Goal: Task Accomplishment & Management: Manage account settings

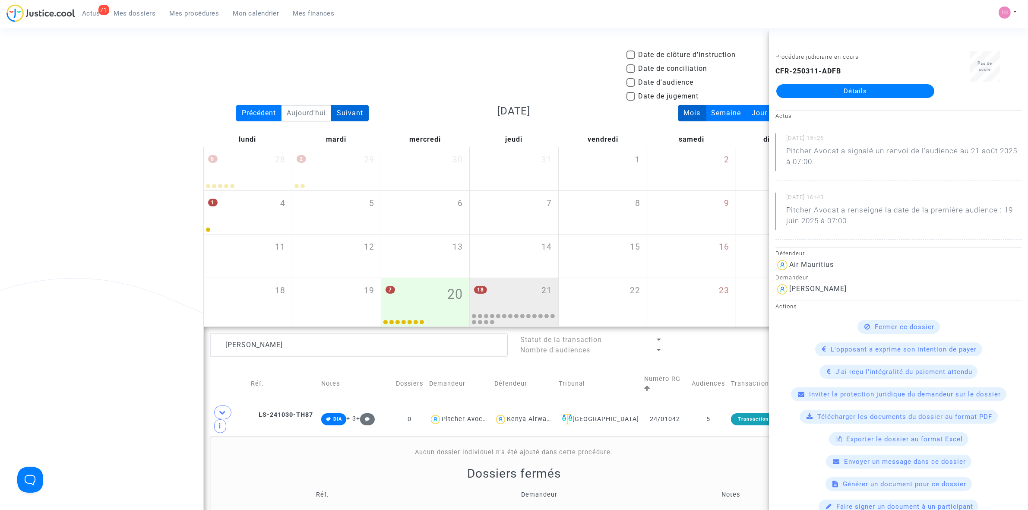
click at [350, 110] on div "Suivant" at bounding box center [350, 113] width 38 height 16
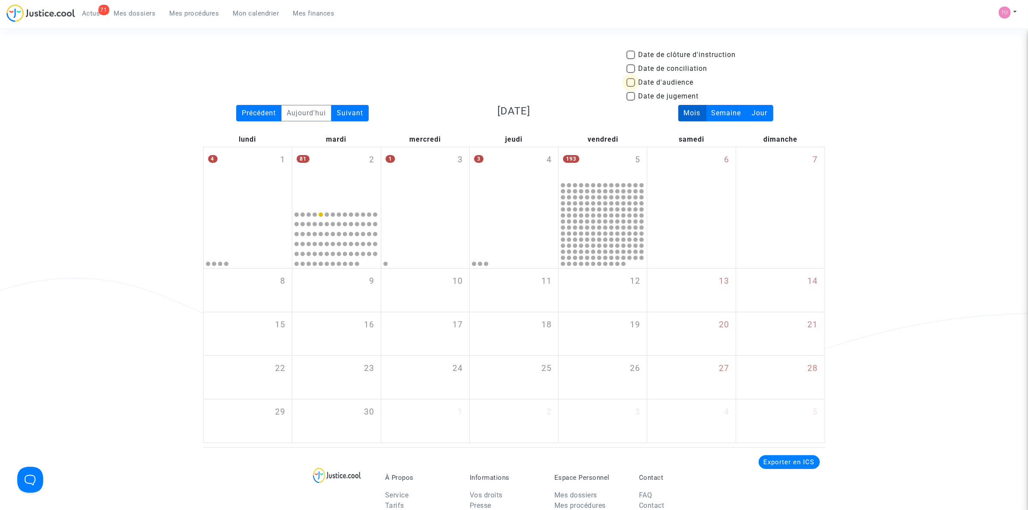
click at [630, 82] on span at bounding box center [630, 82] width 9 height 9
click at [630, 87] on input "Date d'audience" at bounding box center [630, 87] width 0 height 0
checkbox input "true"
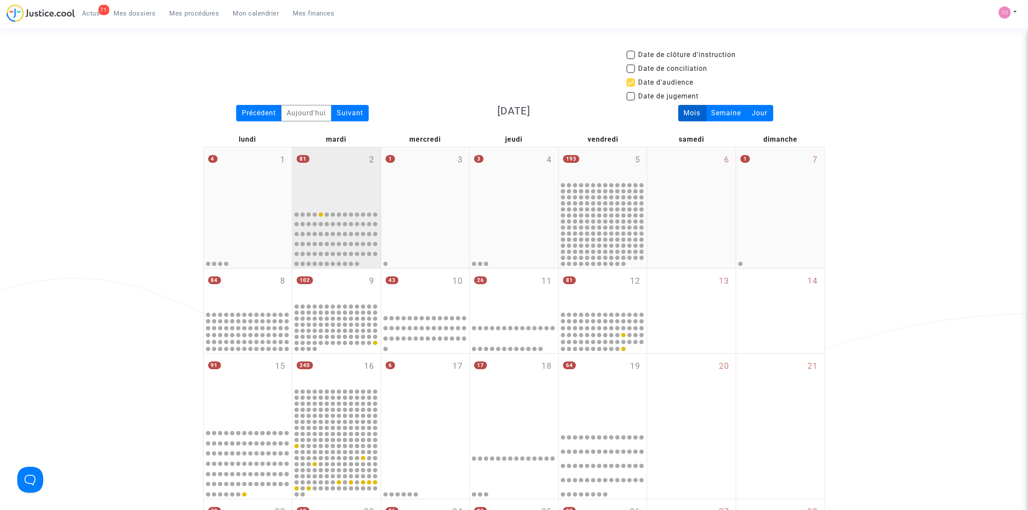
click at [331, 179] on div "81 2" at bounding box center [336, 176] width 88 height 59
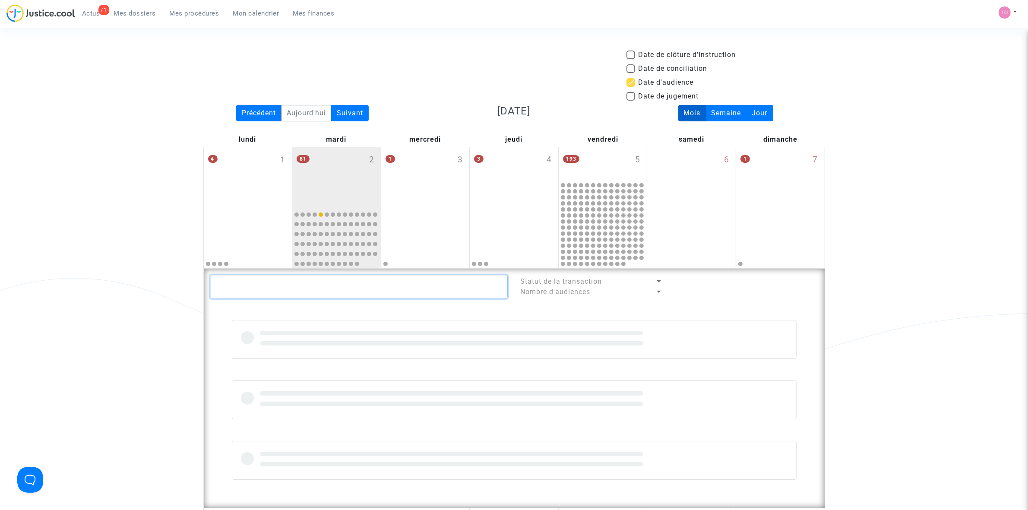
click at [278, 292] on textarea at bounding box center [358, 286] width 297 height 23
paste textarea "REMY"
type textarea "REMY"
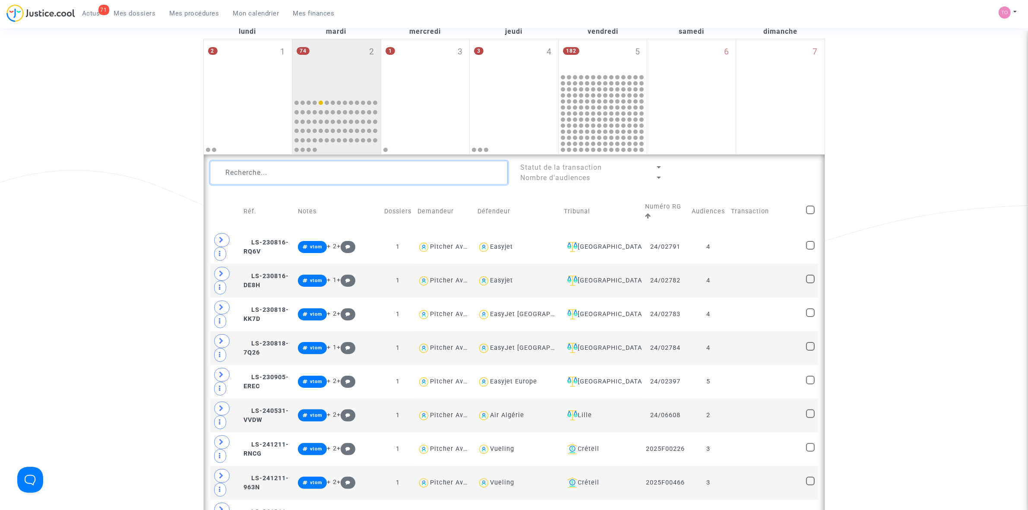
scroll to position [162, 0]
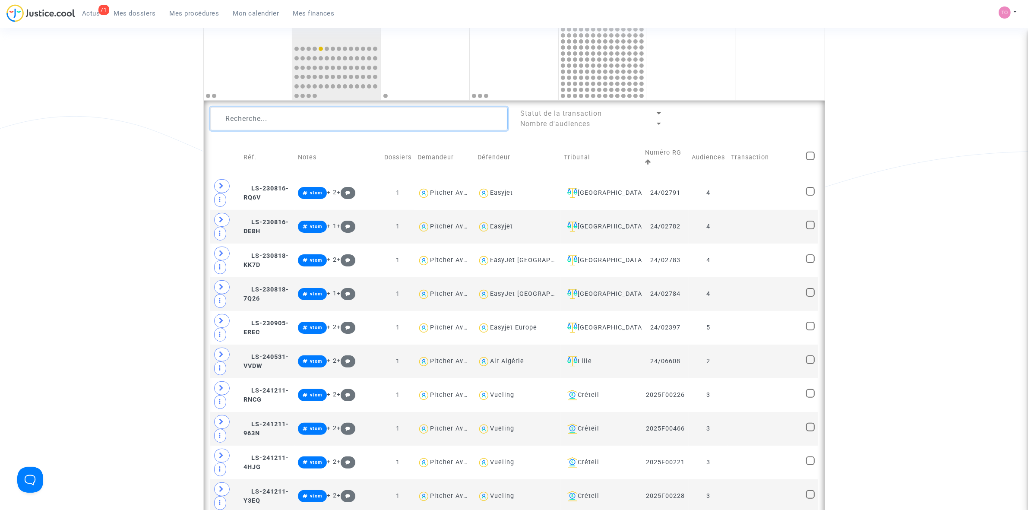
click at [248, 122] on textarea at bounding box center [358, 118] width 297 height 23
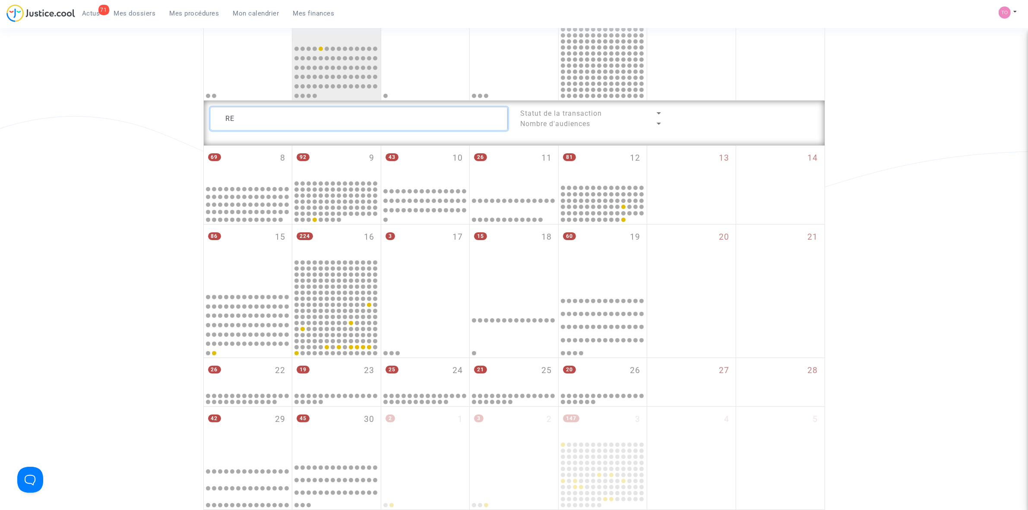
type textarea "R"
type textarea "A"
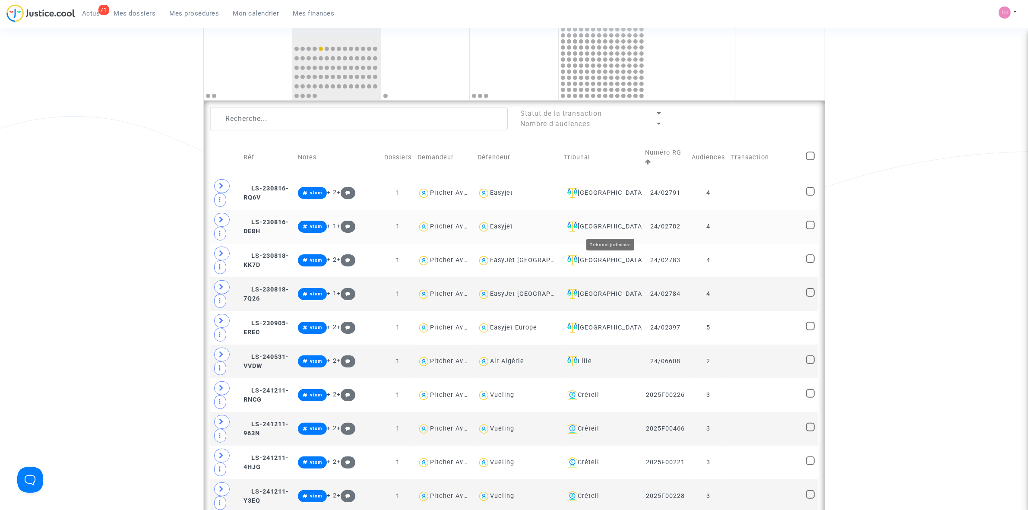
click at [616, 223] on div "Mulhouse" at bounding box center [601, 226] width 75 height 10
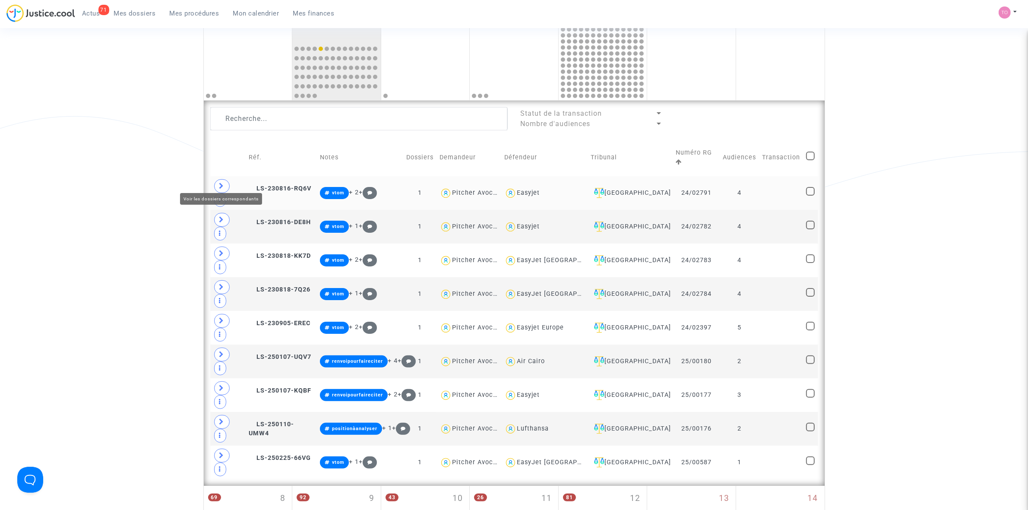
click at [227, 182] on span at bounding box center [222, 186] width 16 height 14
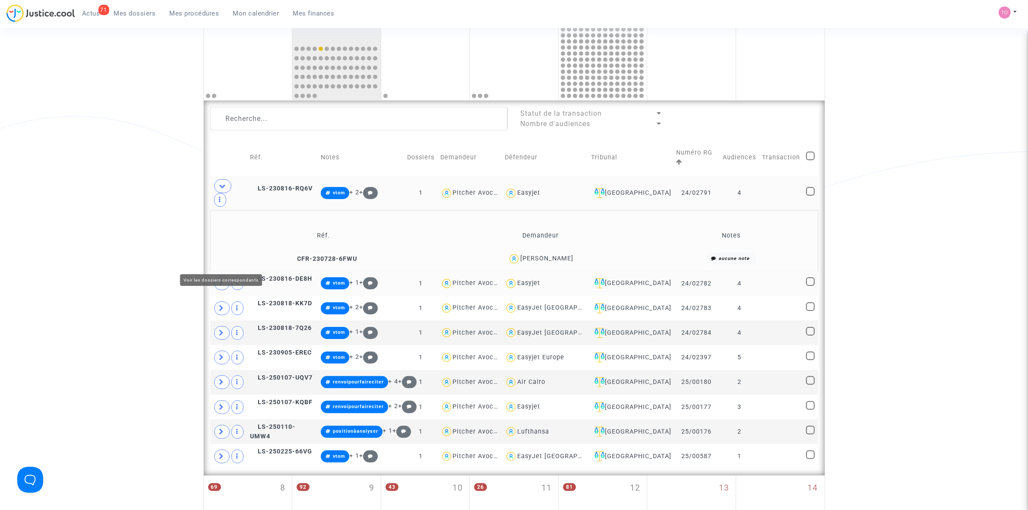
click at [214, 276] on span at bounding box center [222, 283] width 16 height 14
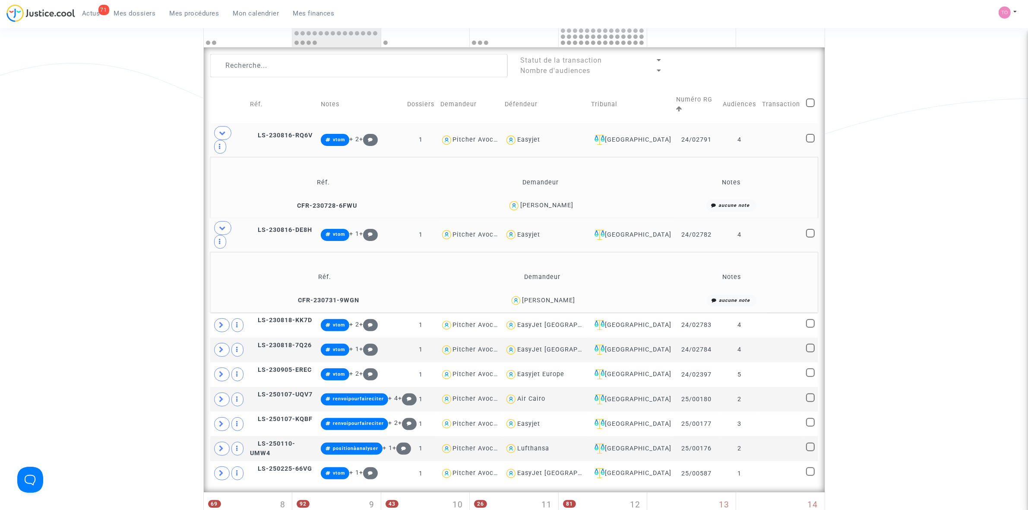
scroll to position [216, 0]
click at [221, 321] on icon at bounding box center [221, 324] width 5 height 6
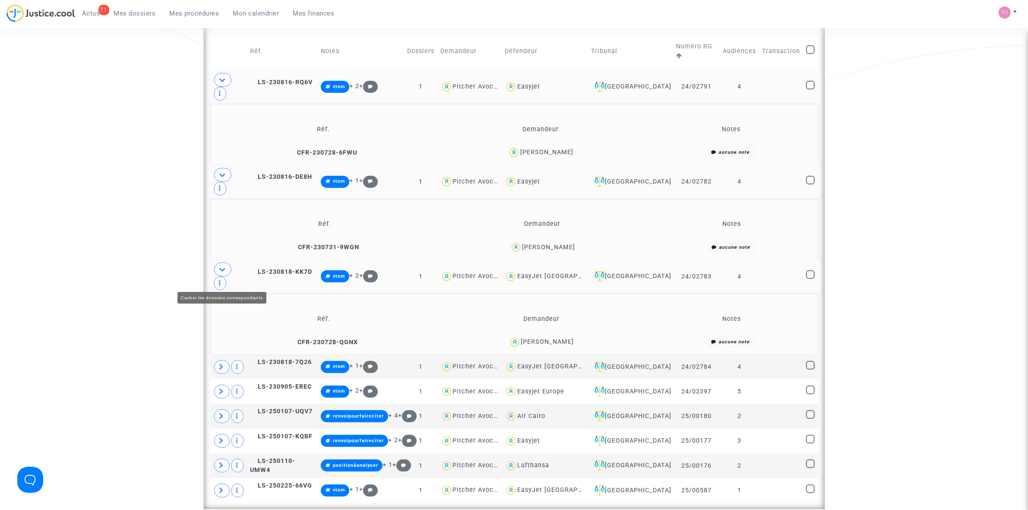
scroll to position [270, 0]
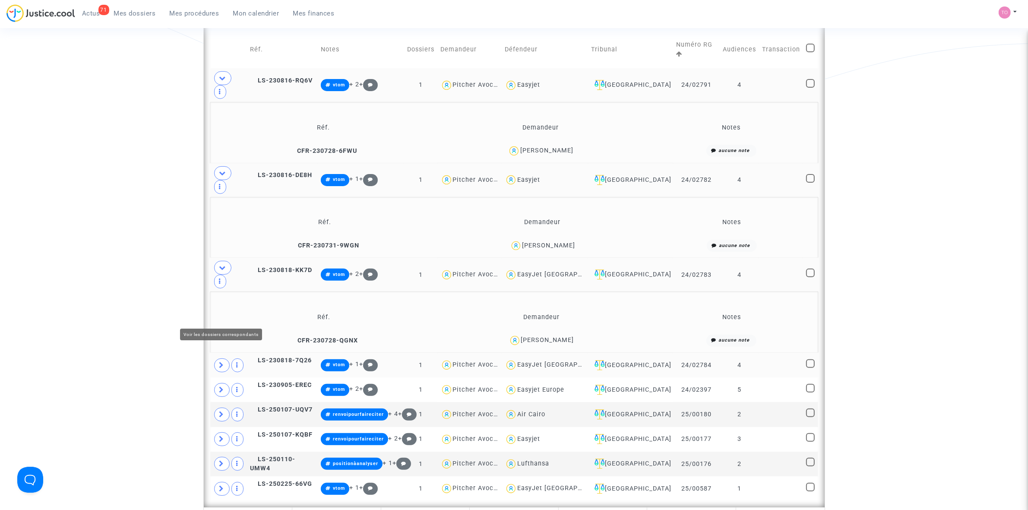
click at [222, 362] on icon at bounding box center [221, 365] width 5 height 6
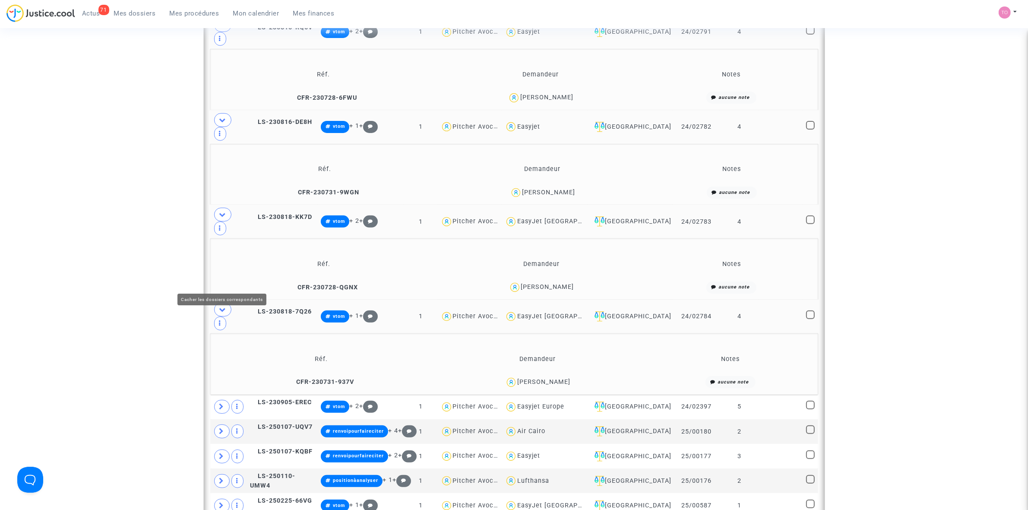
scroll to position [324, 0]
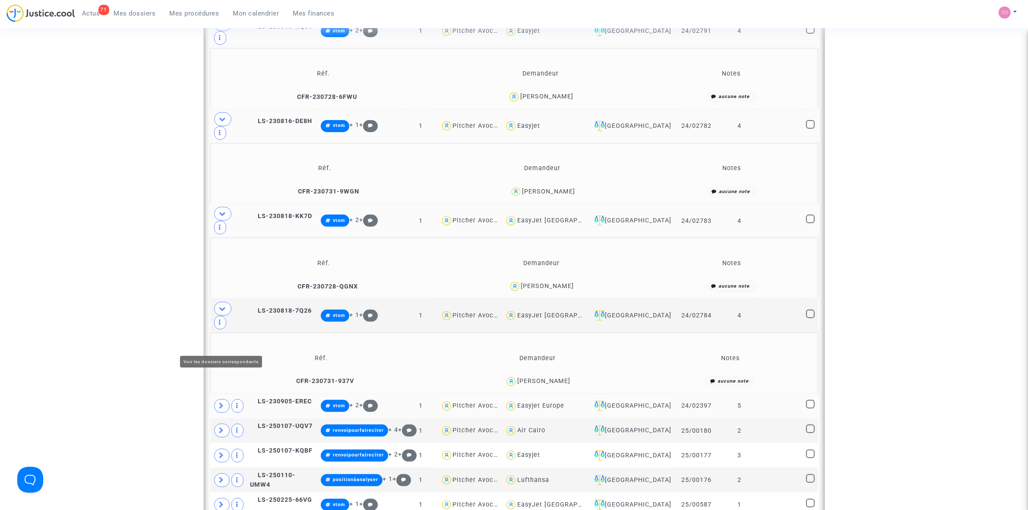
click at [225, 399] on span at bounding box center [222, 406] width 16 height 14
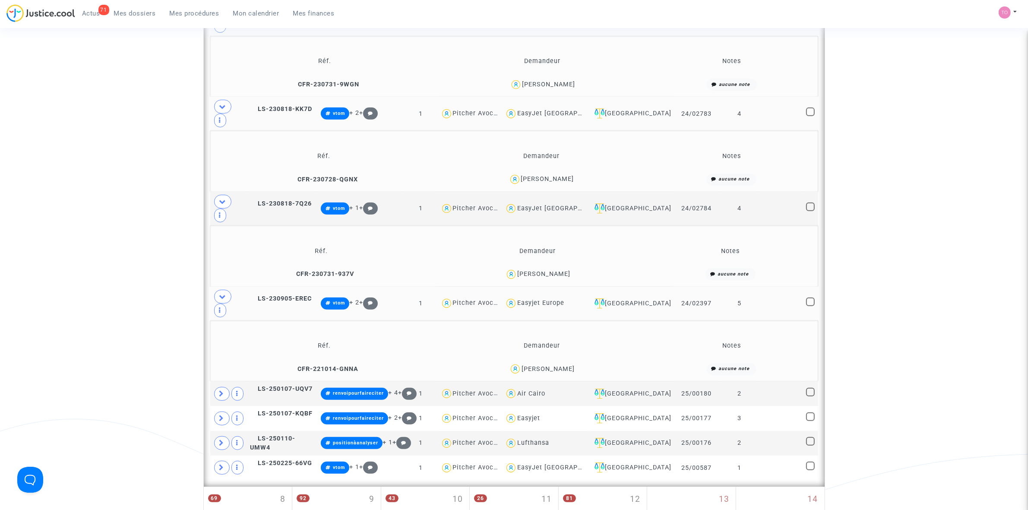
scroll to position [432, 0]
click at [218, 386] on span at bounding box center [222, 393] width 16 height 14
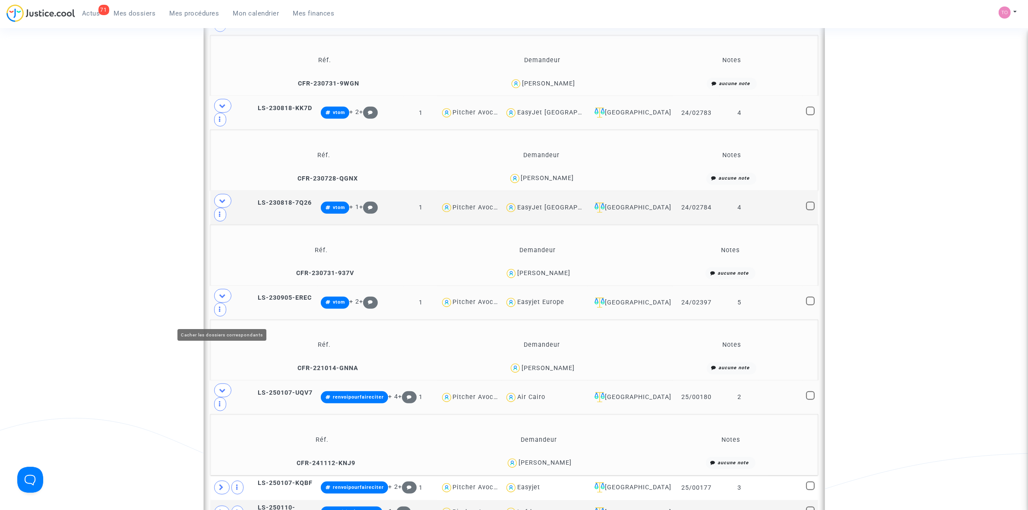
scroll to position [486, 0]
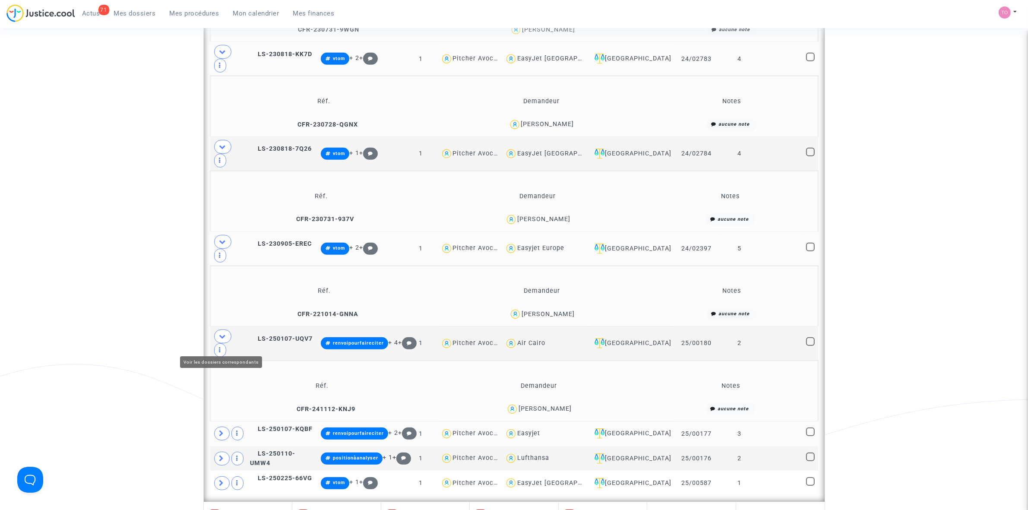
click at [221, 430] on icon at bounding box center [221, 433] width 5 height 6
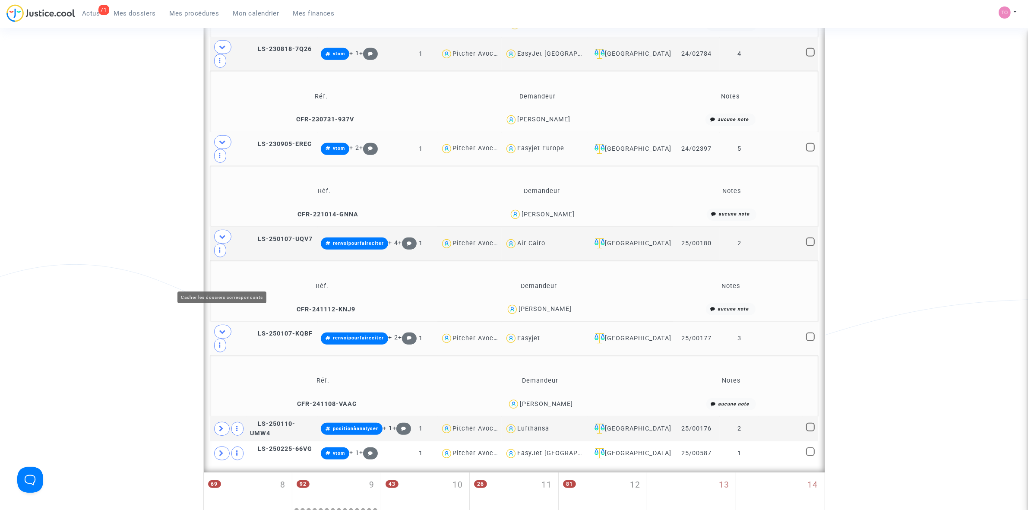
scroll to position [593, 0]
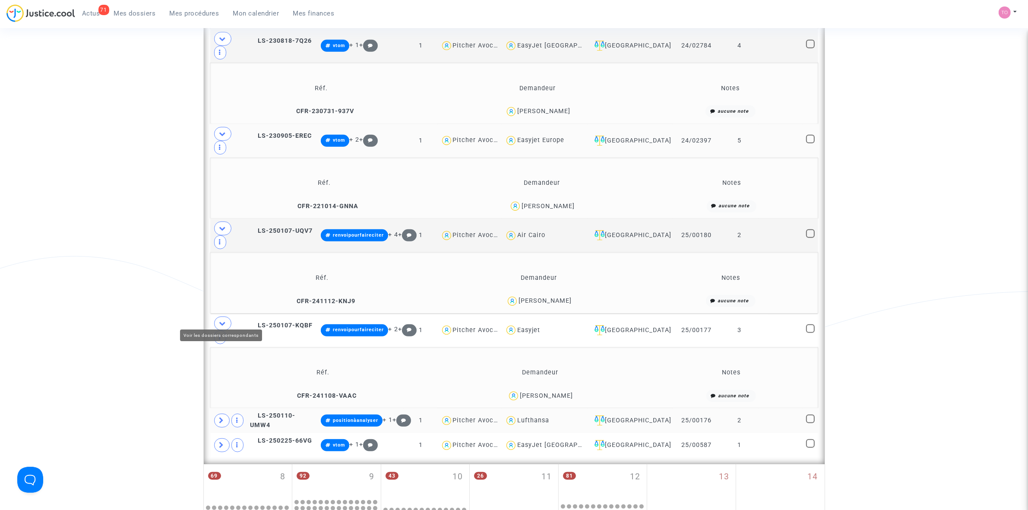
click at [223, 417] on icon at bounding box center [221, 420] width 5 height 6
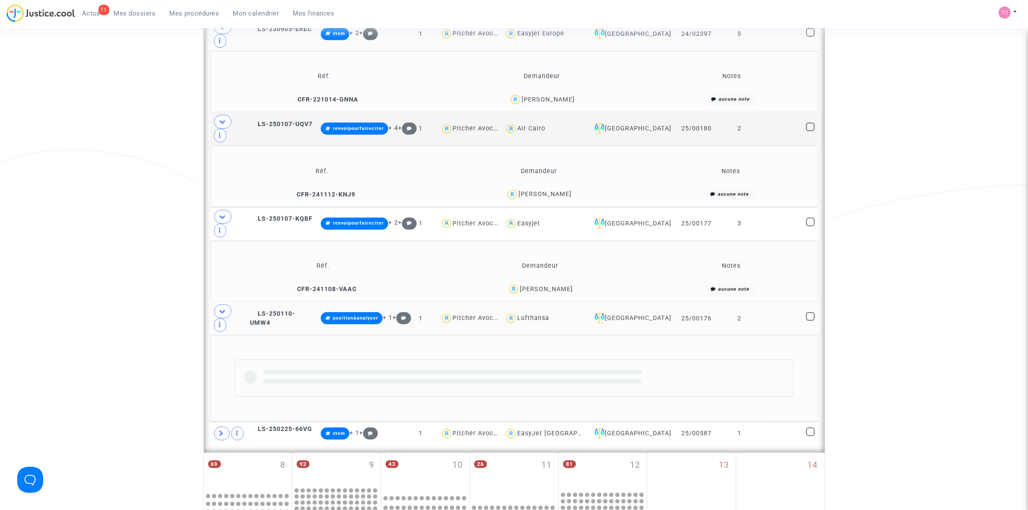
scroll to position [701, 0]
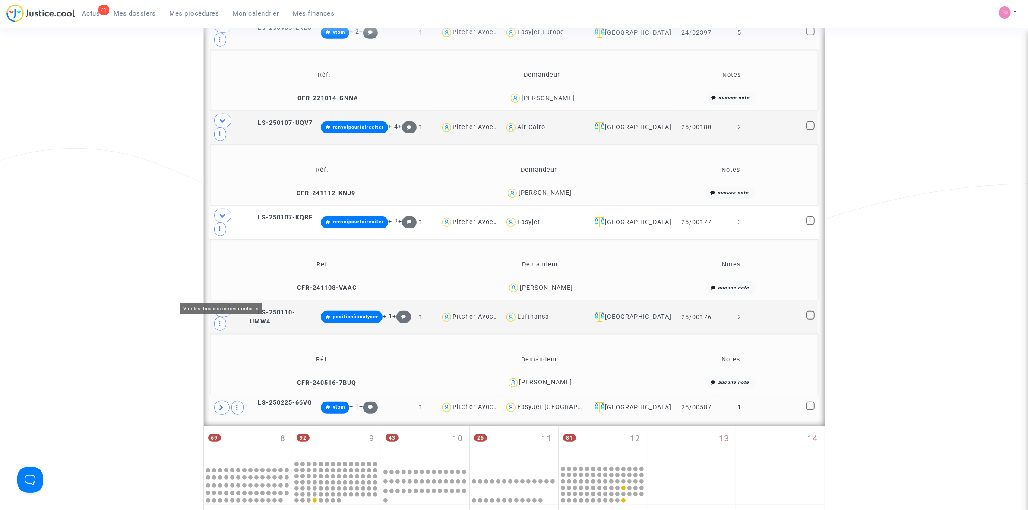
click at [223, 401] on span at bounding box center [222, 408] width 16 height 14
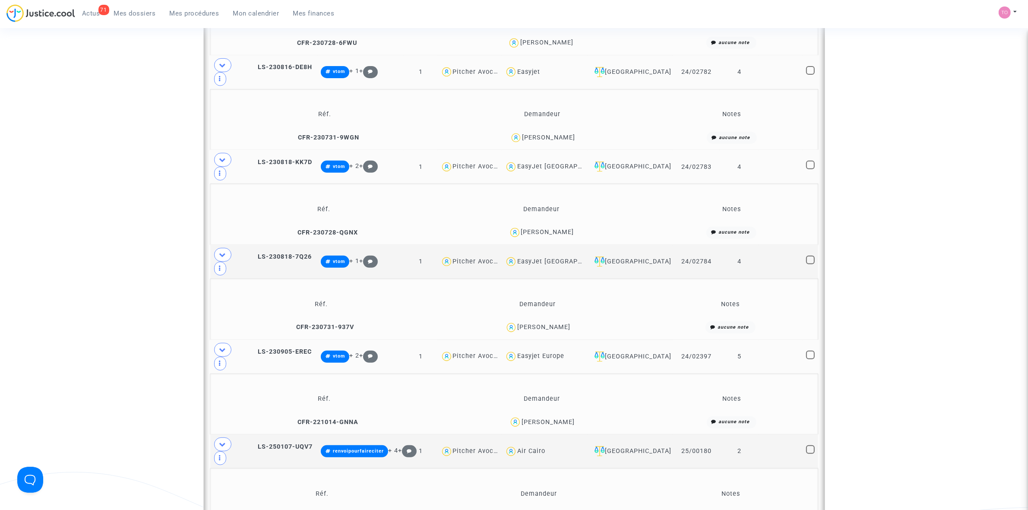
scroll to position [54, 0]
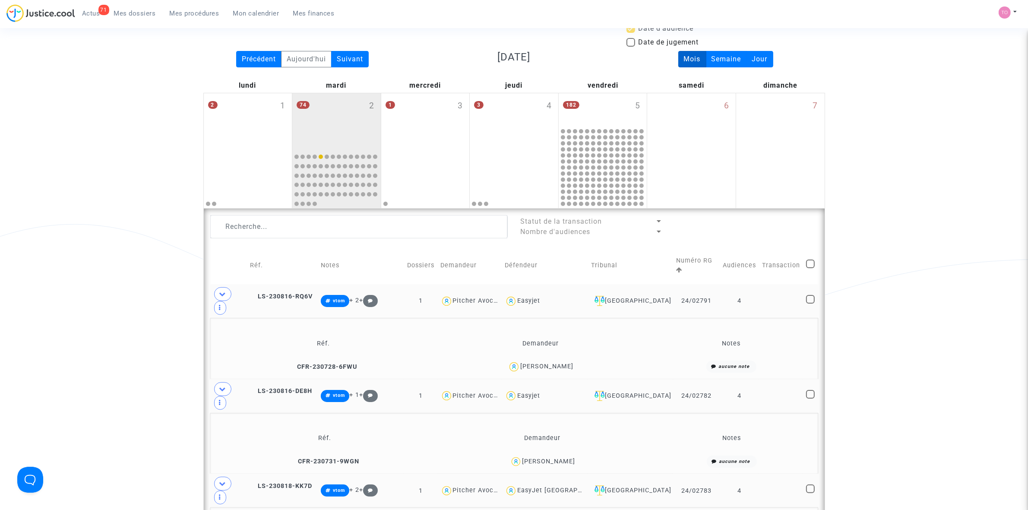
click at [145, 9] on link "Mes dossiers" at bounding box center [135, 13] width 56 height 13
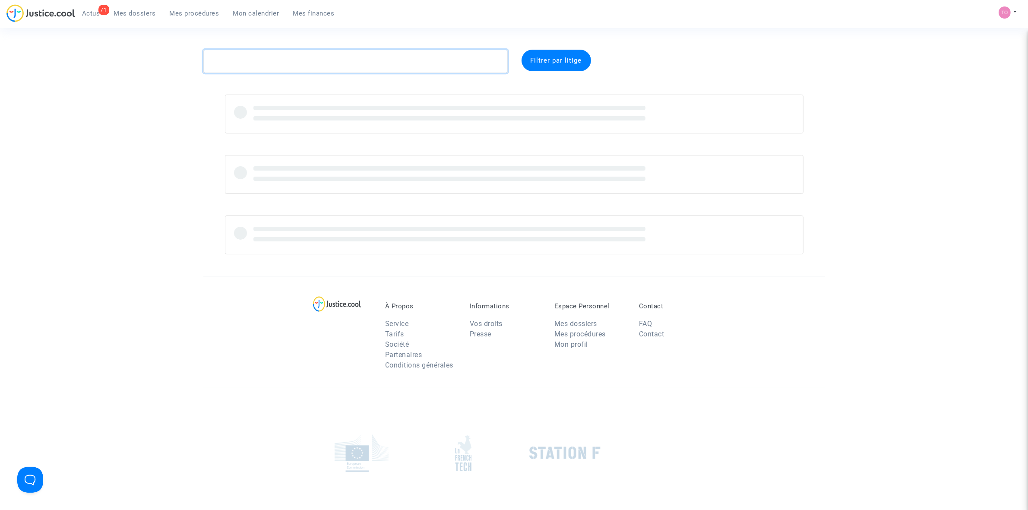
click at [224, 57] on textarea at bounding box center [355, 61] width 304 height 23
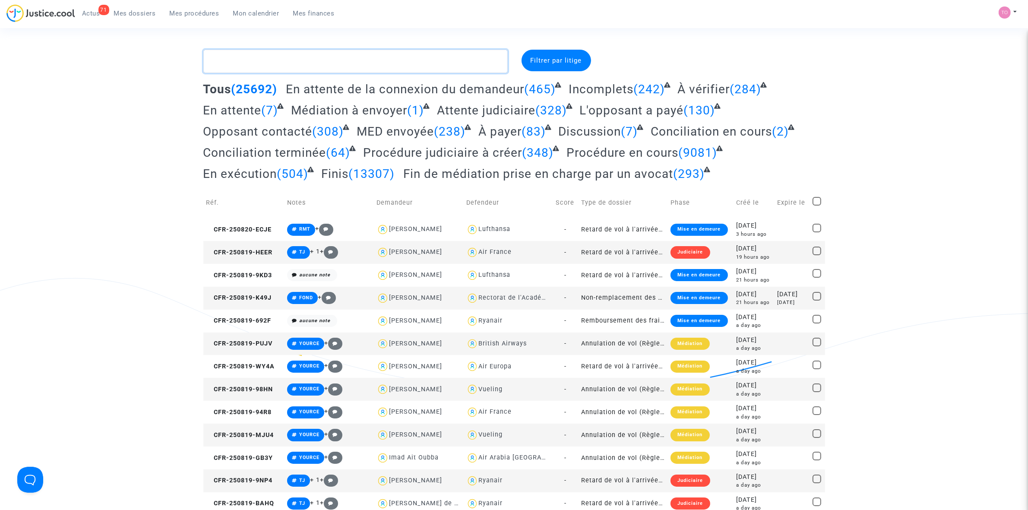
click at [232, 61] on textarea at bounding box center [355, 61] width 304 height 23
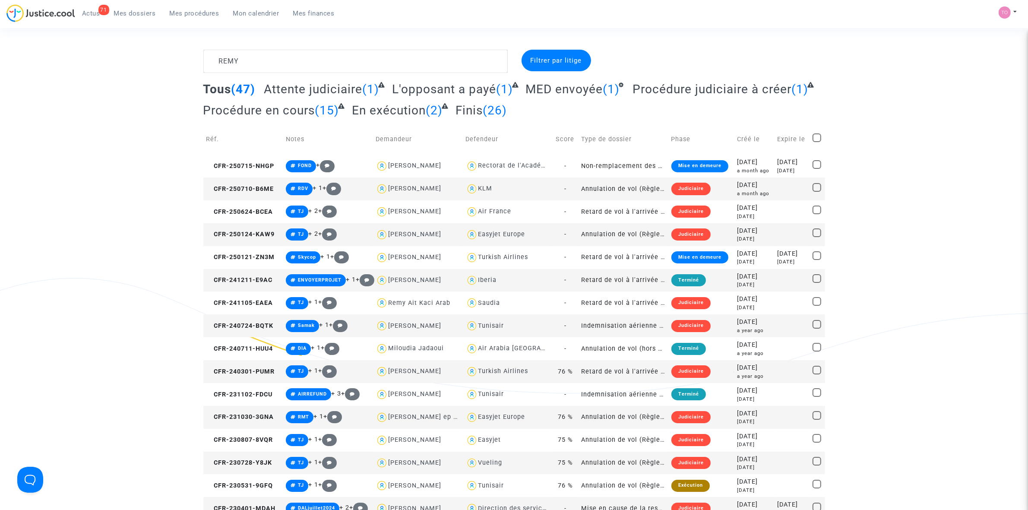
click at [503, 231] on div "Easyjet Europe" at bounding box center [501, 233] width 47 height 7
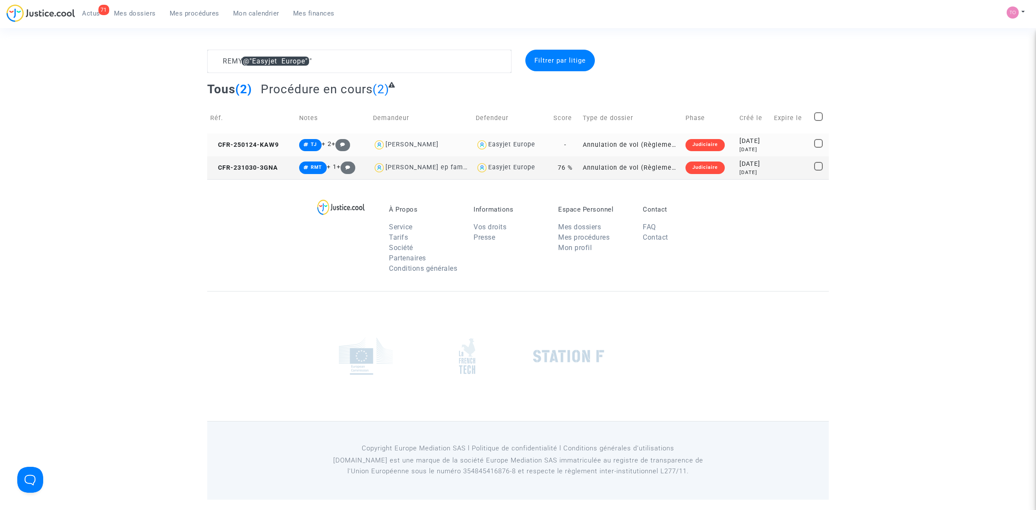
click at [749, 145] on div "2025-01-24" at bounding box center [753, 140] width 28 height 9
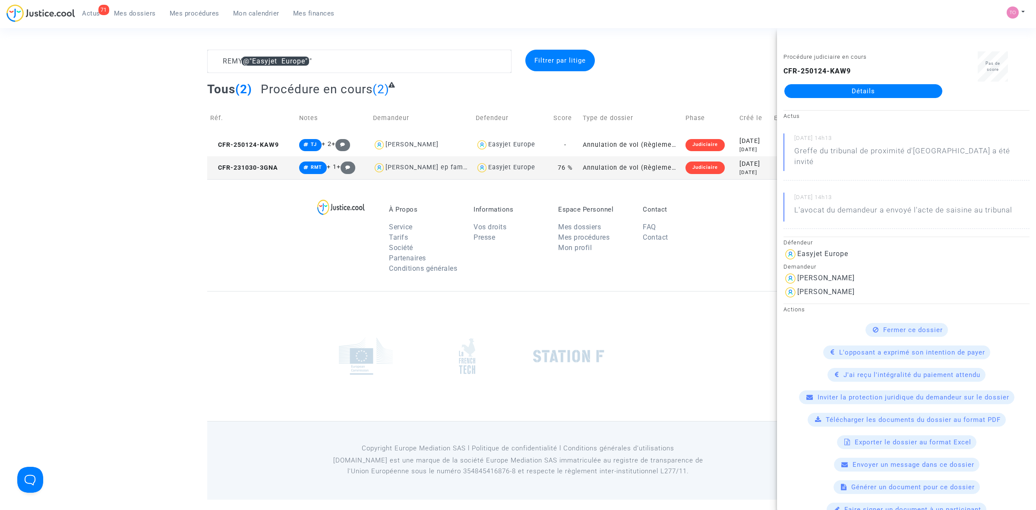
click at [740, 170] on div "2 years ago" at bounding box center [753, 172] width 28 height 7
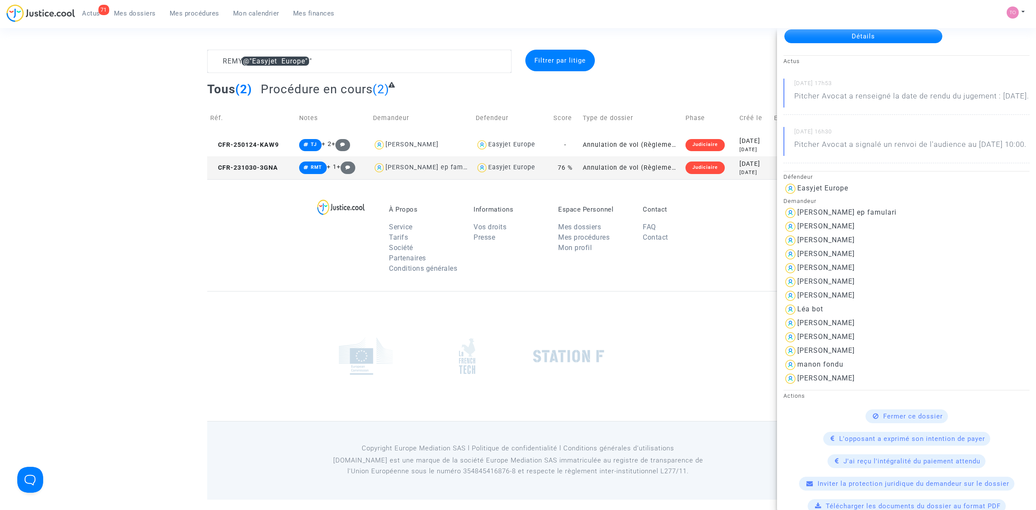
scroll to position [54, 0]
click at [324, 61] on textarea at bounding box center [359, 61] width 304 height 23
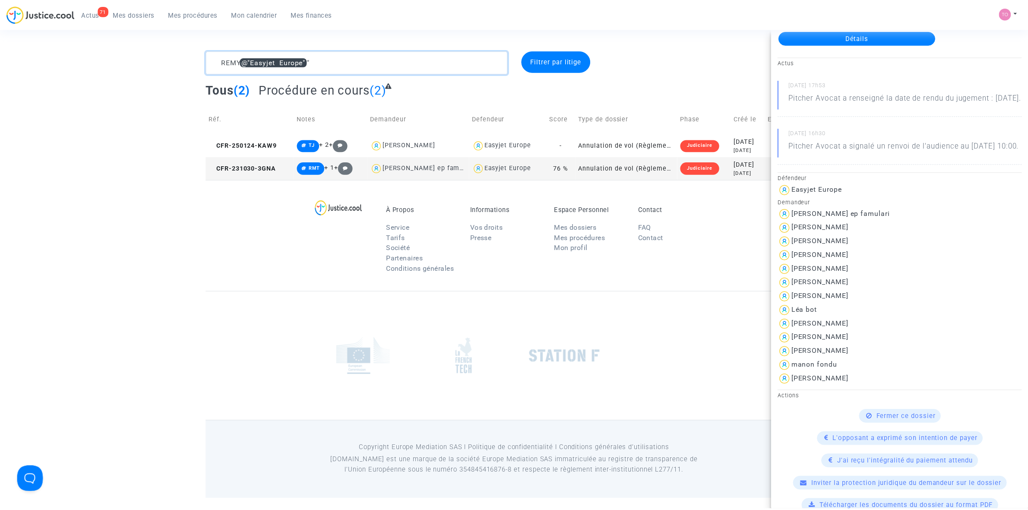
scroll to position [0, 0]
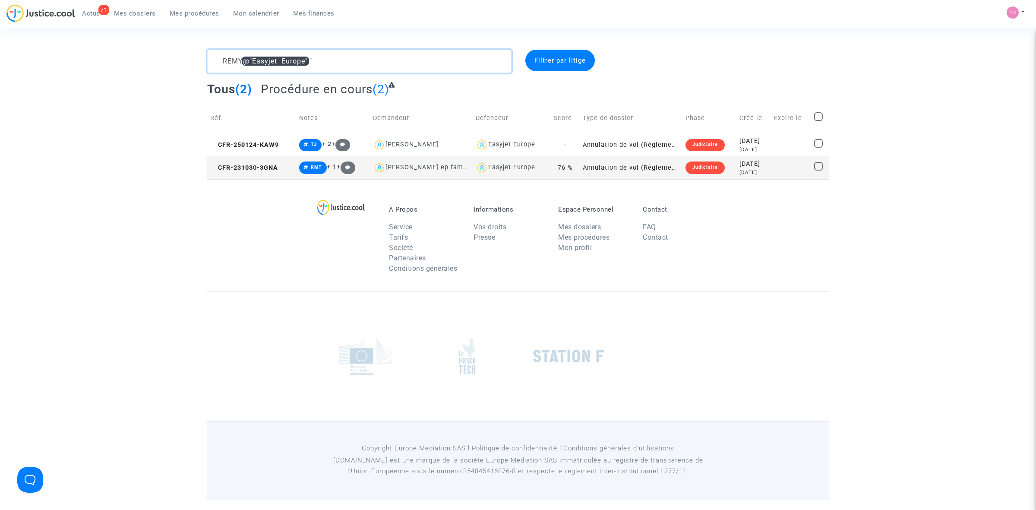
drag, startPoint x: 245, startPoint y: 60, endPoint x: 208, endPoint y: 65, distance: 37.8
click at [203, 65] on div "REMY @"Easyjet Europe"" at bounding box center [359, 61] width 317 height 23
drag, startPoint x: 346, startPoint y: 63, endPoint x: 202, endPoint y: 61, distance: 144.2
click at [202, 61] on div "REMY @"Easyjet Europe"" at bounding box center [359, 61] width 317 height 23
click at [350, 59] on textarea at bounding box center [359, 61] width 304 height 23
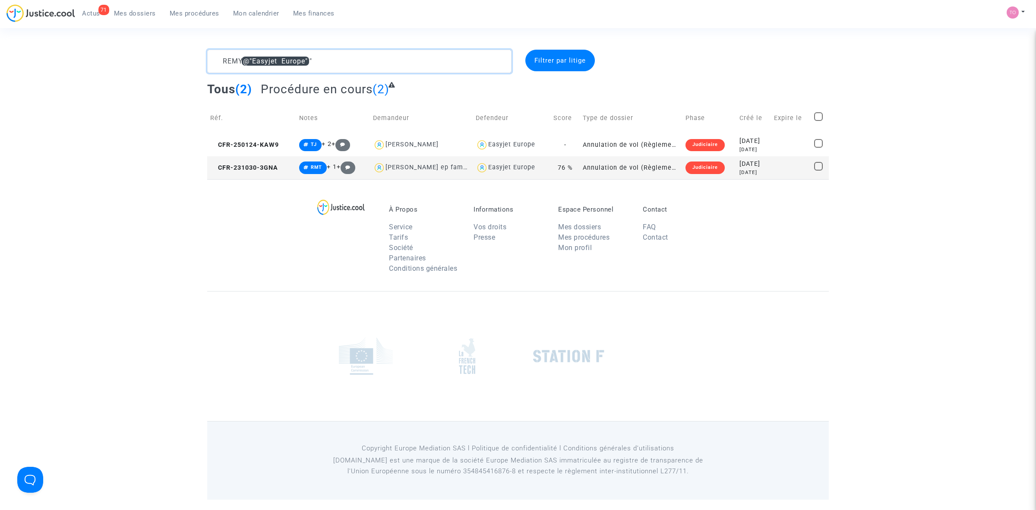
drag, startPoint x: 339, startPoint y: 62, endPoint x: 245, endPoint y: 60, distance: 93.7
click at [245, 60] on textarea at bounding box center [359, 61] width 304 height 23
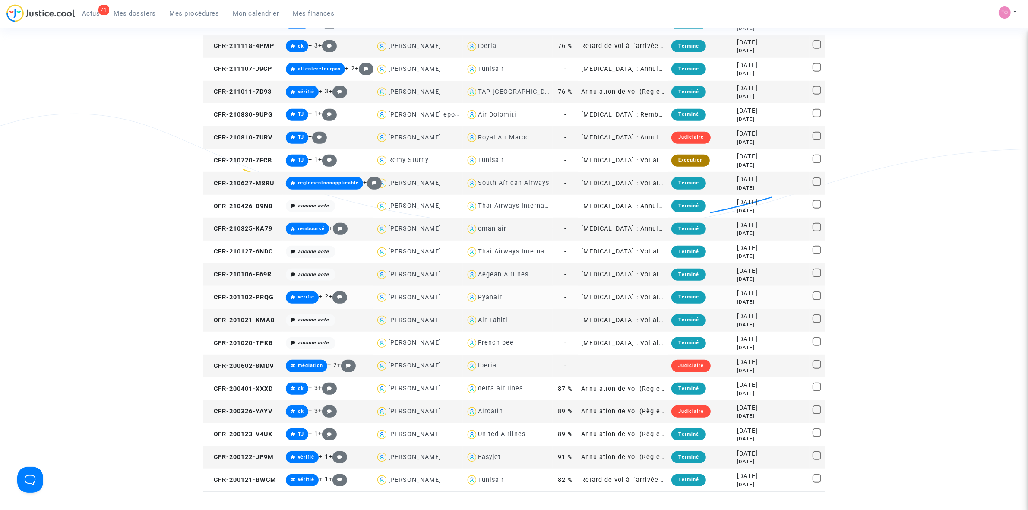
scroll to position [755, 0]
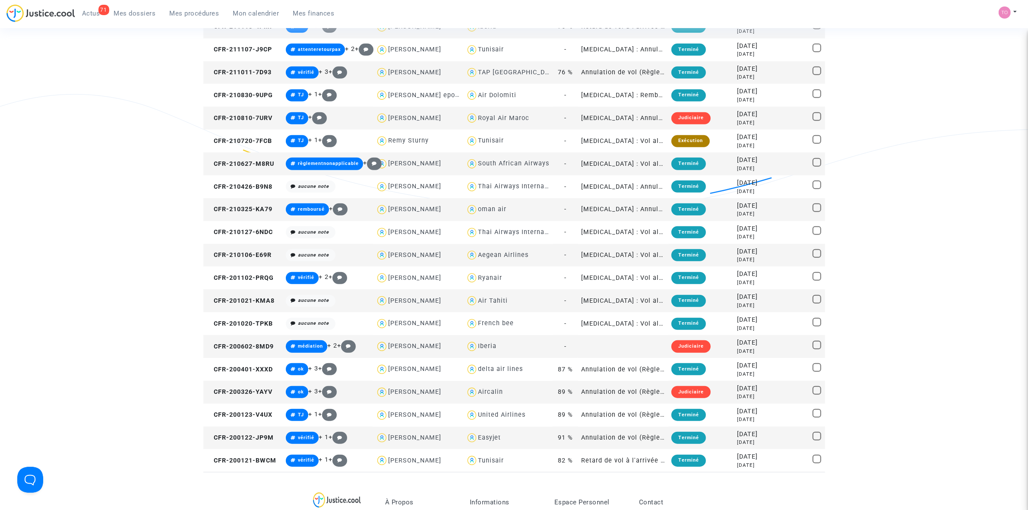
click at [488, 437] on div "Easyjet" at bounding box center [489, 437] width 23 height 7
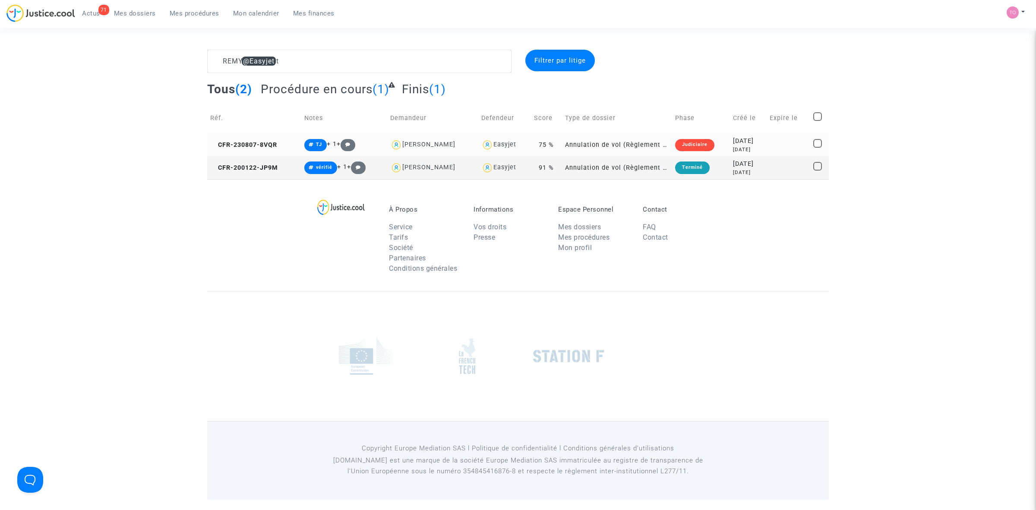
click at [754, 140] on div "2023-08-07" at bounding box center [748, 140] width 31 height 9
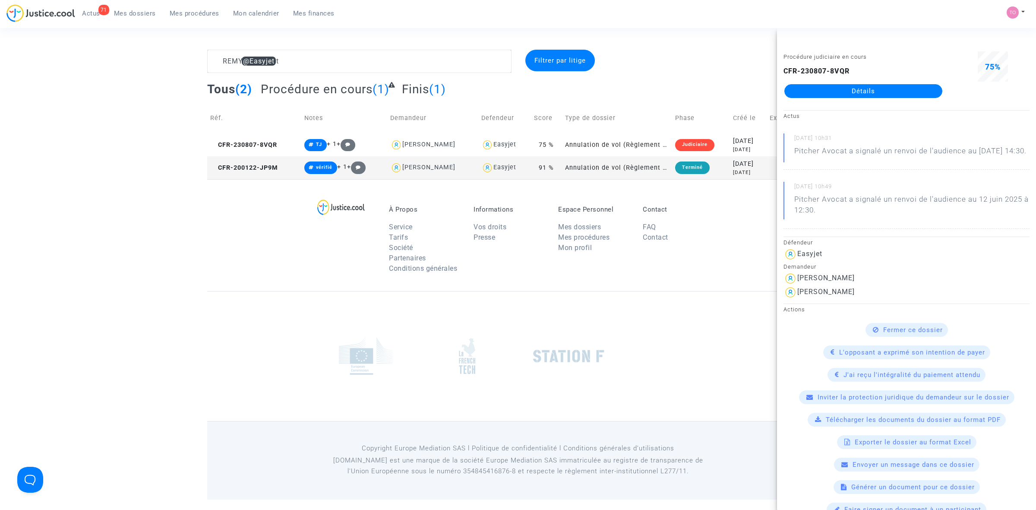
click at [742, 169] on div "6 years ago" at bounding box center [748, 172] width 31 height 7
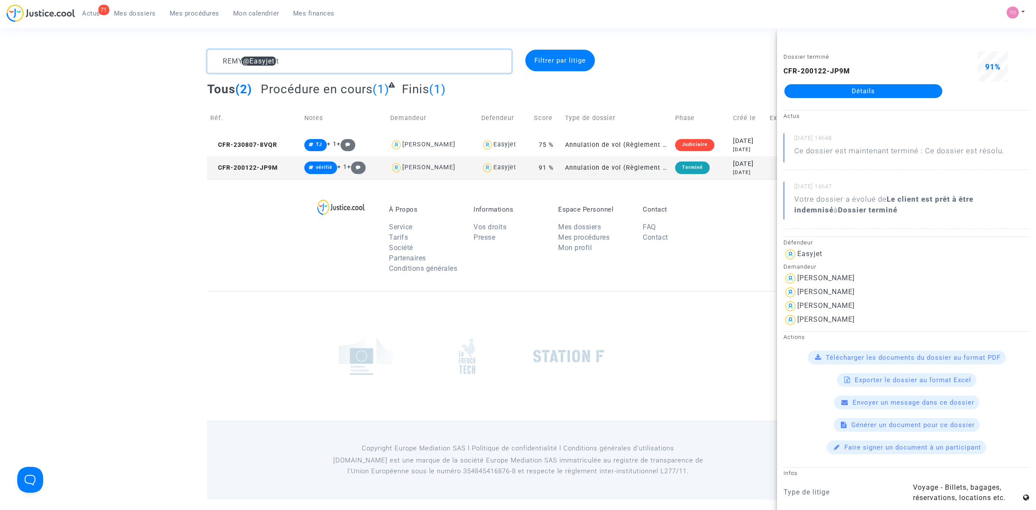
drag, startPoint x: 294, startPoint y: 58, endPoint x: 165, endPoint y: 61, distance: 128.7
click at [165, 61] on div "REMY @Easyjet Filtrer par litige Tous (2) Procédure en cours (1) Finis (1) Réf.…" at bounding box center [518, 114] width 1036 height 129
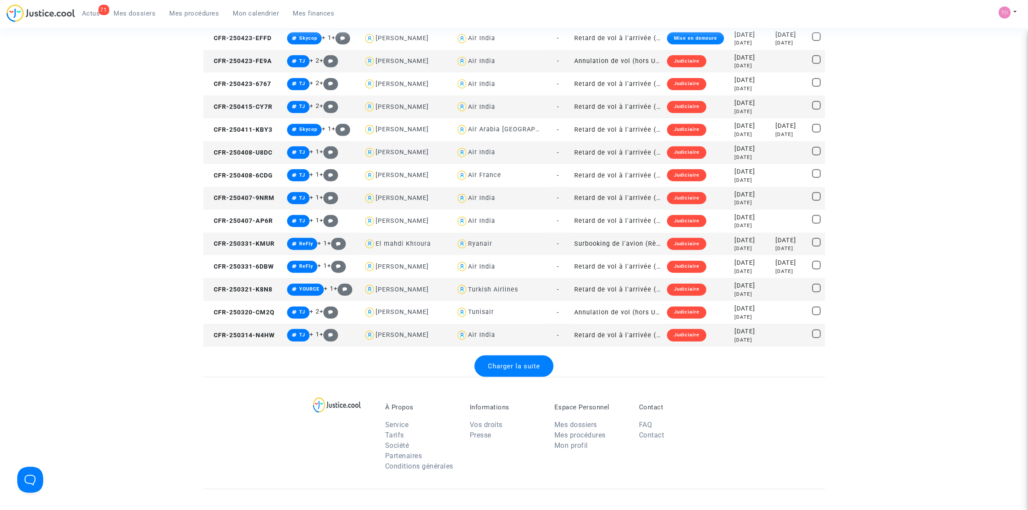
scroll to position [1025, 0]
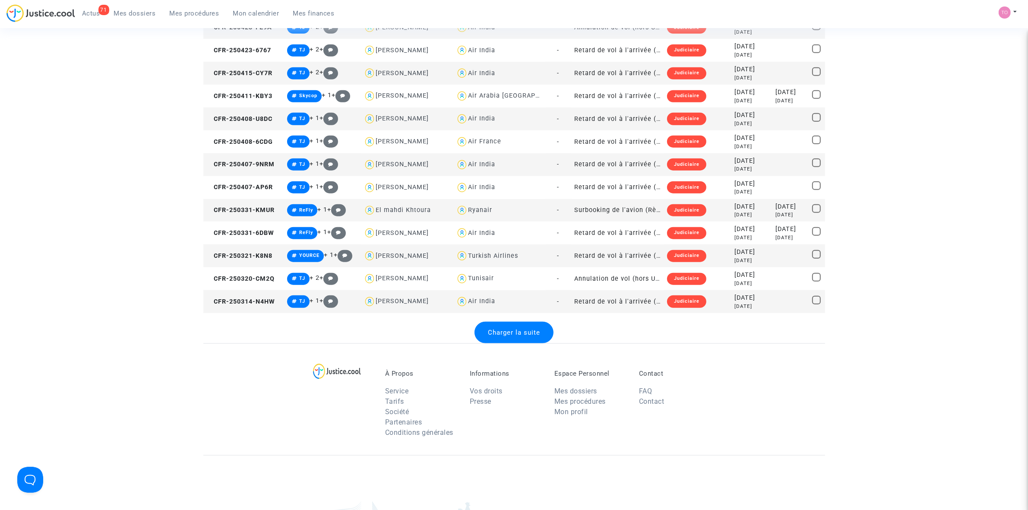
click at [498, 327] on div "Charger la suite" at bounding box center [513, 333] width 79 height 22
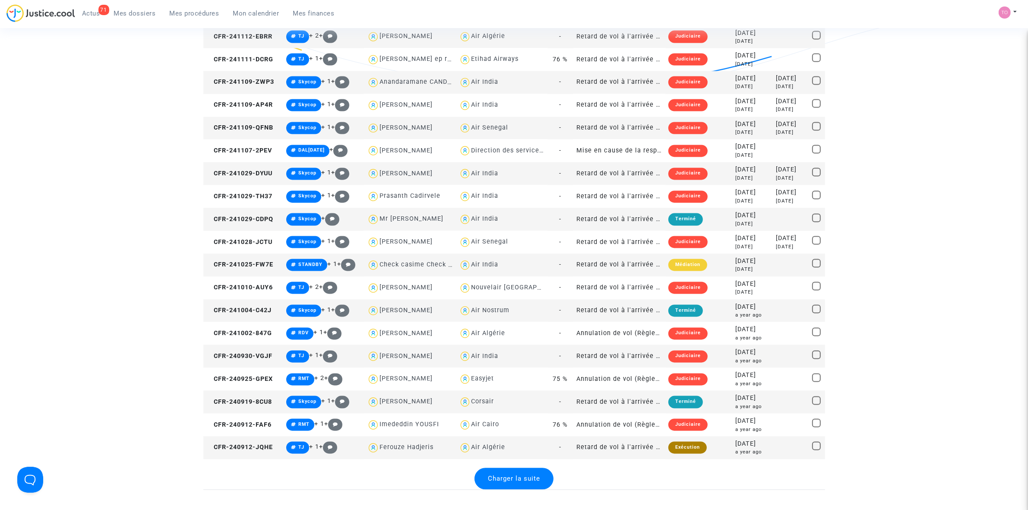
scroll to position [2050, 0]
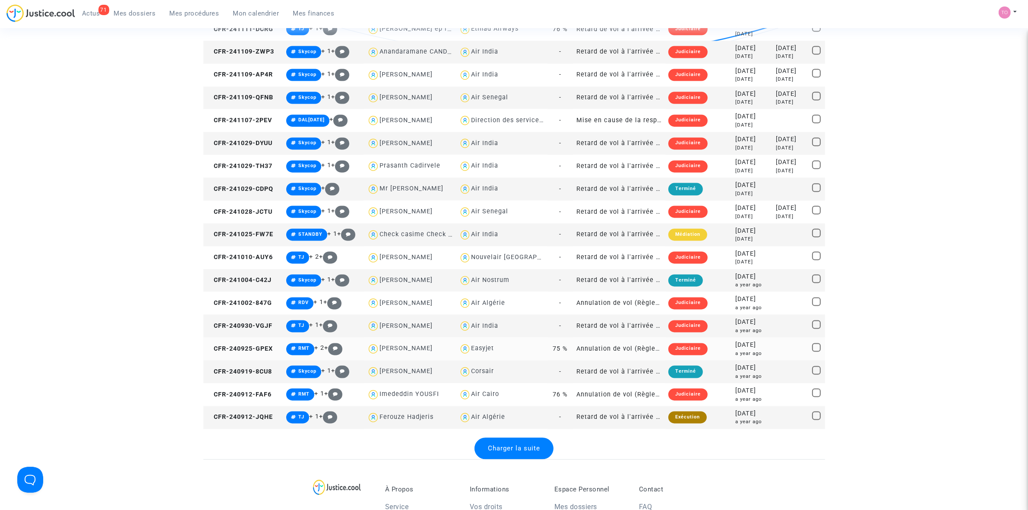
click at [486, 346] on div "Easyjet" at bounding box center [482, 348] width 23 height 7
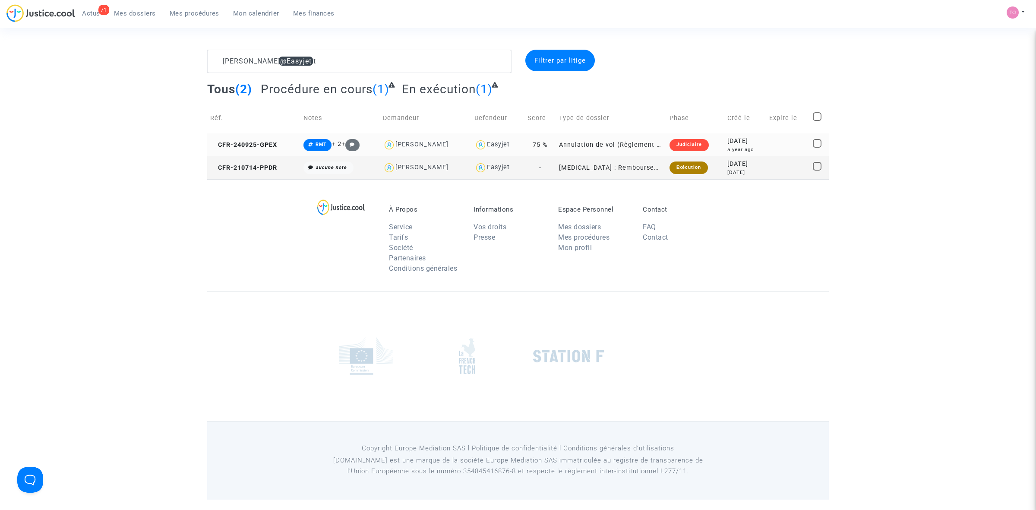
click at [754, 139] on div "2024-09-25" at bounding box center [745, 140] width 36 height 9
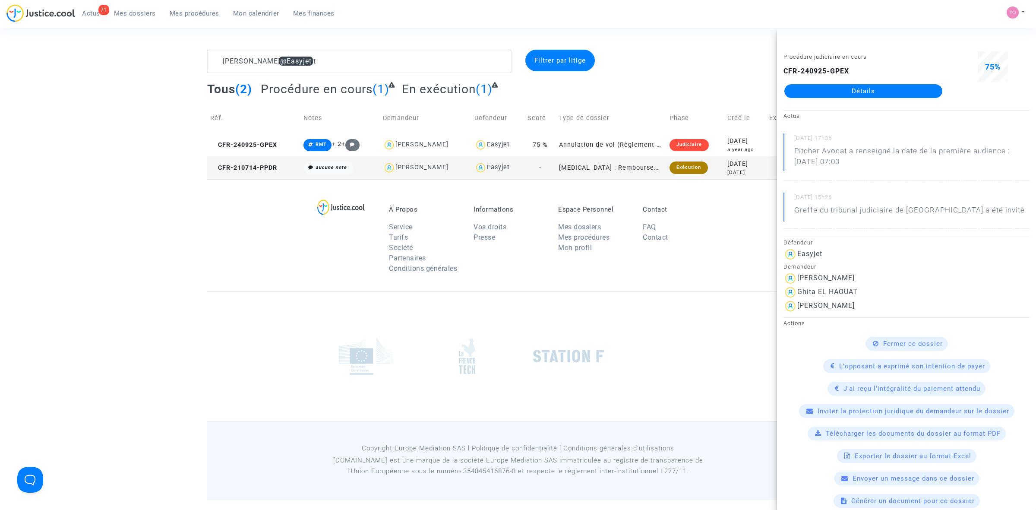
click at [735, 158] on td "2021-07-14 4 years ago" at bounding box center [745, 167] width 42 height 23
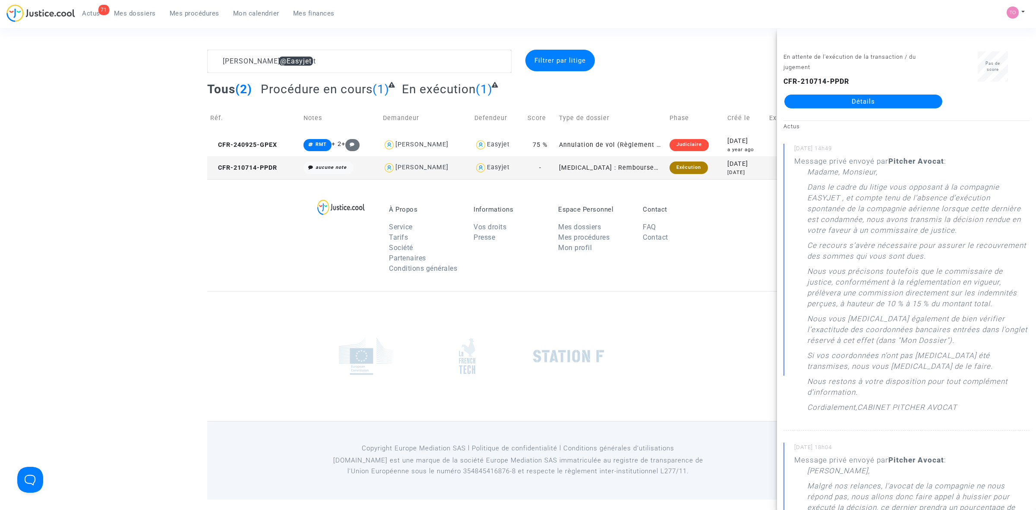
click at [733, 128] on td "Créé le" at bounding box center [745, 118] width 42 height 31
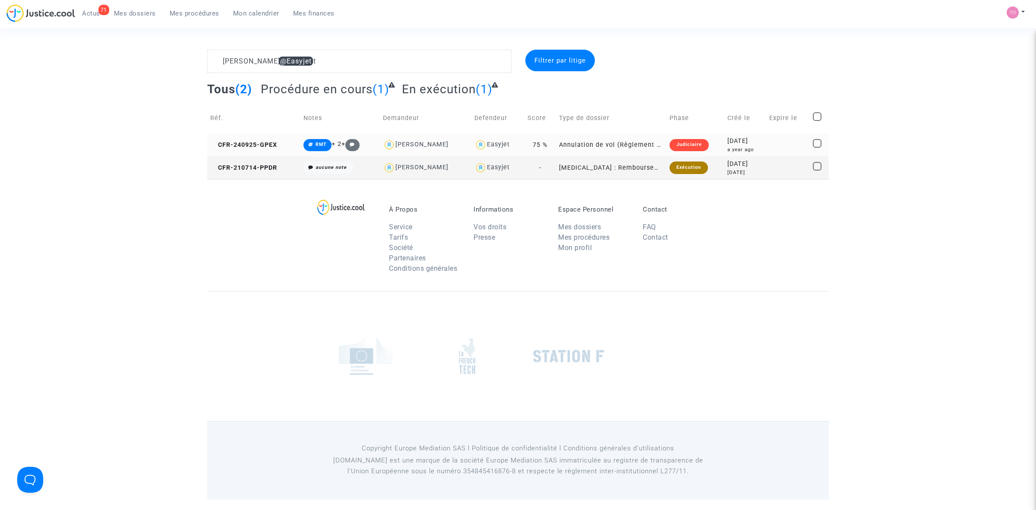
click at [733, 142] on div "2024-09-25" at bounding box center [745, 140] width 36 height 9
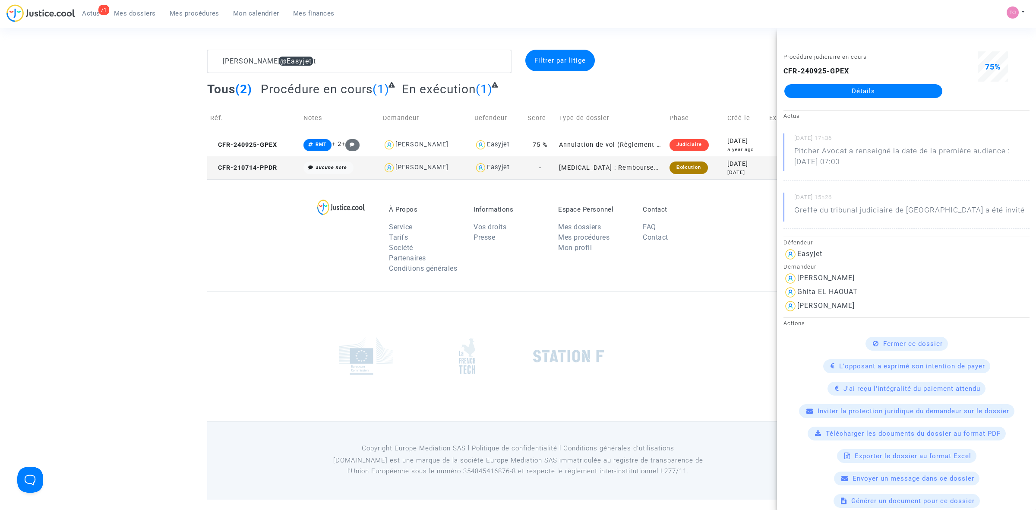
click at [732, 162] on div "2021-07-14" at bounding box center [745, 163] width 36 height 9
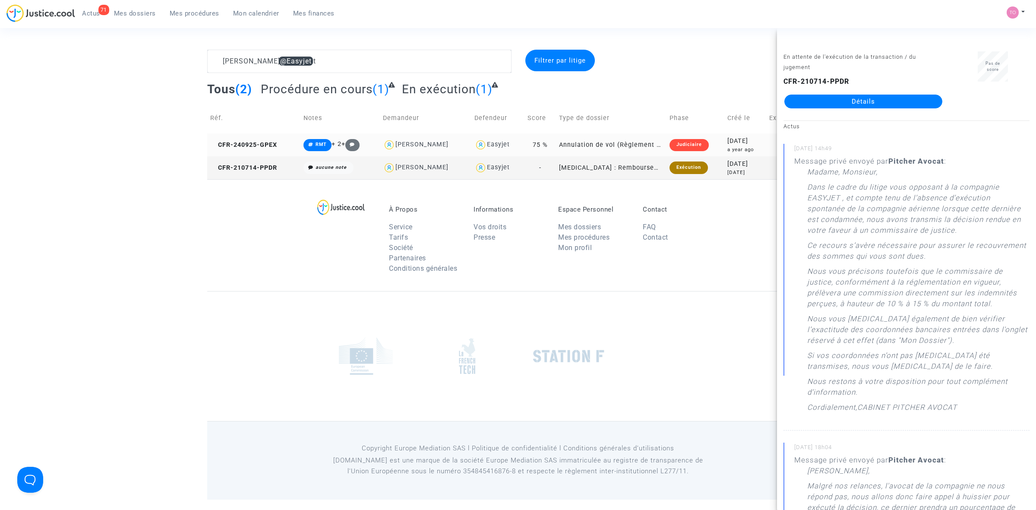
click at [736, 148] on div "a year ago" at bounding box center [745, 149] width 36 height 7
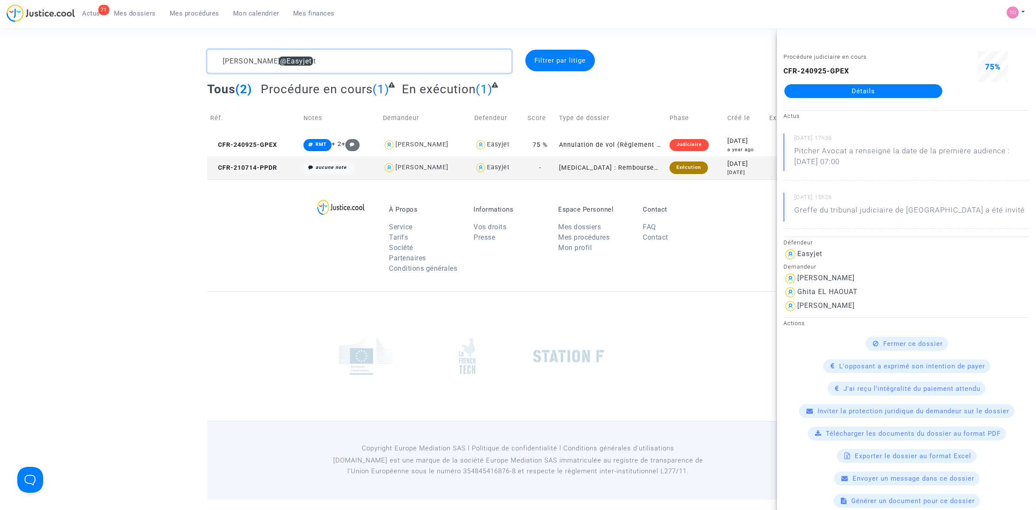
click at [306, 63] on textarea at bounding box center [359, 61] width 304 height 23
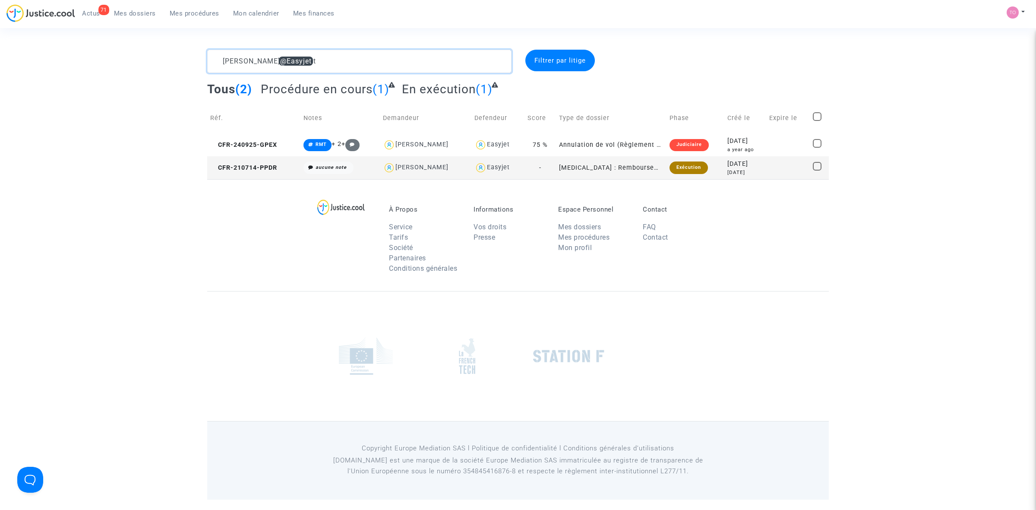
drag, startPoint x: 299, startPoint y: 62, endPoint x: 247, endPoint y: 64, distance: 51.4
click at [247, 64] on textarea at bounding box center [359, 61] width 304 height 23
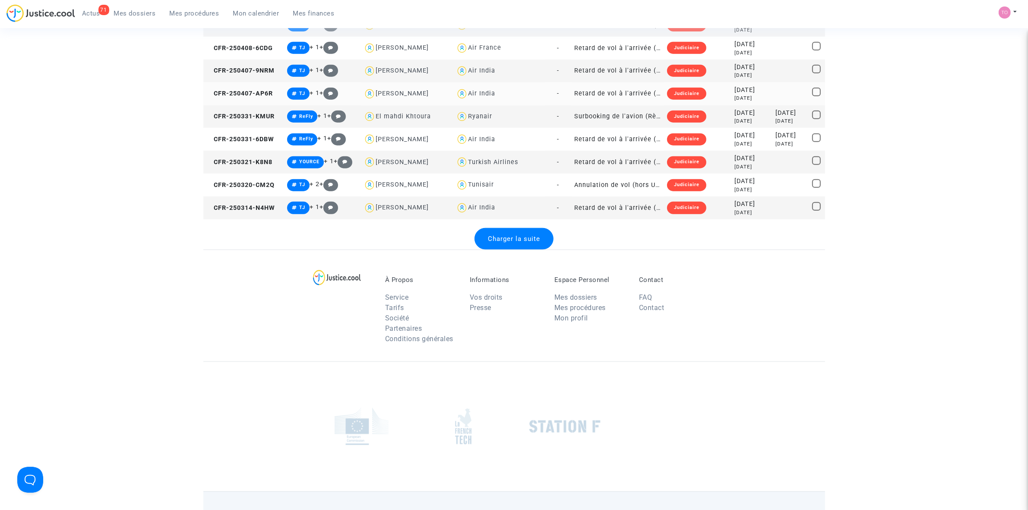
scroll to position [1179, 0]
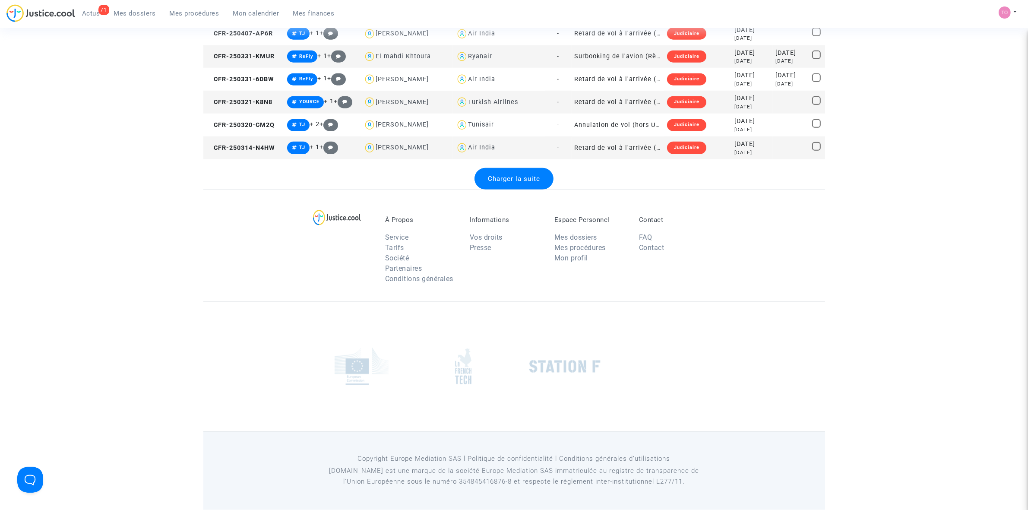
click at [510, 179] on span "Charger la suite" at bounding box center [514, 179] width 52 height 8
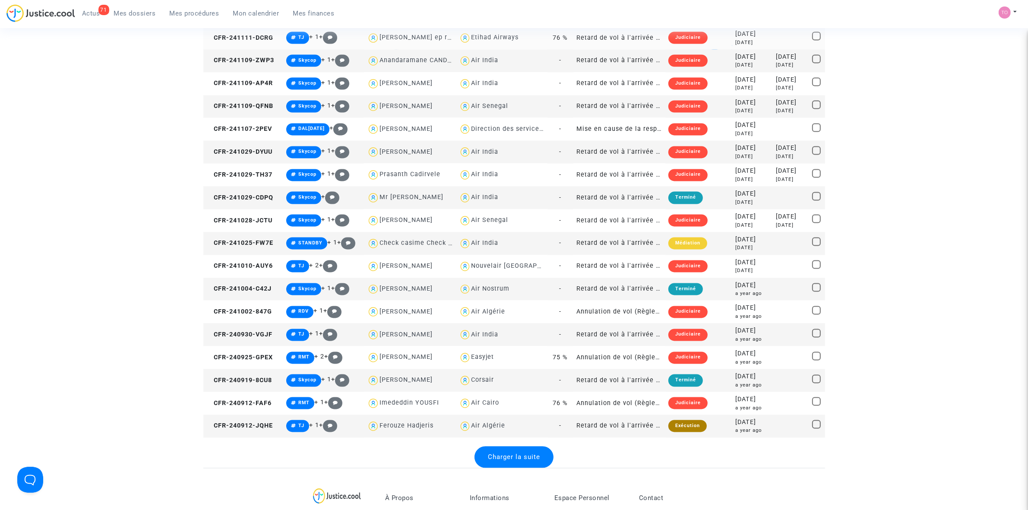
scroll to position [2042, 0]
click at [498, 458] on span "Charger la suite" at bounding box center [514, 457] width 52 height 8
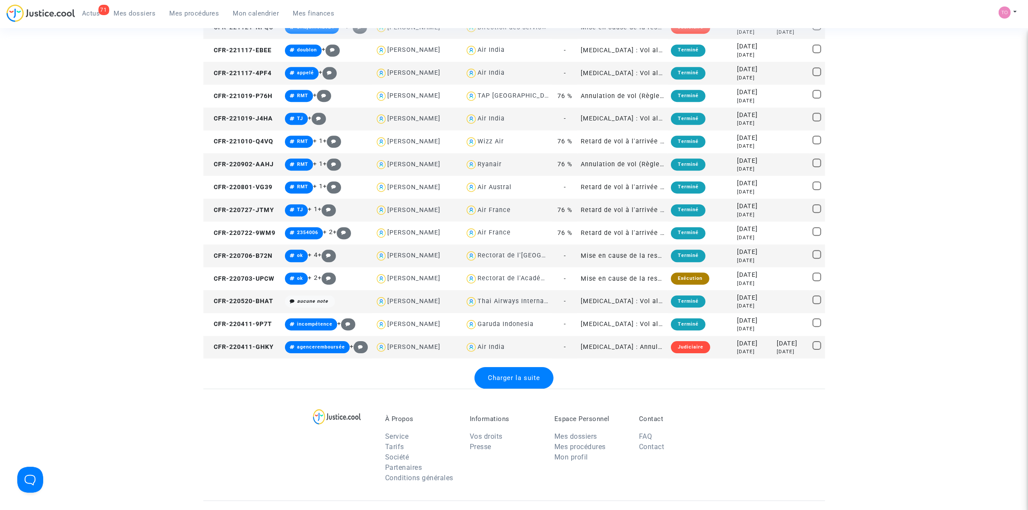
scroll to position [3283, 0]
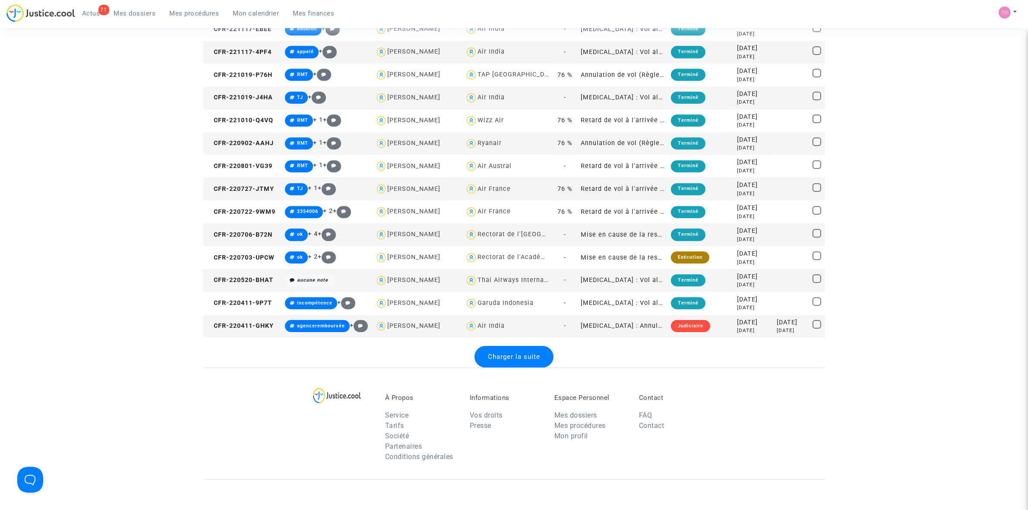
click at [506, 353] on span "Charger la suite" at bounding box center [514, 357] width 52 height 8
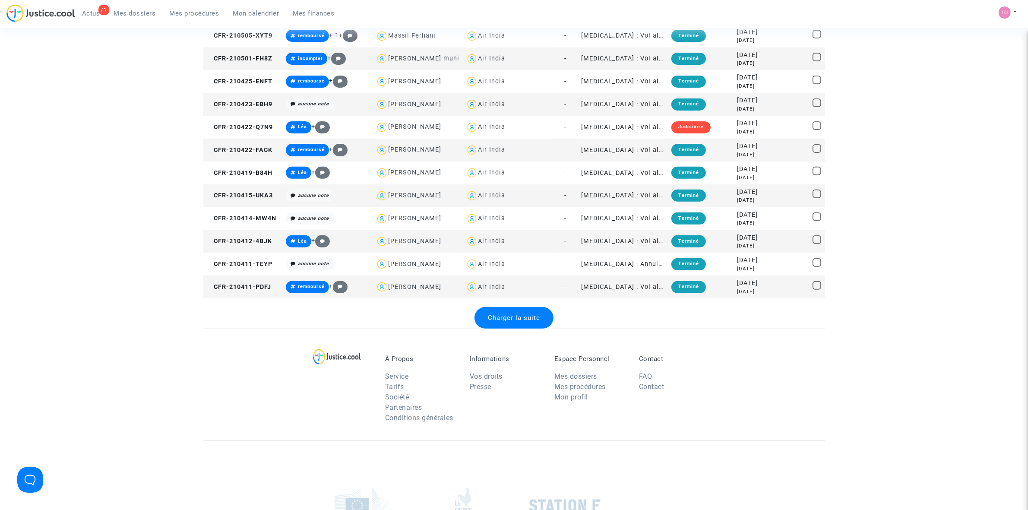
scroll to position [4470, 0]
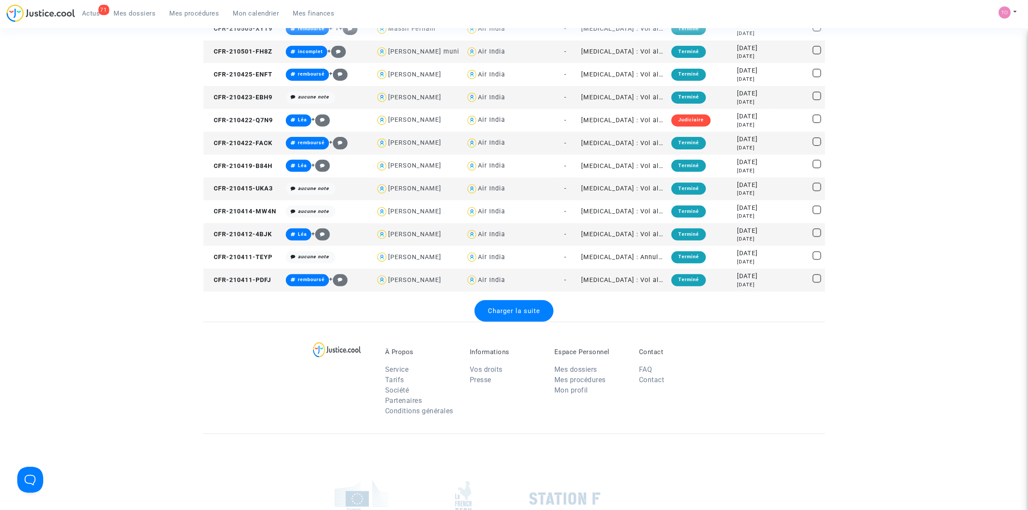
click at [501, 304] on div "Charger la suite" at bounding box center [513, 311] width 79 height 22
click at [499, 307] on span "Charger la suite" at bounding box center [514, 311] width 52 height 8
click at [512, 308] on span "Charger la suite" at bounding box center [518, 311] width 52 height 8
click at [530, 307] on span "Charger la suite" at bounding box center [518, 311] width 52 height 8
click at [519, 322] on div "Charger la suite" at bounding box center [514, 311] width 88 height 22
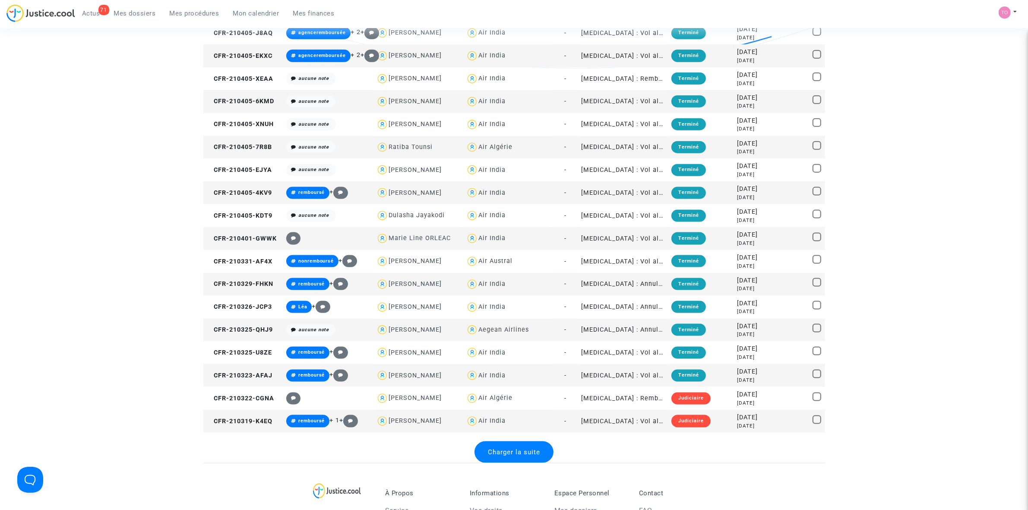
scroll to position [5495, 0]
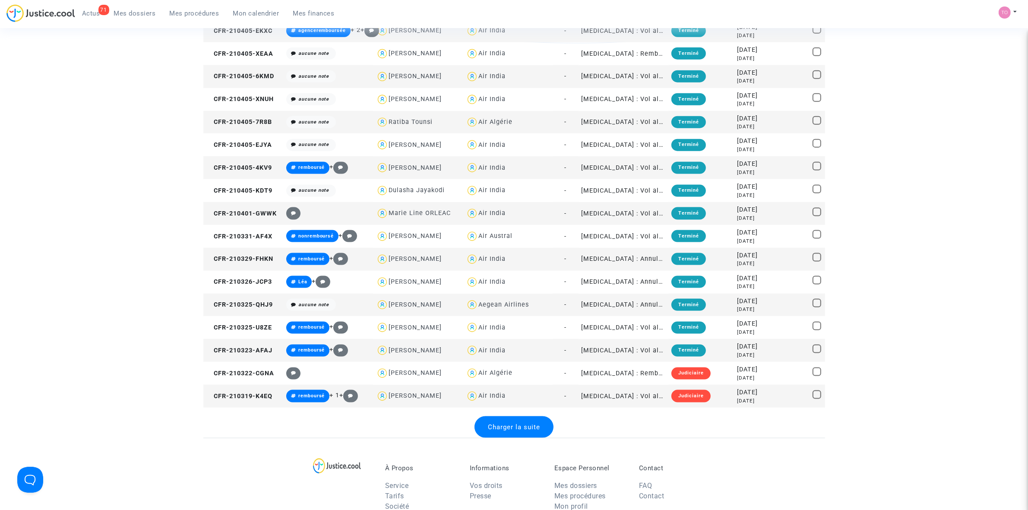
click at [510, 425] on span "Charger la suite" at bounding box center [514, 427] width 52 height 8
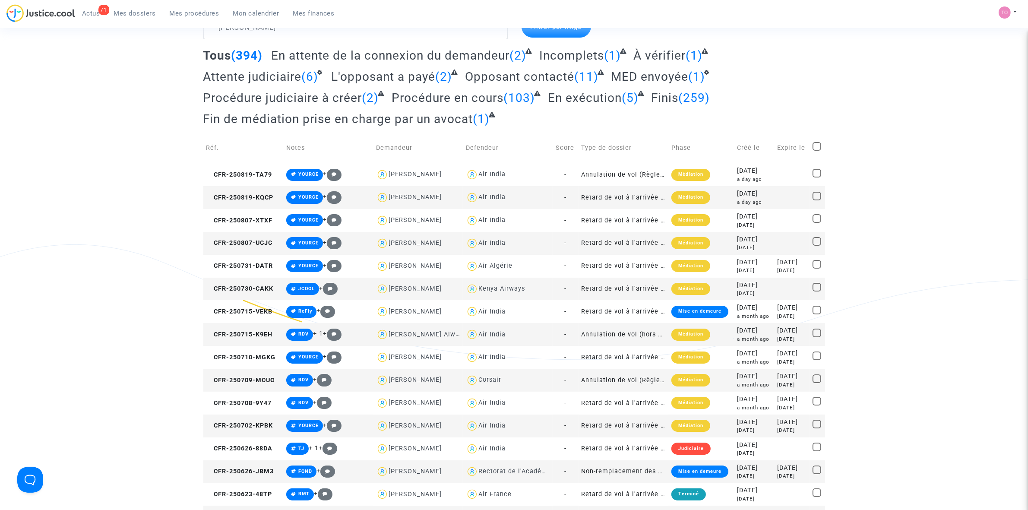
scroll to position [0, 0]
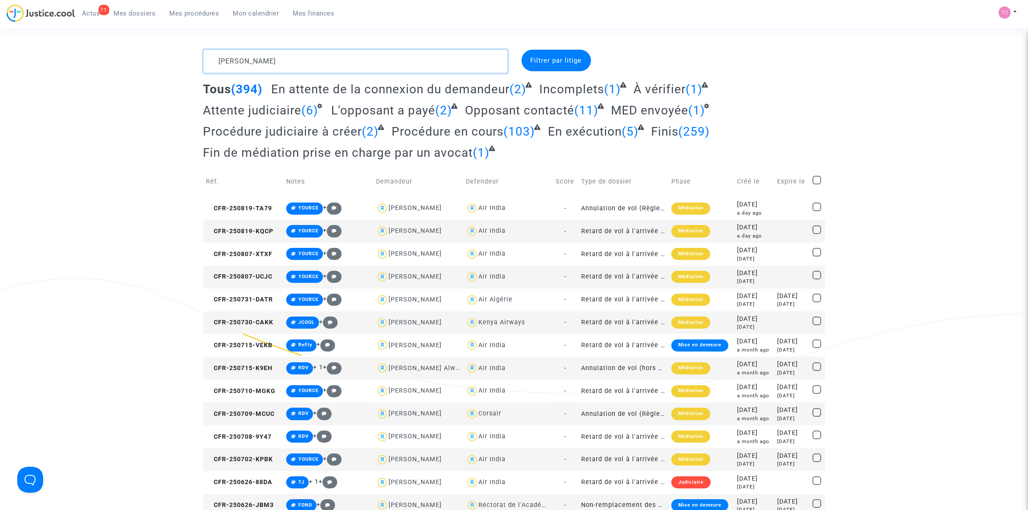
click at [267, 59] on textarea at bounding box center [355, 61] width 304 height 23
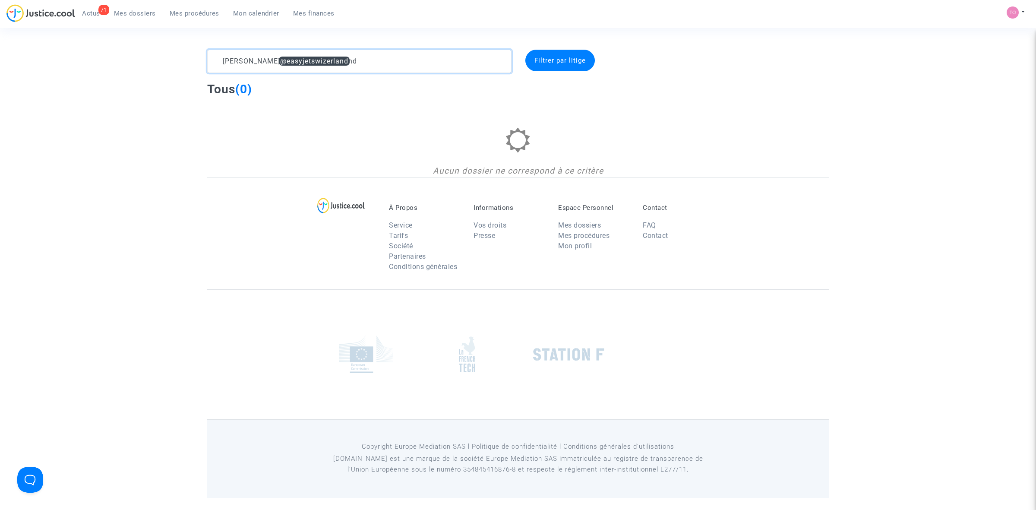
drag, startPoint x: 251, startPoint y: 57, endPoint x: 199, endPoint y: 59, distance: 51.9
click at [199, 59] on div "ADAM @easyjetswizerland Filtrer par litige Tous (0) Aucun dossier ne correspond…" at bounding box center [518, 114] width 1036 height 128
drag, startPoint x: 296, startPoint y: 61, endPoint x: 264, endPoint y: 60, distance: 31.5
click at [264, 60] on textarea at bounding box center [359, 61] width 304 height 23
type textarea "@easyjet"
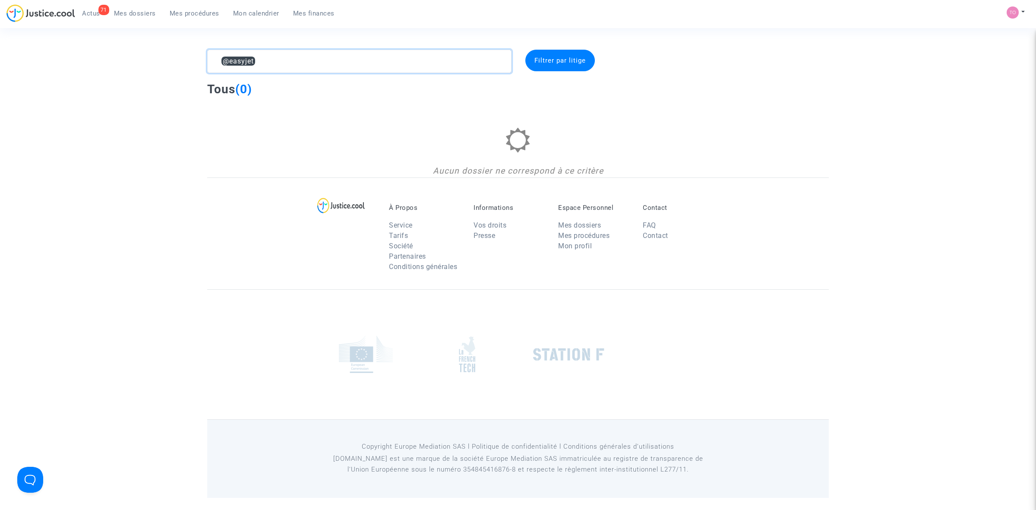
drag, startPoint x: 264, startPoint y: 61, endPoint x: 205, endPoint y: 63, distance: 59.2
click at [205, 63] on div "@easyjet" at bounding box center [359, 61] width 317 height 23
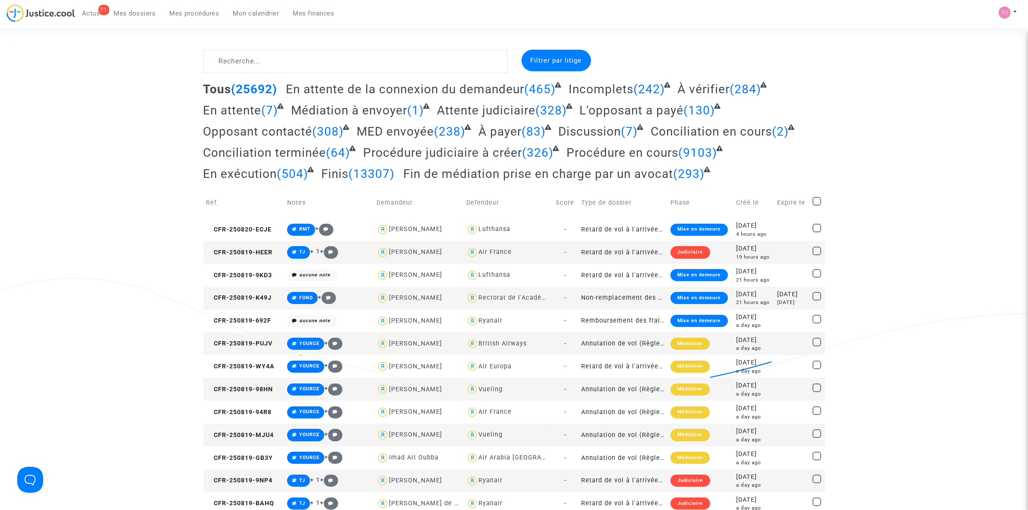
click at [249, 16] on span "Mon calendrier" at bounding box center [256, 13] width 46 height 8
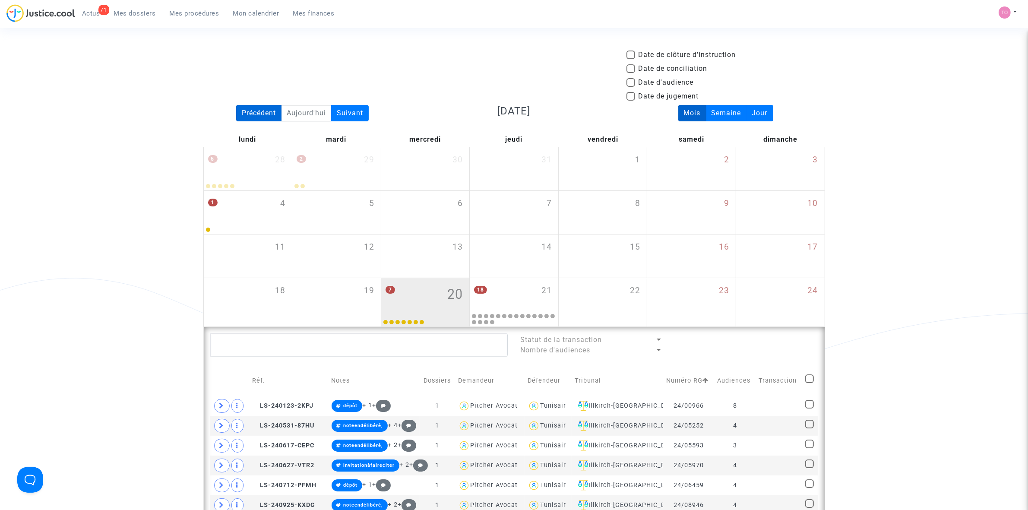
click at [256, 112] on div "Précédent" at bounding box center [258, 113] width 45 height 16
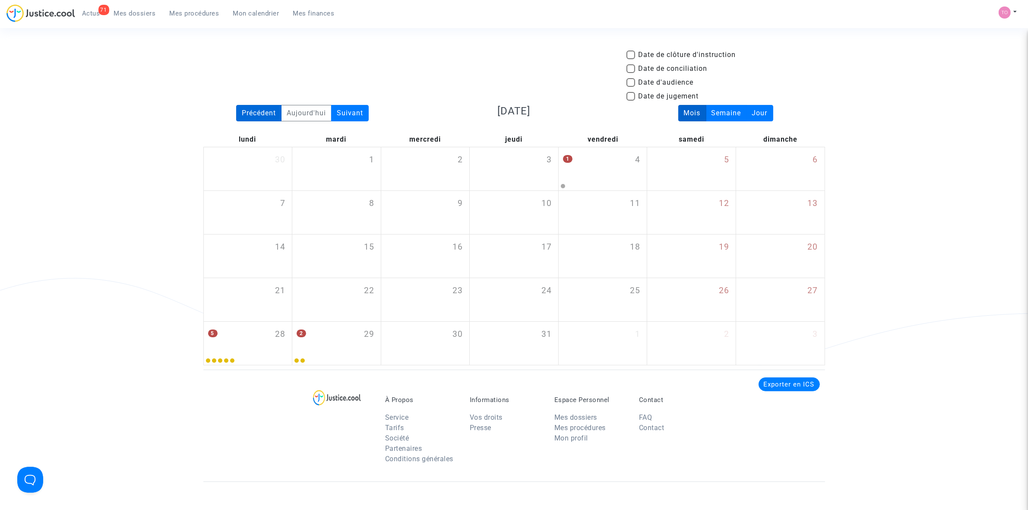
click at [256, 112] on div "Précédent" at bounding box center [258, 113] width 45 height 16
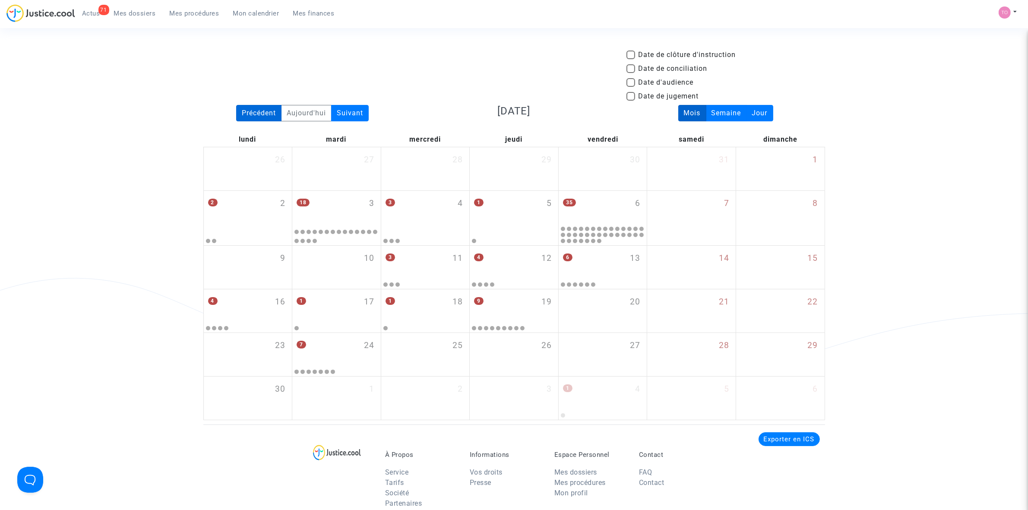
click at [256, 112] on div "Précédent" at bounding box center [258, 113] width 45 height 16
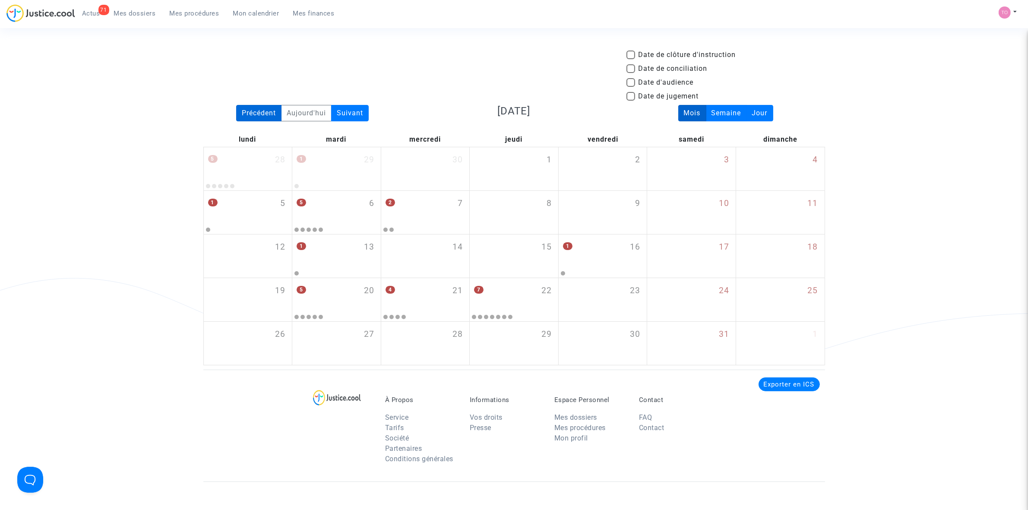
click at [256, 112] on div "Précédent" at bounding box center [258, 113] width 45 height 16
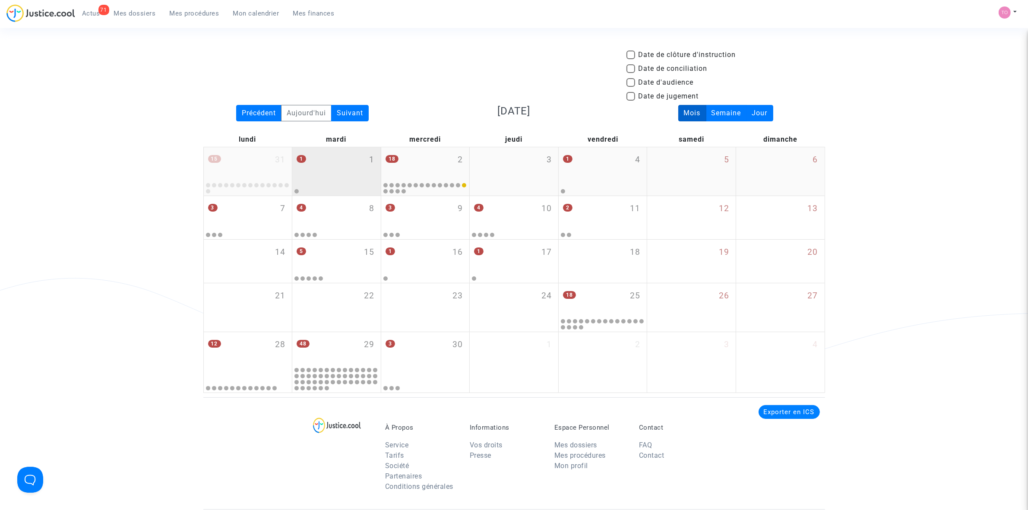
click at [309, 163] on div "1 1" at bounding box center [336, 164] width 88 height 34
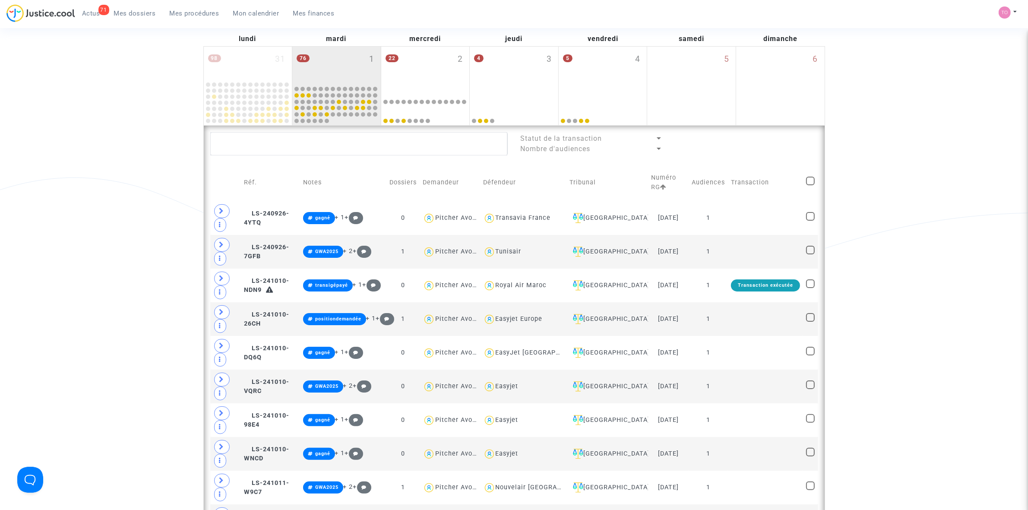
scroll to position [108, 0]
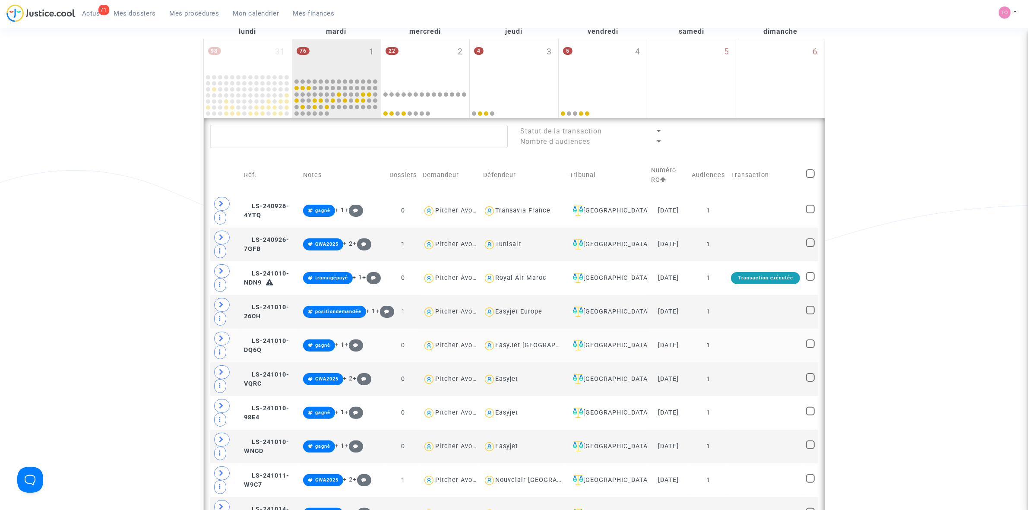
click at [544, 346] on div "EasyJet Switzerland" at bounding box center [543, 344] width 94 height 7
type textarea "@"EasyJet Switzerland""
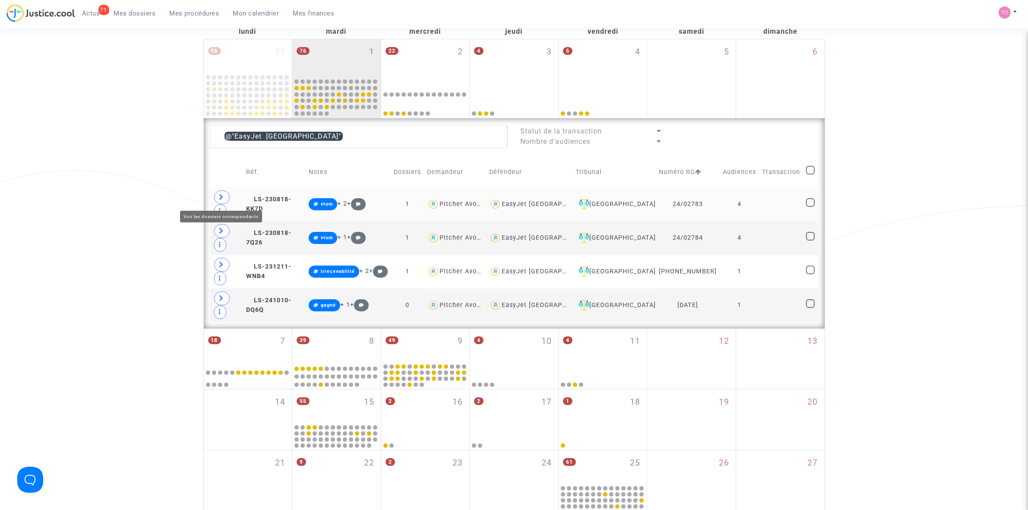
click at [221, 195] on icon at bounding box center [221, 197] width 5 height 6
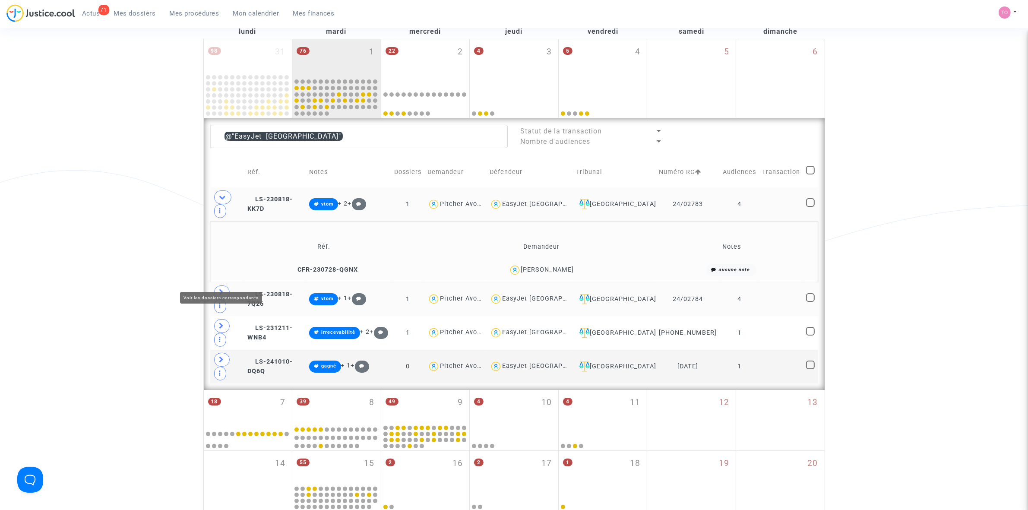
click at [220, 289] on icon at bounding box center [221, 292] width 5 height 6
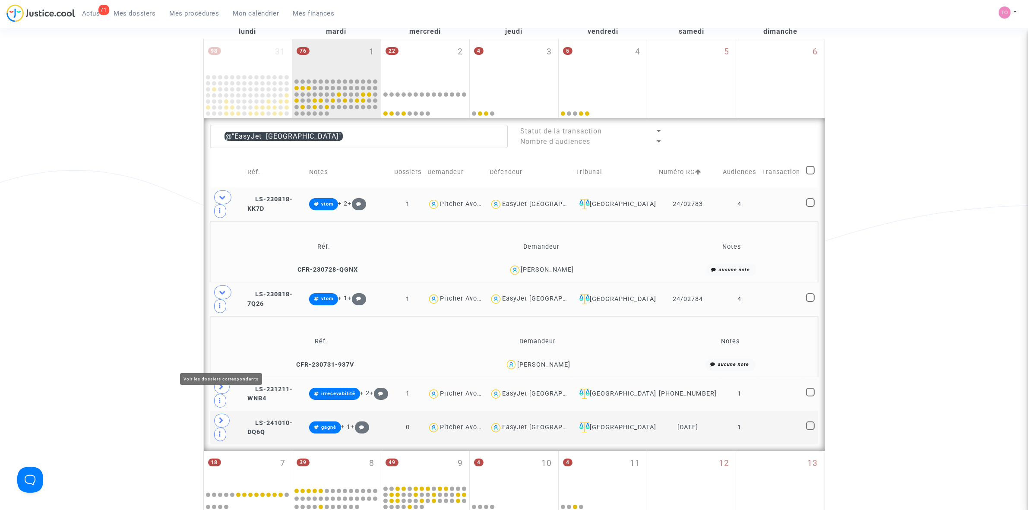
click at [222, 383] on icon at bounding box center [221, 386] width 5 height 6
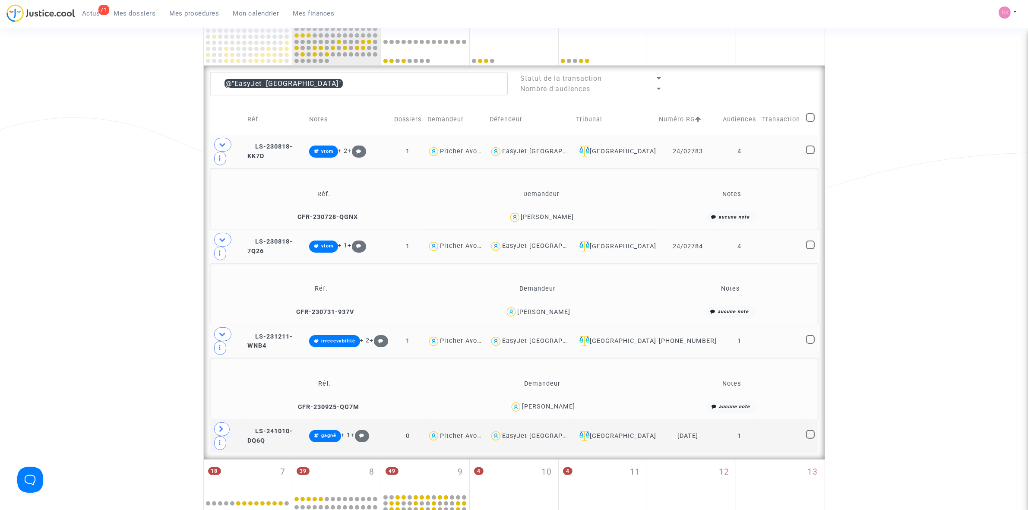
scroll to position [162, 0]
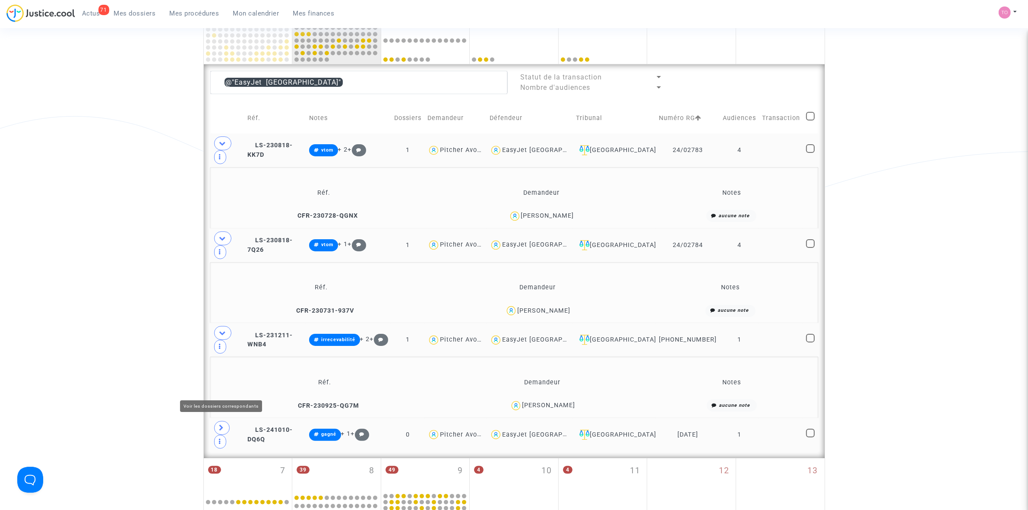
click at [223, 424] on icon at bounding box center [221, 427] width 5 height 6
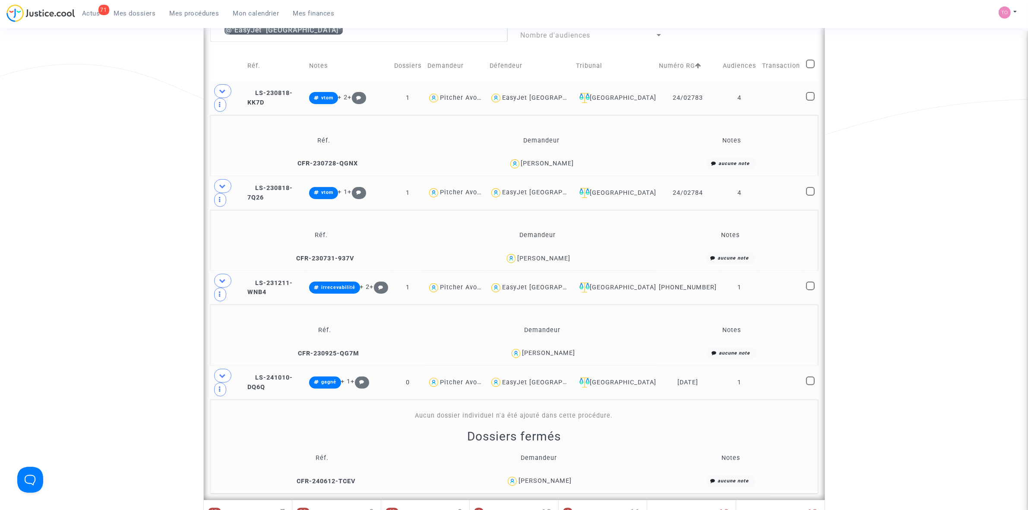
scroll to position [216, 0]
click at [543, 347] on div "Adrien Lerousseau" at bounding box center [548, 350] width 53 height 7
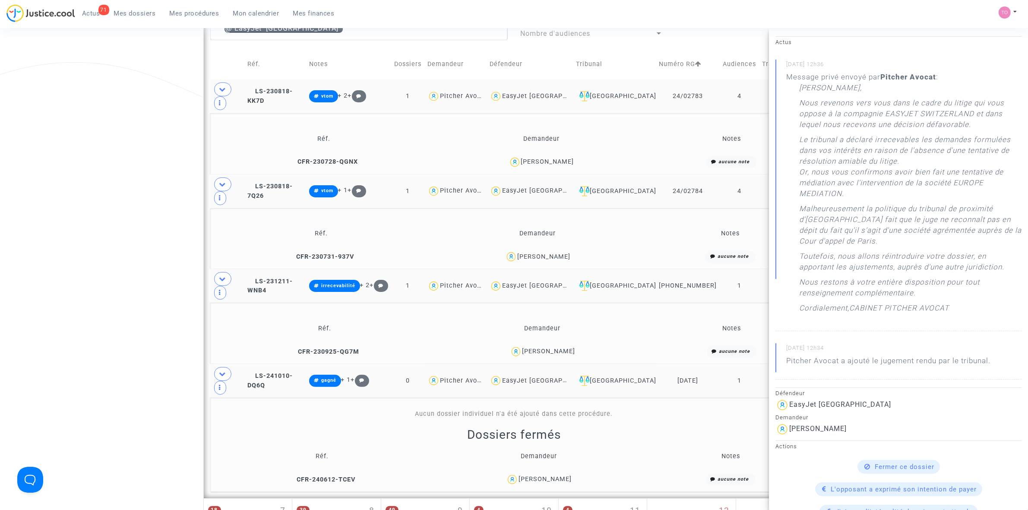
scroll to position [108, 0]
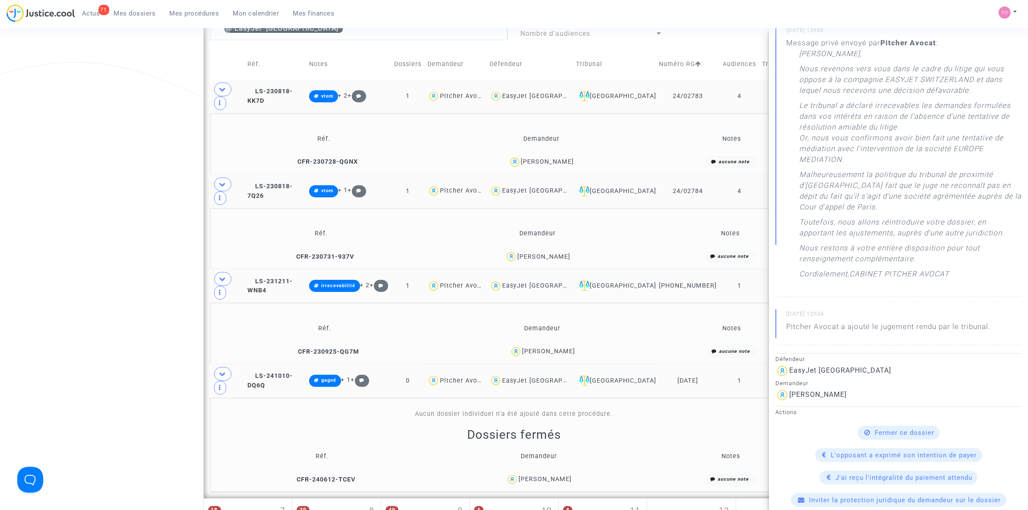
click at [540, 158] on div "Thomas Nestelberger" at bounding box center [547, 161] width 53 height 7
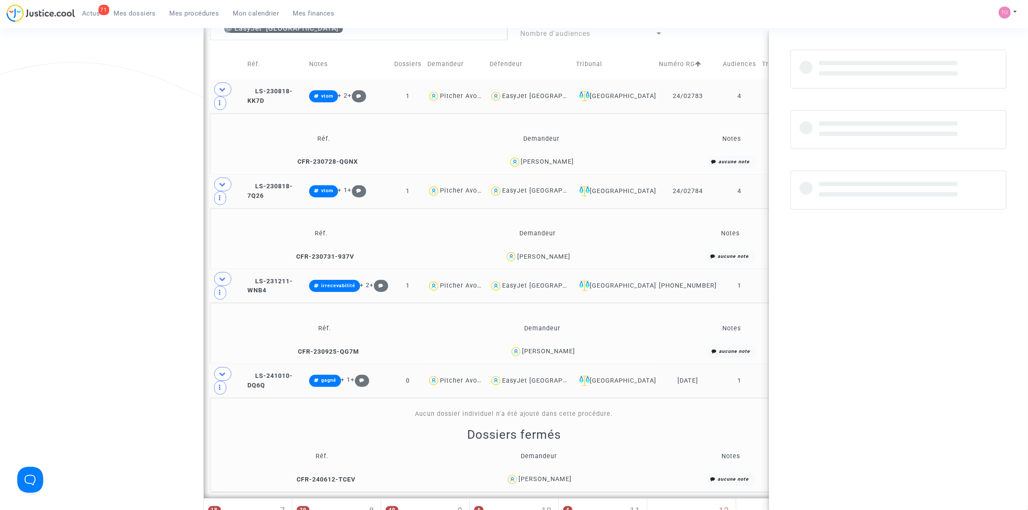
scroll to position [0, 0]
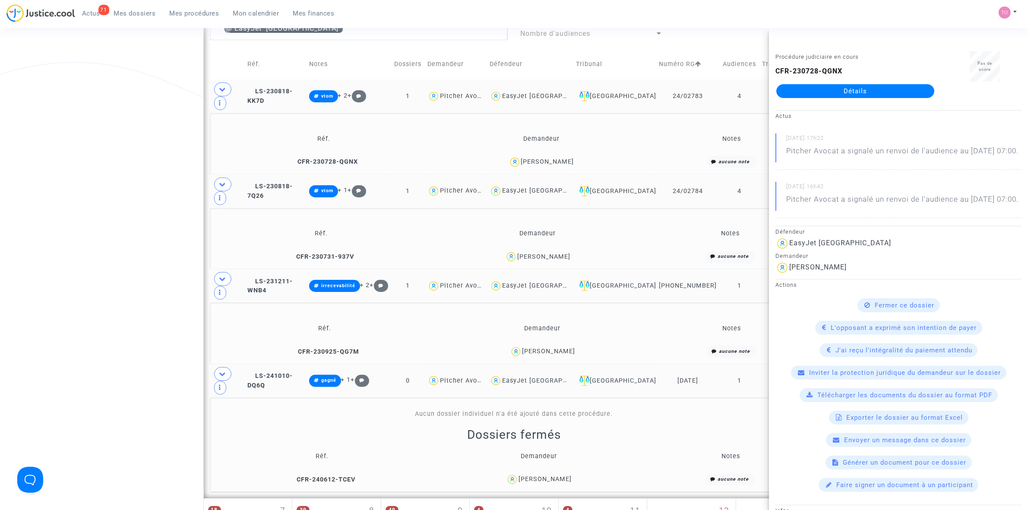
click at [548, 253] on div "Sarah Girod" at bounding box center [543, 256] width 53 height 7
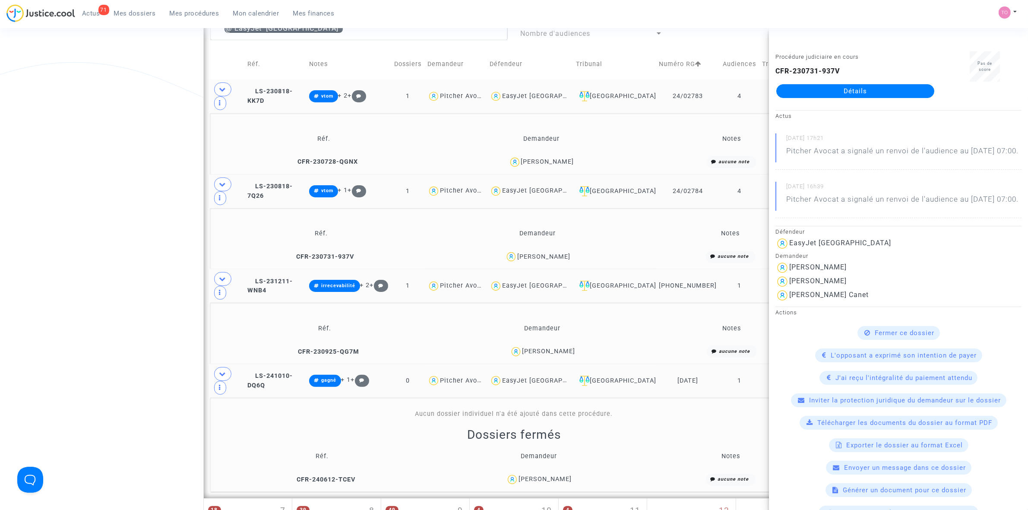
click at [532, 347] on div "Adrien Lerousseau" at bounding box center [548, 350] width 53 height 7
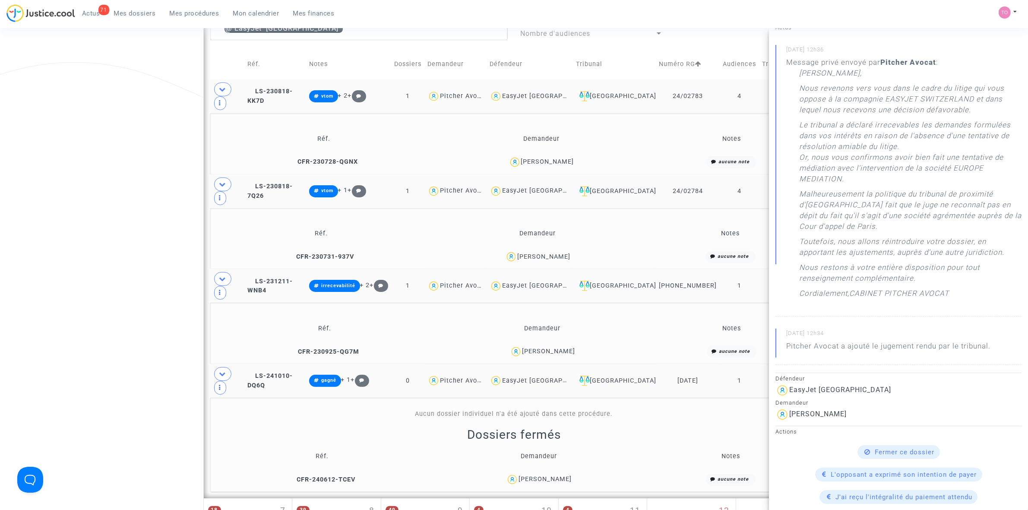
scroll to position [108, 0]
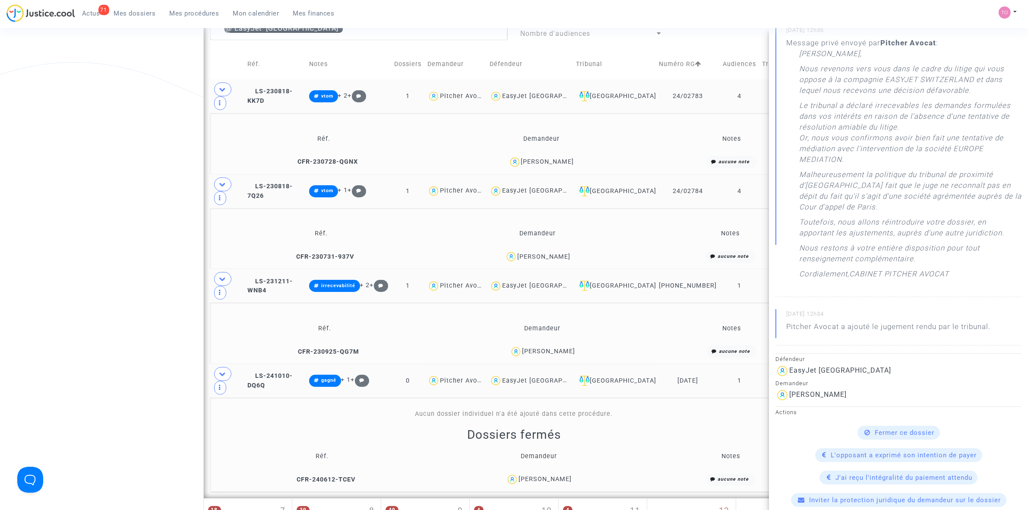
click at [530, 475] on div "Elodie Lamidieu" at bounding box center [544, 478] width 53 height 7
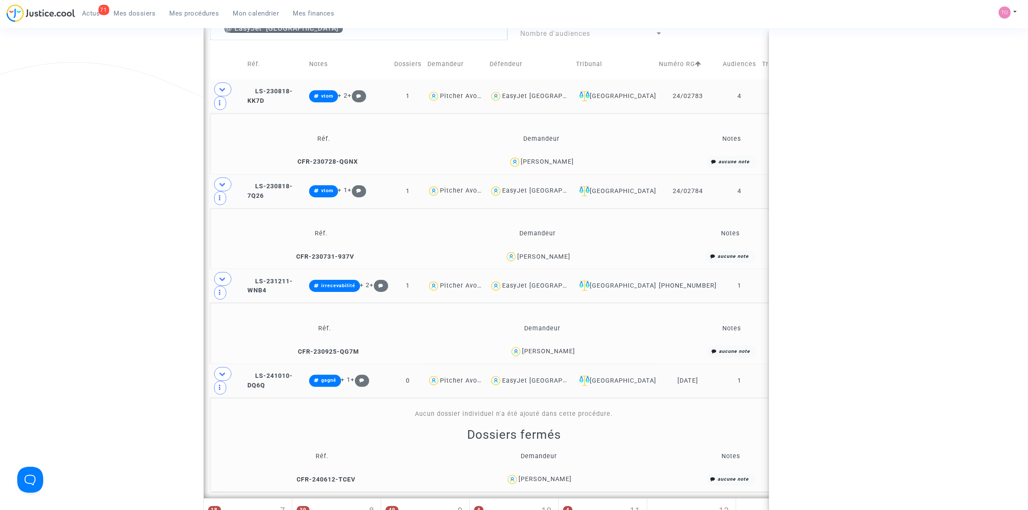
scroll to position [0, 0]
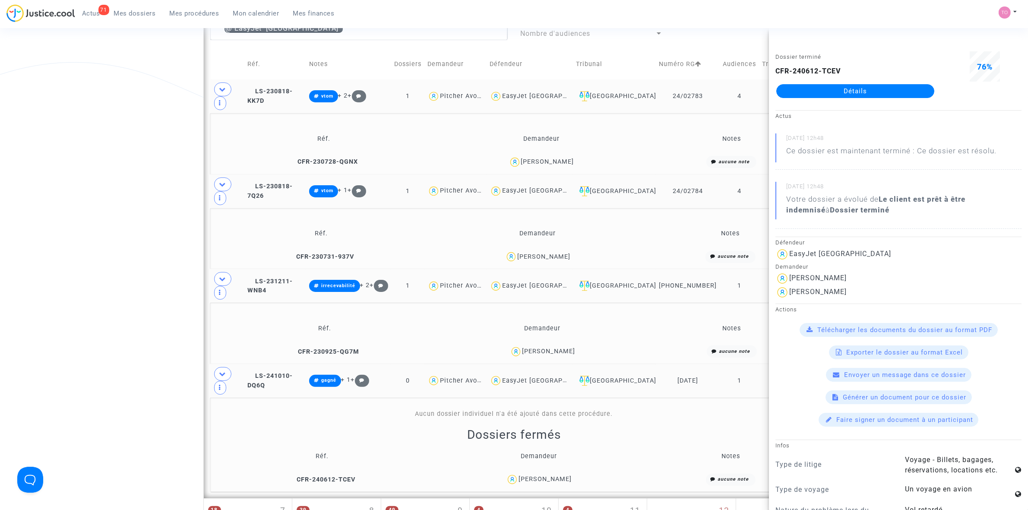
click at [46, 152] on div "Date de clôture d'instruction Date de conciliation Date d'audience Date de juge…" at bounding box center [514, 315] width 1028 height 962
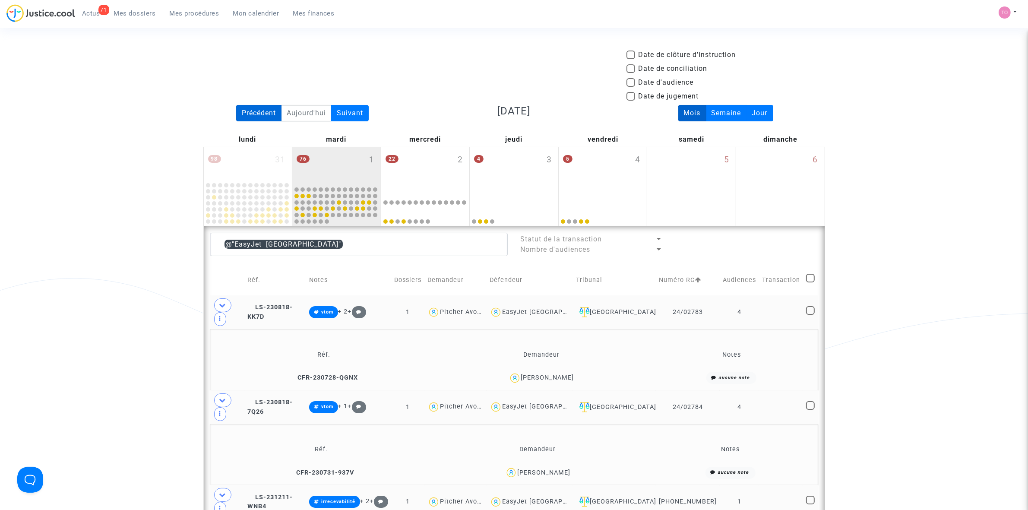
click at [265, 111] on div "Précédent" at bounding box center [258, 113] width 45 height 16
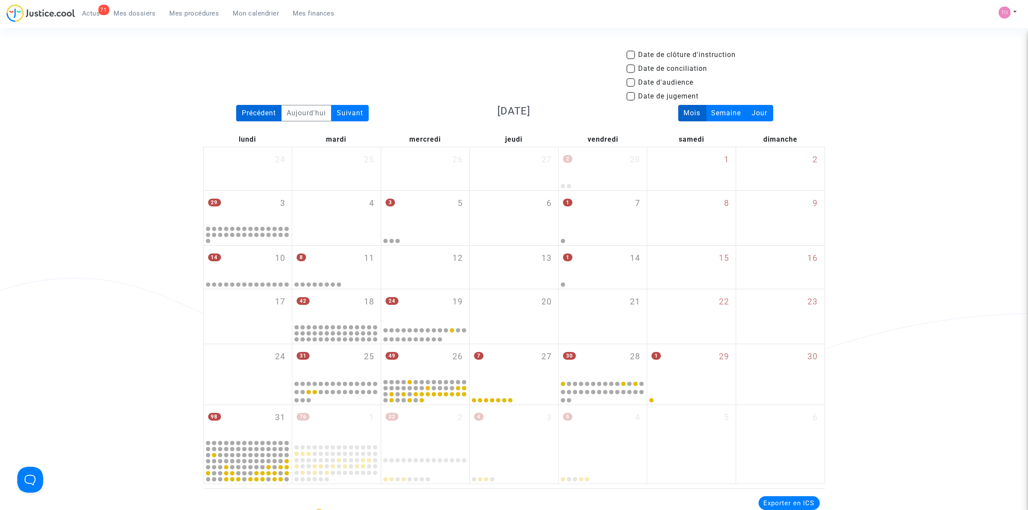
click at [265, 111] on div "Précédent" at bounding box center [258, 113] width 45 height 16
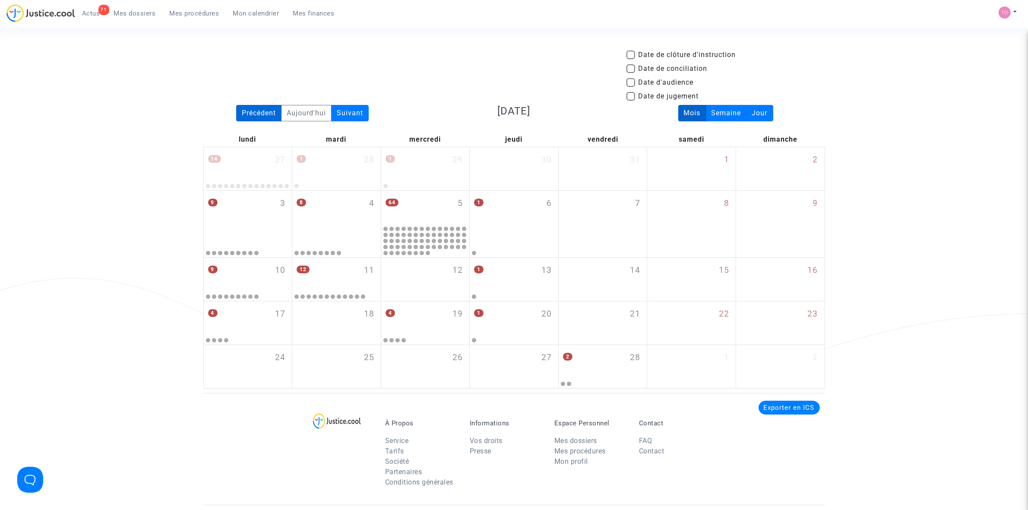
click at [265, 111] on div "Précédent" at bounding box center [258, 113] width 45 height 16
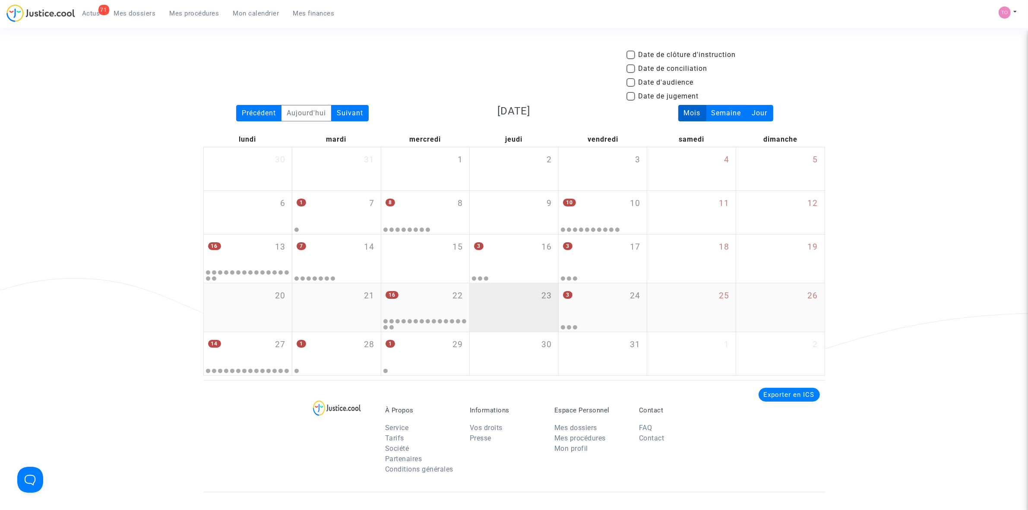
click at [506, 306] on div "23" at bounding box center [514, 307] width 88 height 48
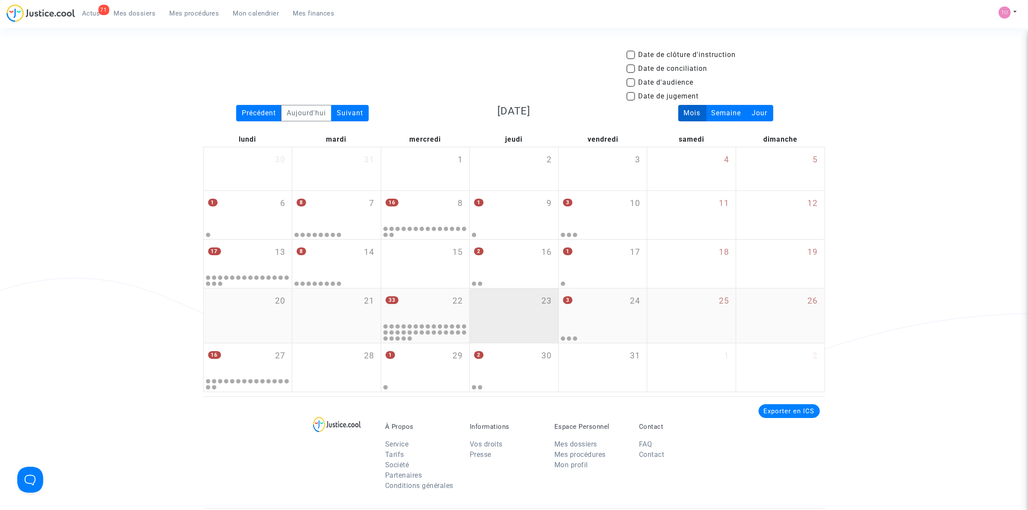
click at [514, 307] on div "23" at bounding box center [514, 315] width 88 height 54
click at [628, 82] on span at bounding box center [630, 82] width 9 height 9
click at [630, 87] on input "Date d'audience" at bounding box center [630, 87] width 0 height 0
checkbox input "true"
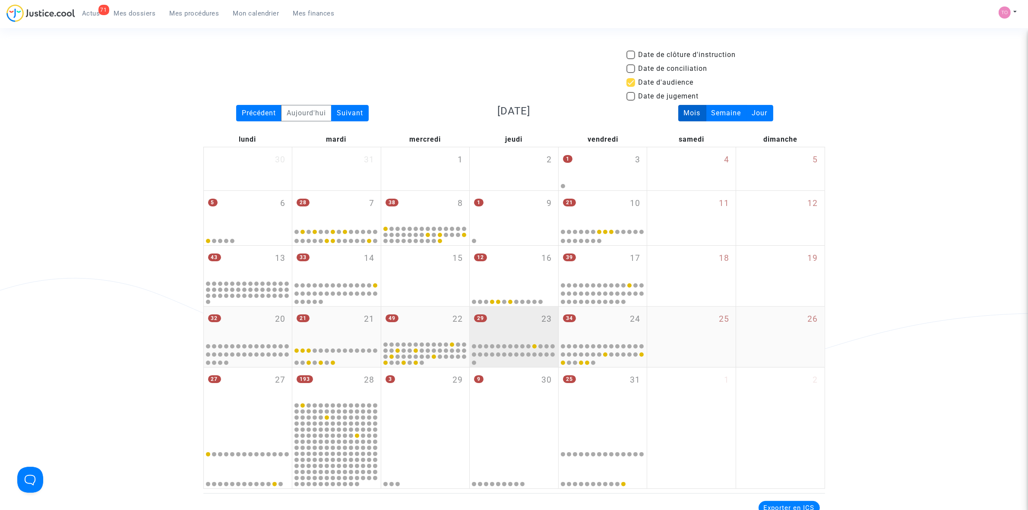
click at [510, 325] on div "29 23" at bounding box center [514, 323] width 88 height 34
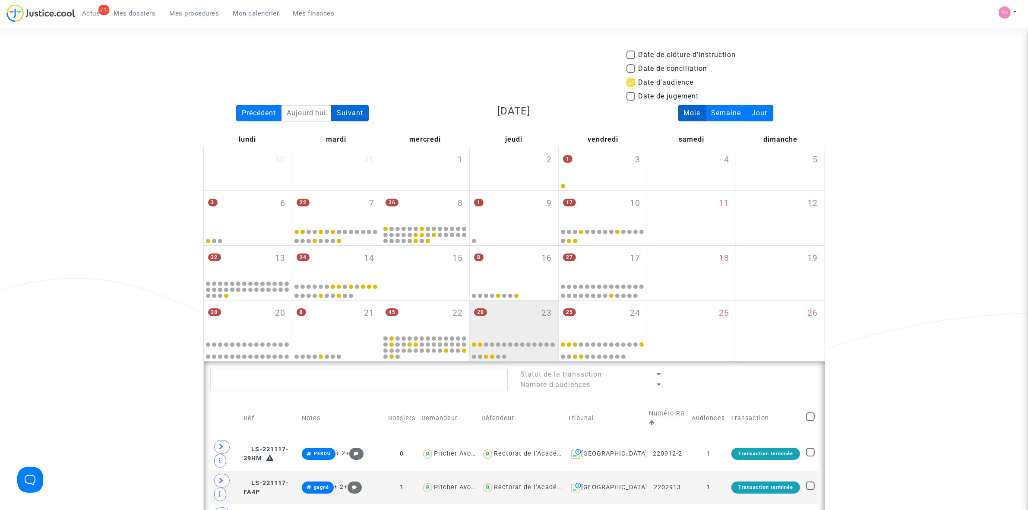
click at [345, 106] on div "Suivant" at bounding box center [350, 113] width 38 height 16
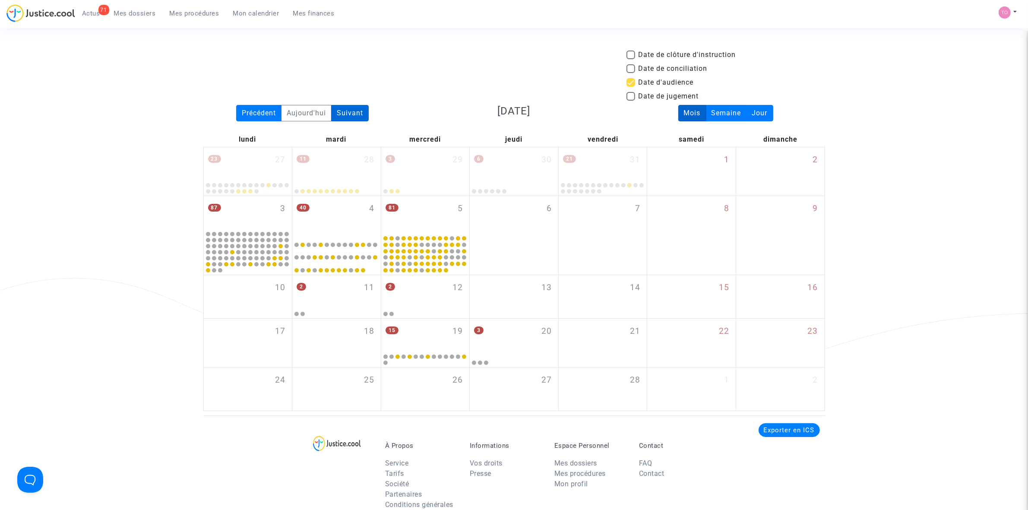
click at [345, 107] on div "Suivant" at bounding box center [350, 113] width 38 height 16
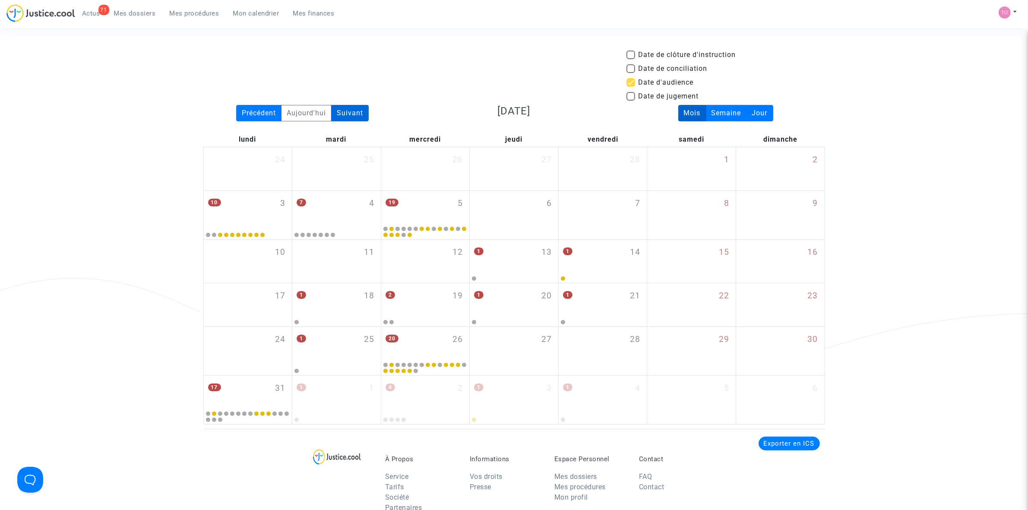
click at [349, 107] on div "Suivant" at bounding box center [350, 113] width 38 height 16
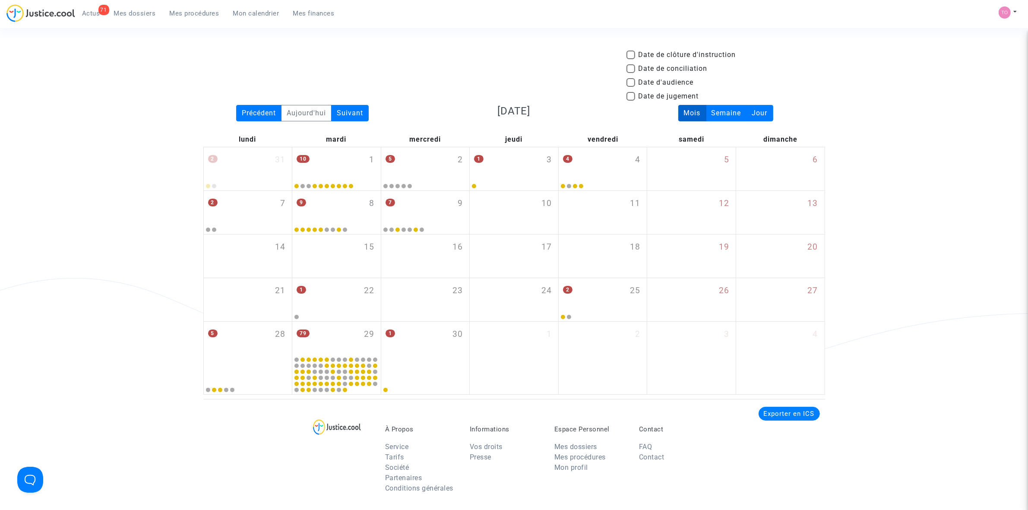
click at [629, 82] on span at bounding box center [630, 82] width 9 height 9
click at [630, 87] on input "Date d'audience" at bounding box center [630, 87] width 0 height 0
checkbox input "true"
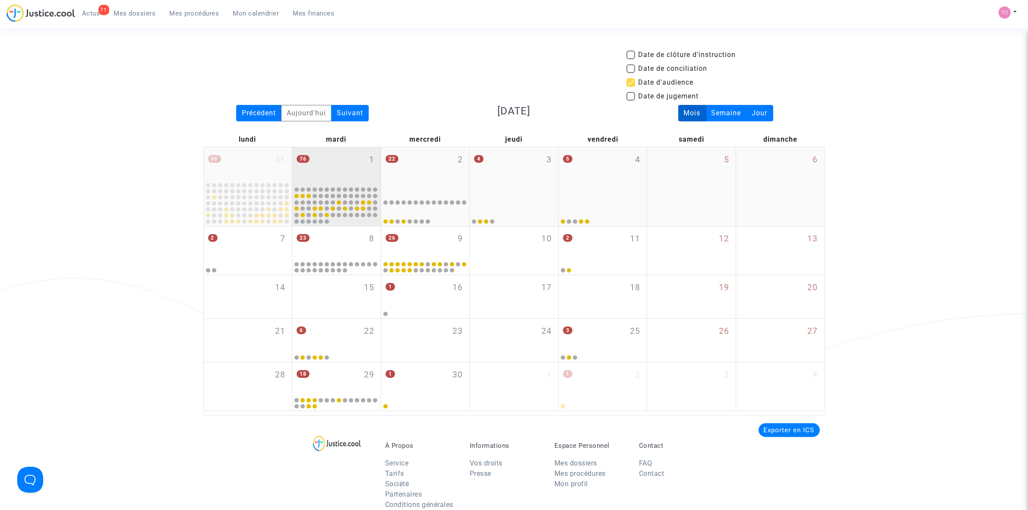
click at [348, 170] on div "76 1" at bounding box center [336, 166] width 88 height 38
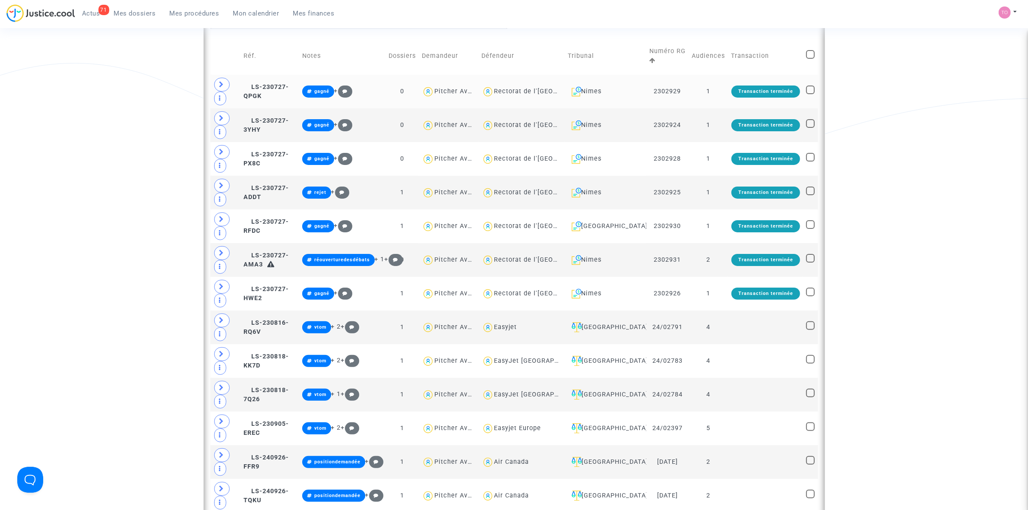
scroll to position [216, 0]
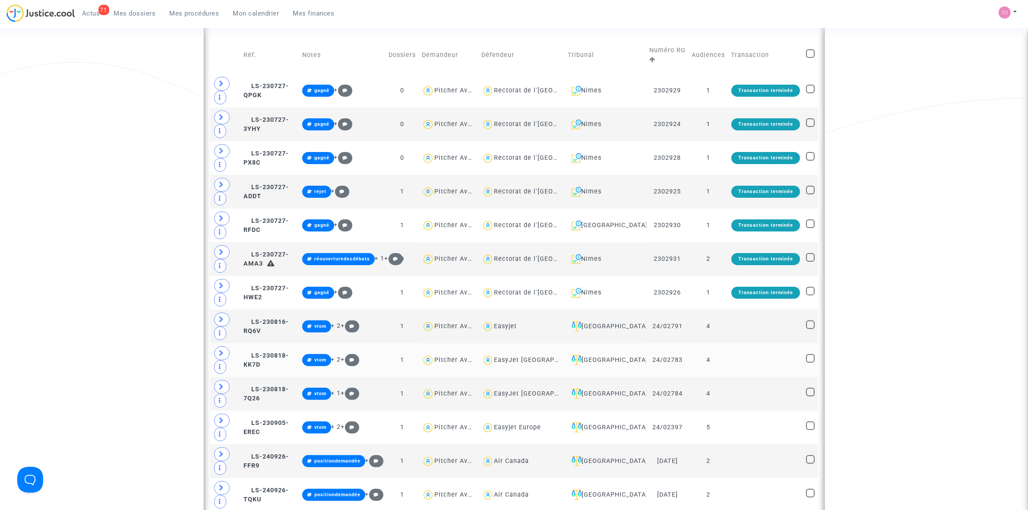
click at [556, 363] on div "EasyJet Switzerland" at bounding box center [541, 359] width 94 height 7
type textarea "@"EasyJet Switzerland""
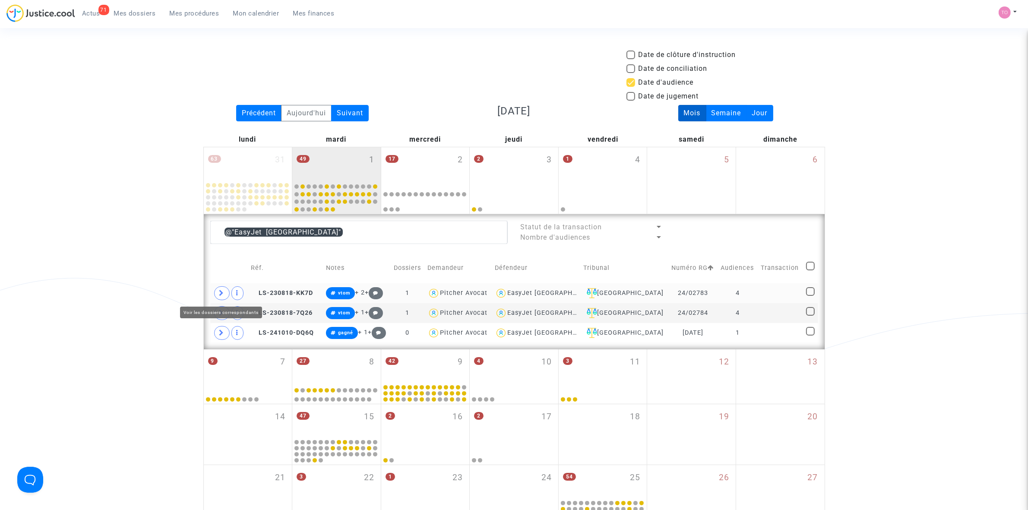
click at [216, 292] on span at bounding box center [222, 293] width 16 height 14
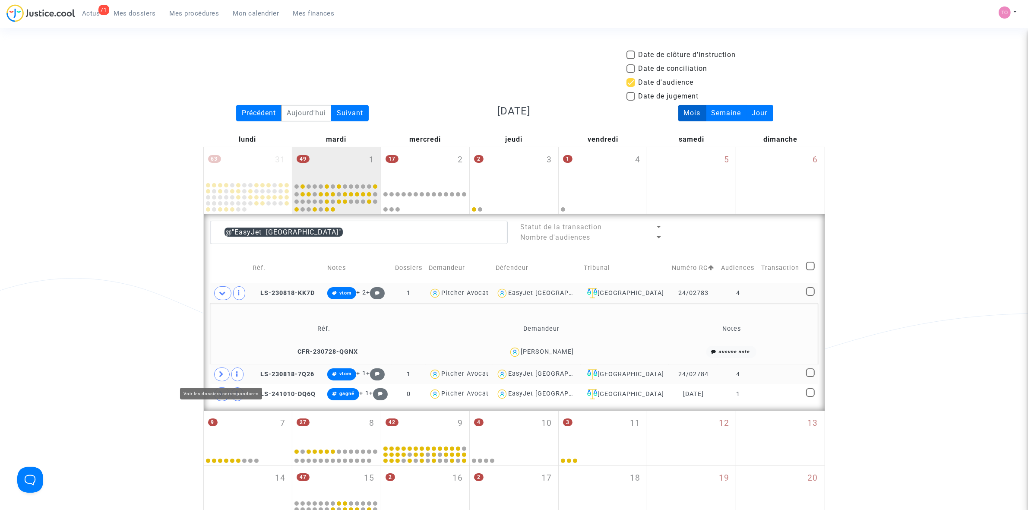
click at [227, 375] on span at bounding box center [222, 374] width 16 height 14
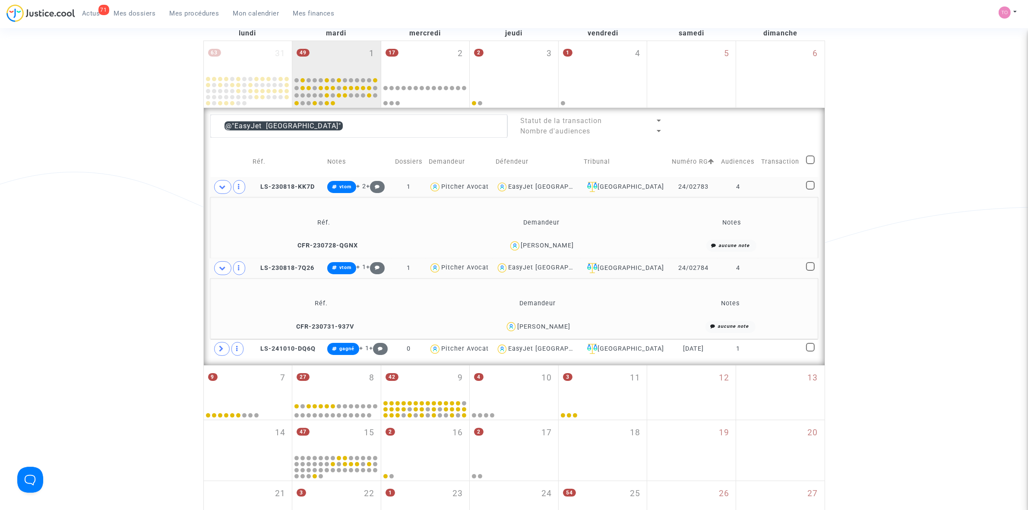
scroll to position [108, 0]
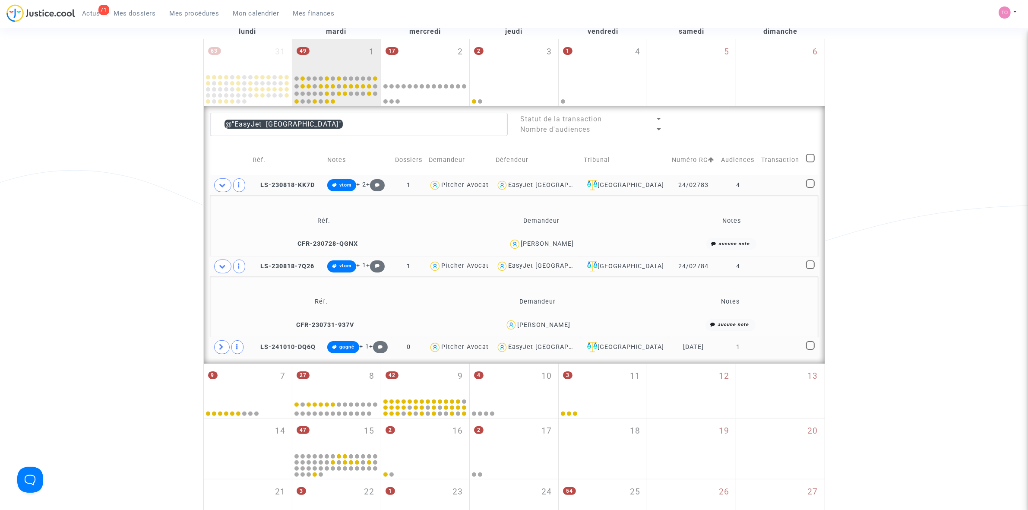
click at [227, 349] on span at bounding box center [222, 347] width 16 height 14
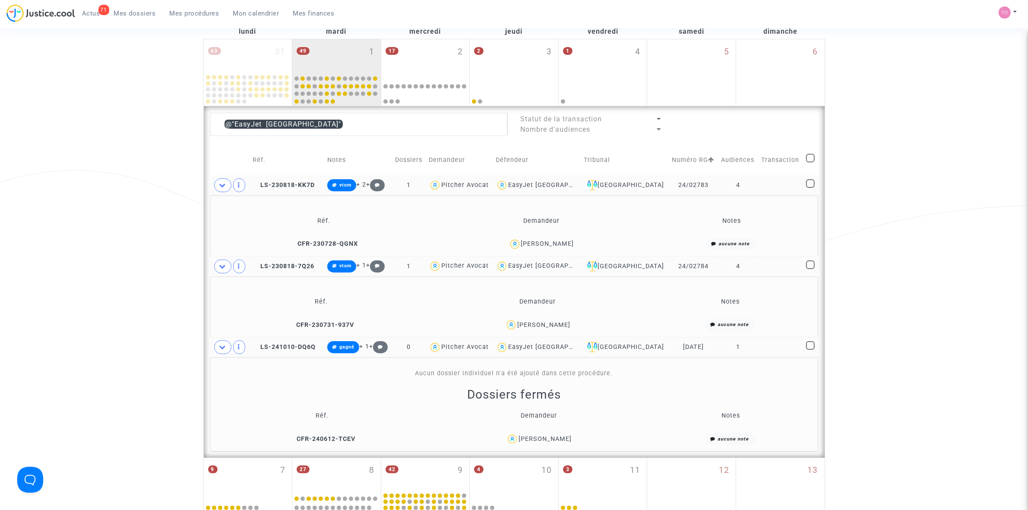
click at [549, 437] on div "Elodie Lamidieu" at bounding box center [544, 438] width 53 height 7
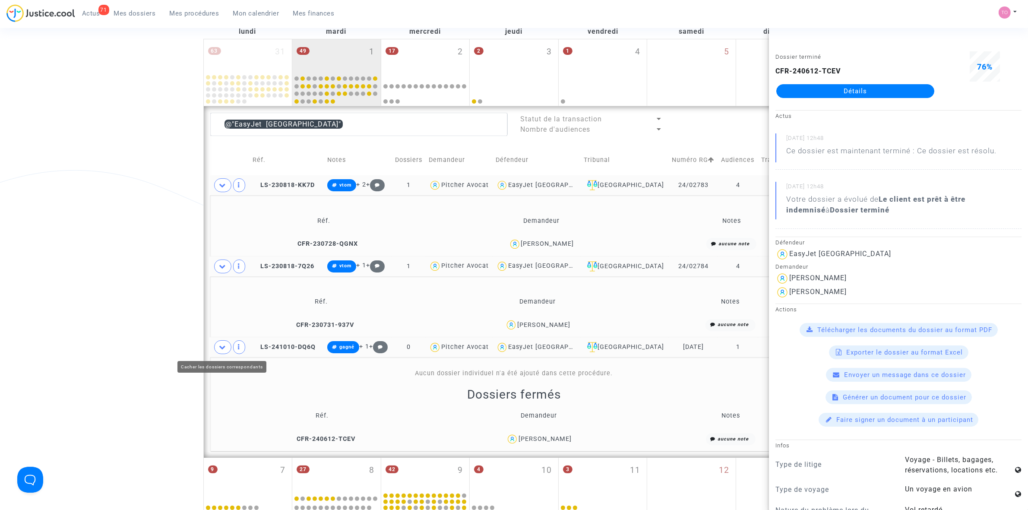
click at [218, 349] on span at bounding box center [222, 347] width 17 height 14
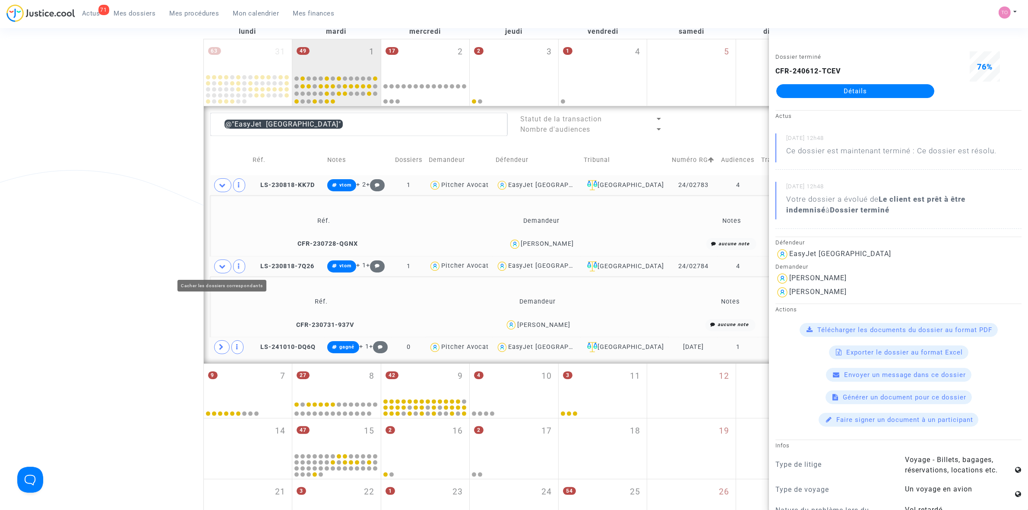
click at [225, 266] on icon at bounding box center [222, 266] width 7 height 6
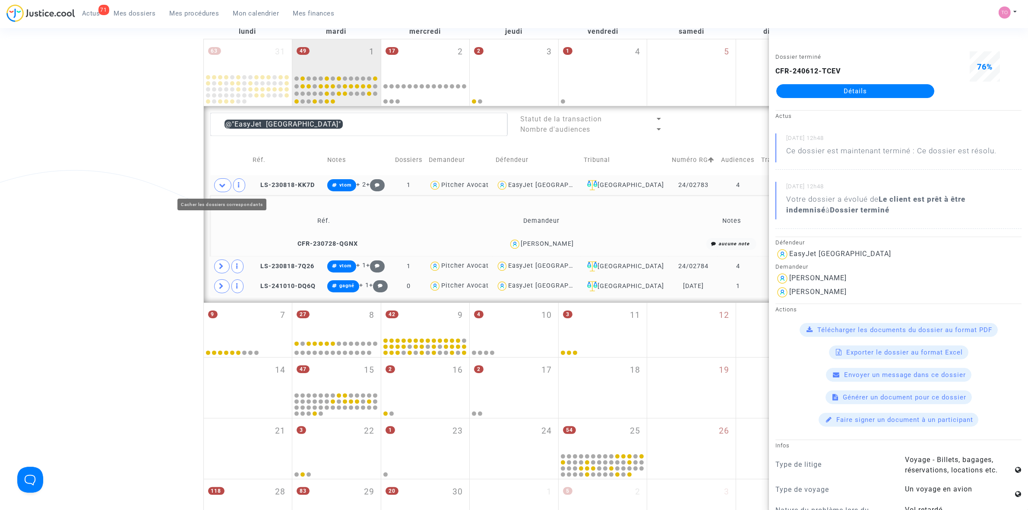
click at [221, 190] on span at bounding box center [222, 185] width 17 height 14
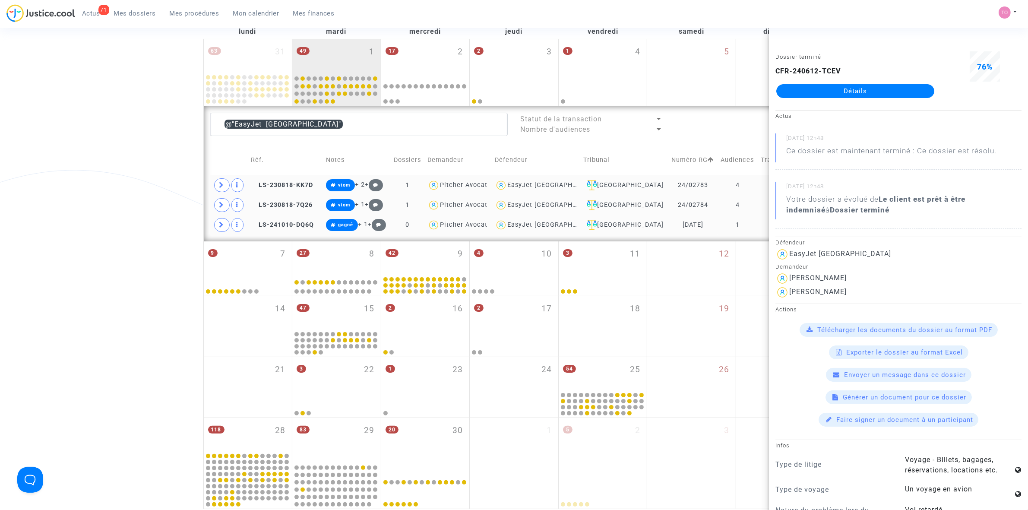
click at [124, 217] on div "Date de clôture d'instruction Date de conciliation Date d'audience Date de juge…" at bounding box center [514, 225] width 1028 height 567
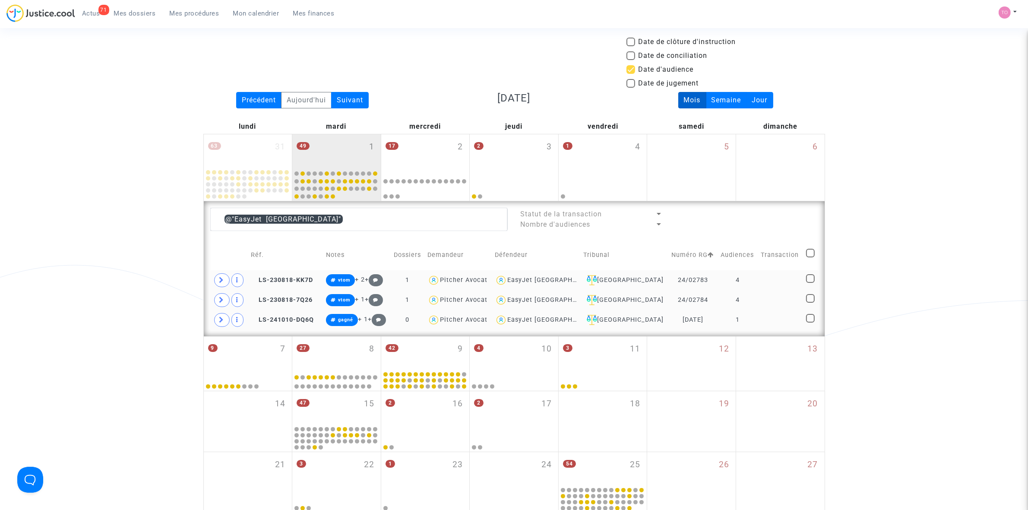
scroll to position [0, 0]
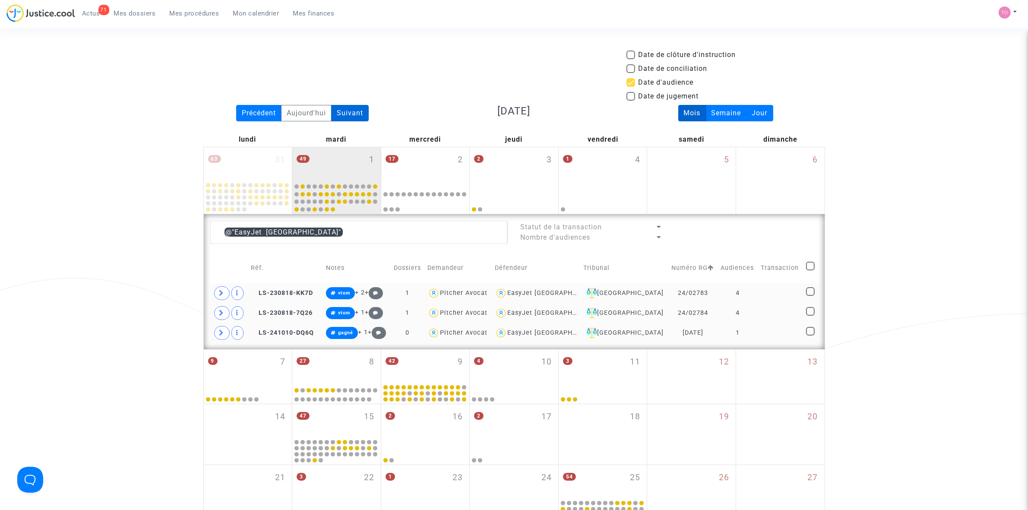
click at [359, 115] on div "Suivant" at bounding box center [350, 113] width 38 height 16
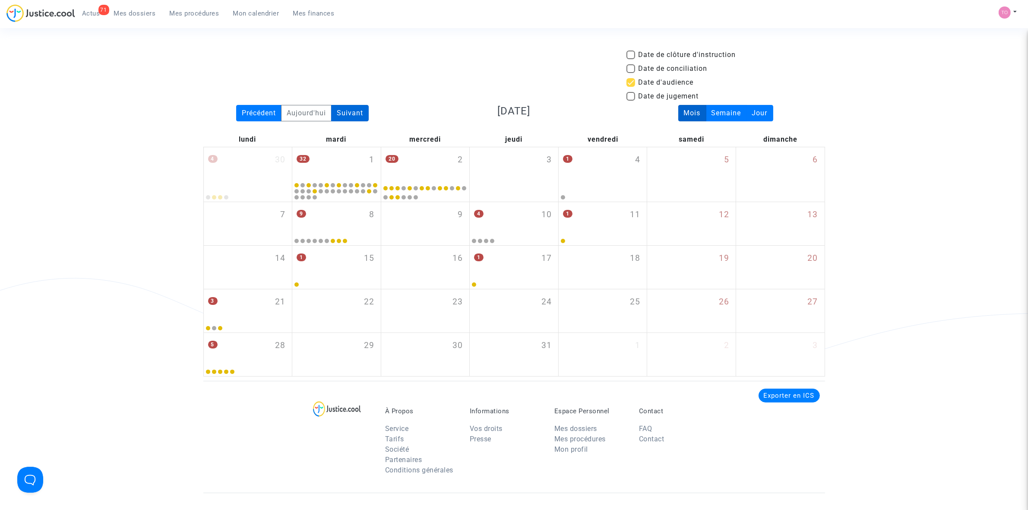
click at [359, 115] on div "Suivant" at bounding box center [350, 113] width 38 height 16
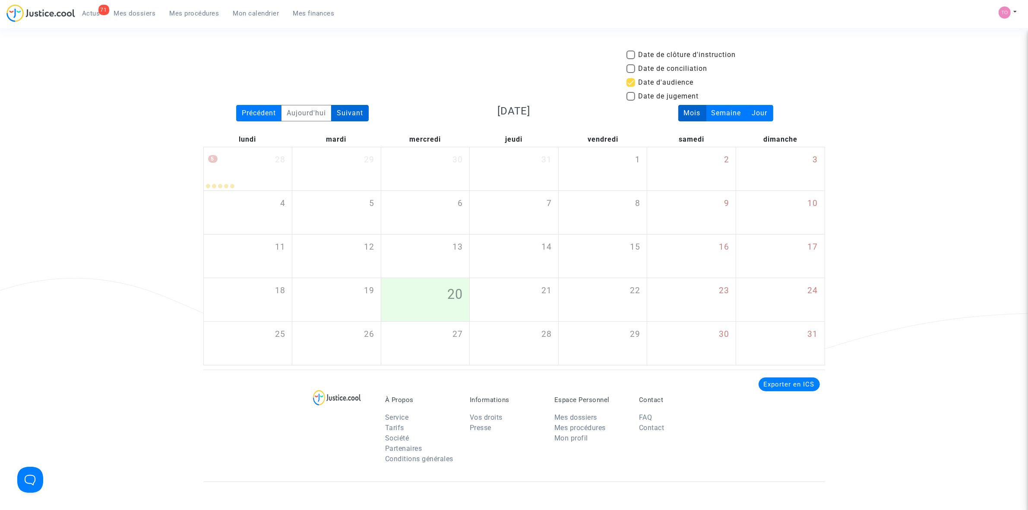
click at [359, 115] on div "Suivant" at bounding box center [350, 113] width 38 height 16
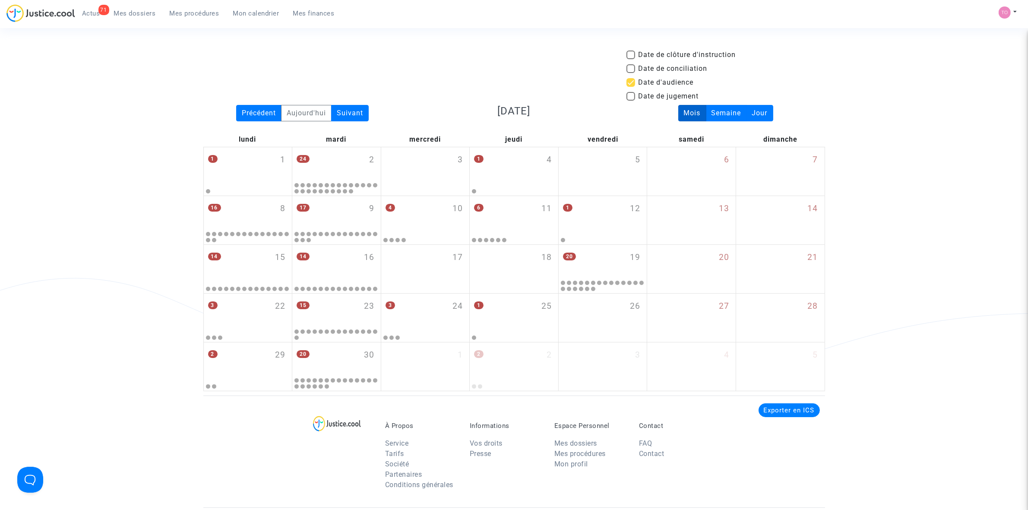
click at [630, 83] on span at bounding box center [630, 82] width 9 height 9
click at [630, 87] on input "Date d'audience" at bounding box center [630, 87] width 0 height 0
click at [630, 83] on span at bounding box center [630, 82] width 9 height 9
click at [630, 87] on input "Date d'audience" at bounding box center [630, 87] width 0 height 0
checkbox input "true"
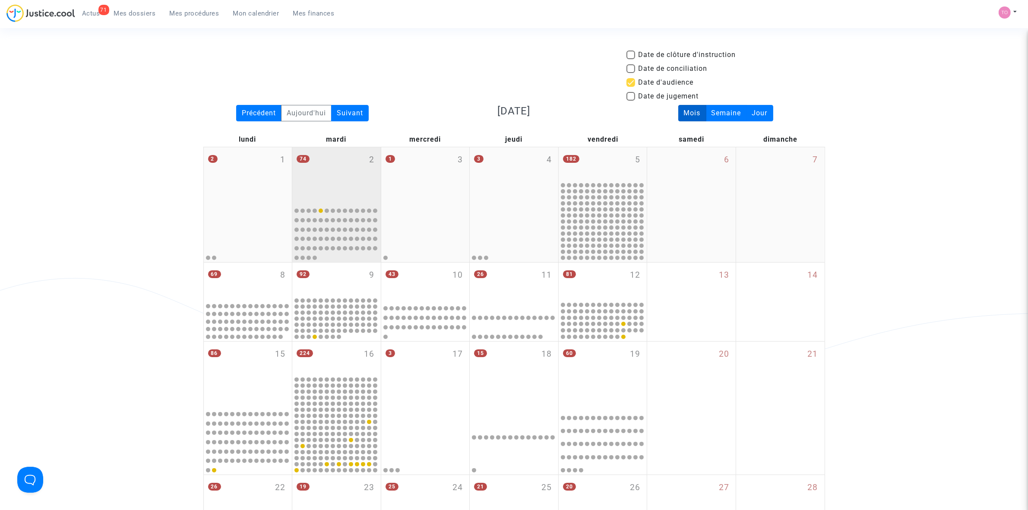
click at [353, 182] on div "74 2" at bounding box center [336, 175] width 88 height 56
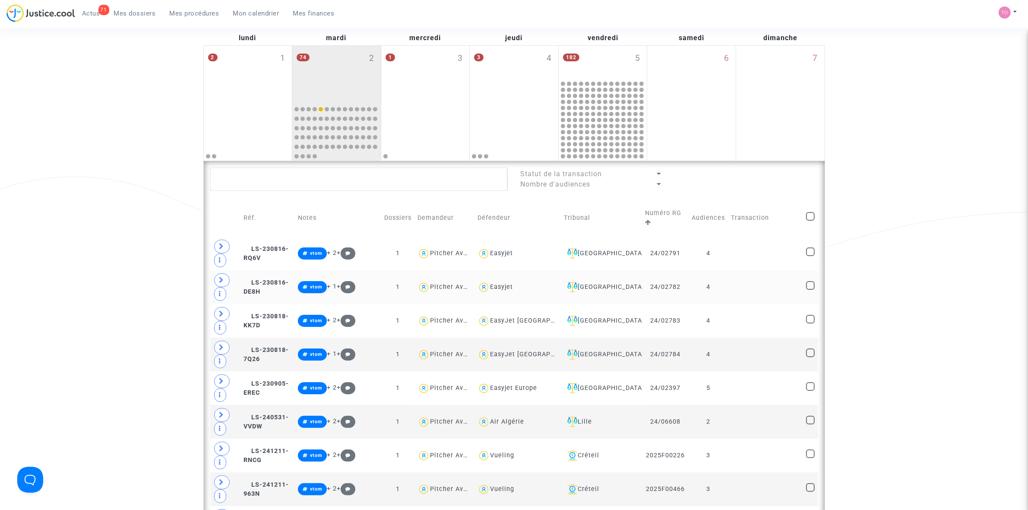
scroll to position [108, 0]
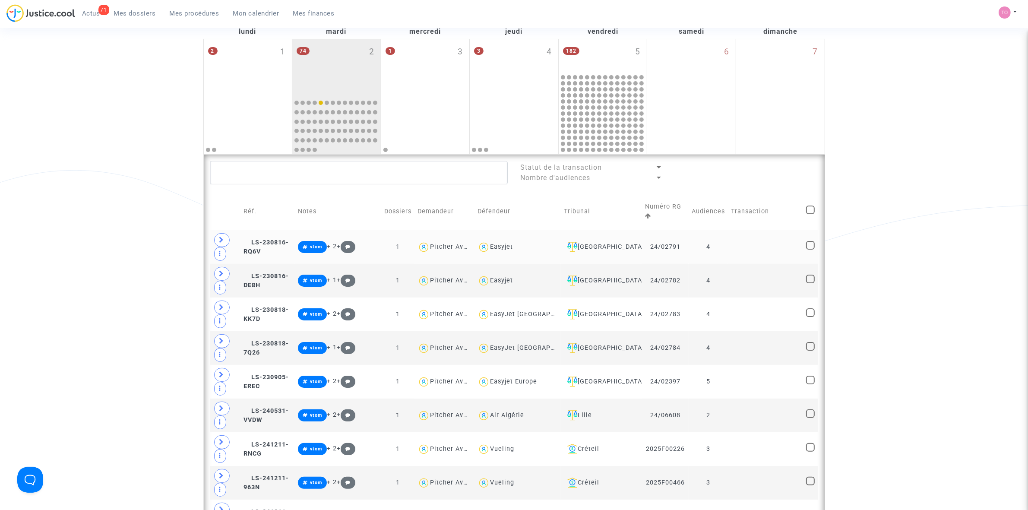
click at [513, 246] on div "Easyjet" at bounding box center [501, 246] width 23 height 7
type textarea "@Easyjet"
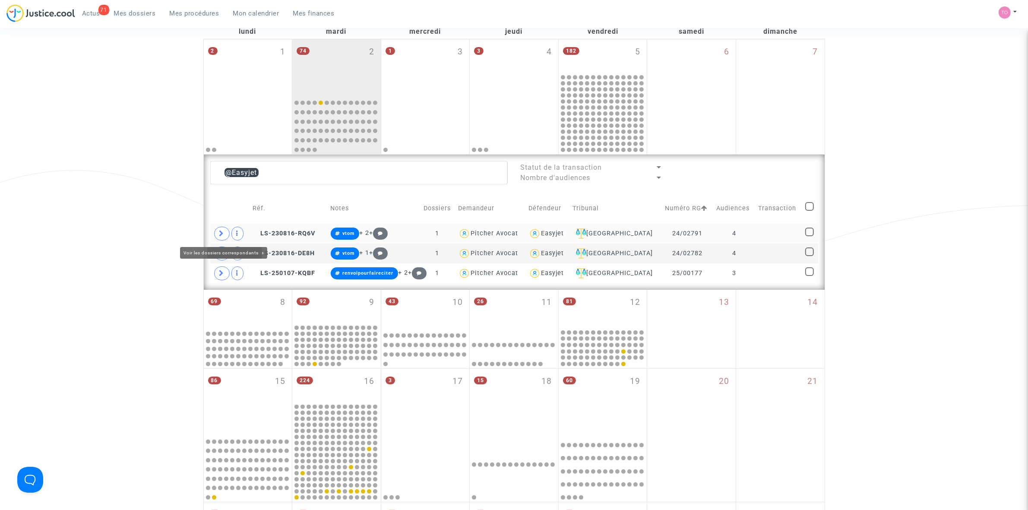
click at [227, 234] on span at bounding box center [222, 234] width 16 height 14
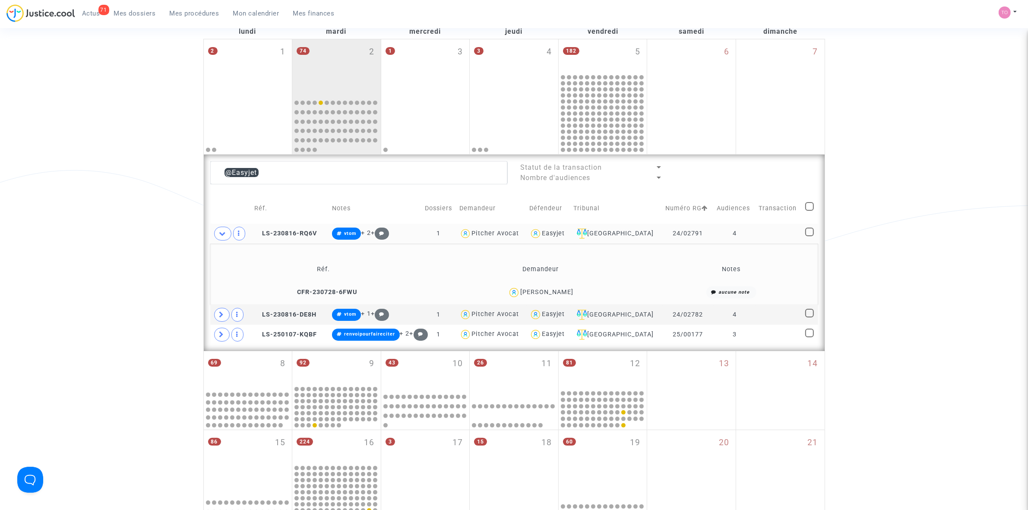
click at [743, 234] on td "4" at bounding box center [734, 234] width 42 height 20
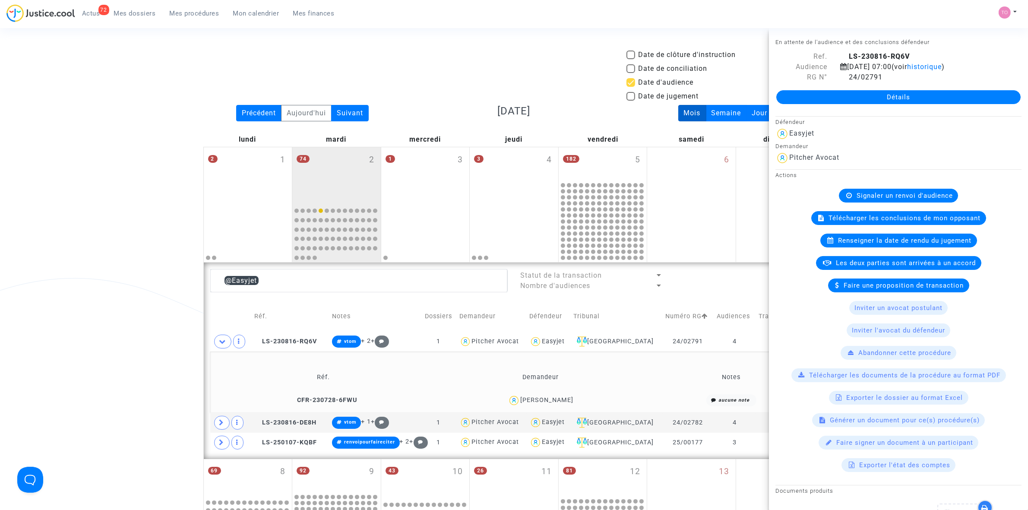
click at [138, 14] on span "Mes dossiers" at bounding box center [135, 13] width 42 height 8
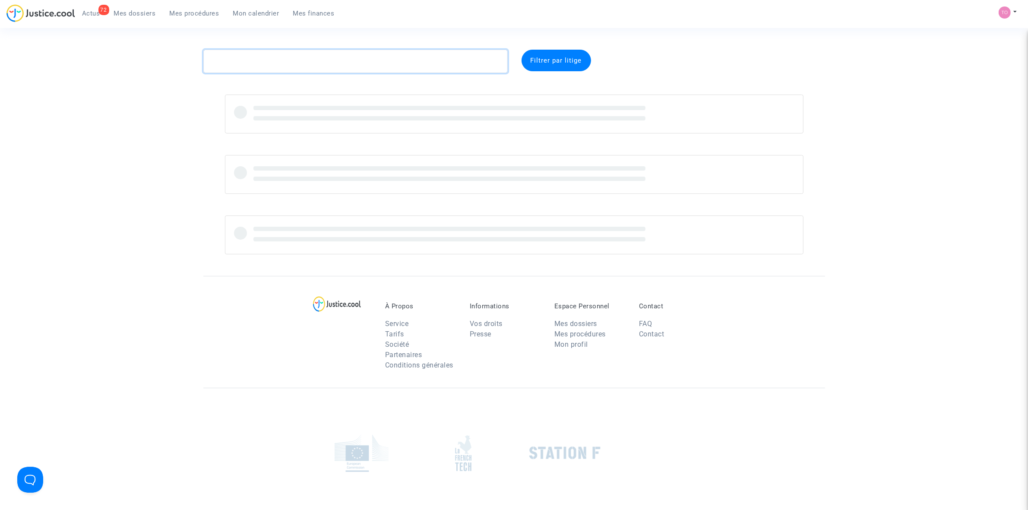
click at [298, 59] on textarea at bounding box center [355, 61] width 304 height 23
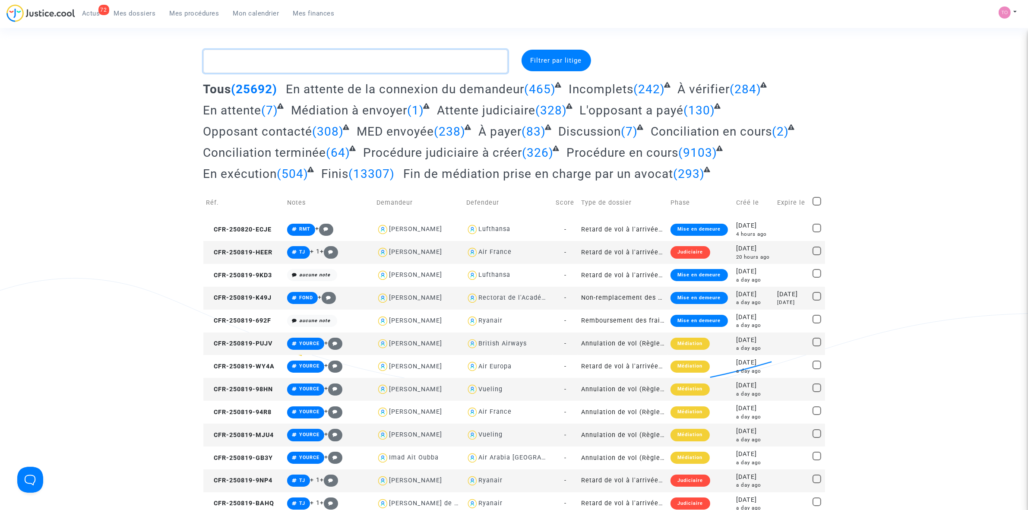
click at [264, 57] on textarea at bounding box center [355, 61] width 304 height 23
paste textarea "DELPECH"
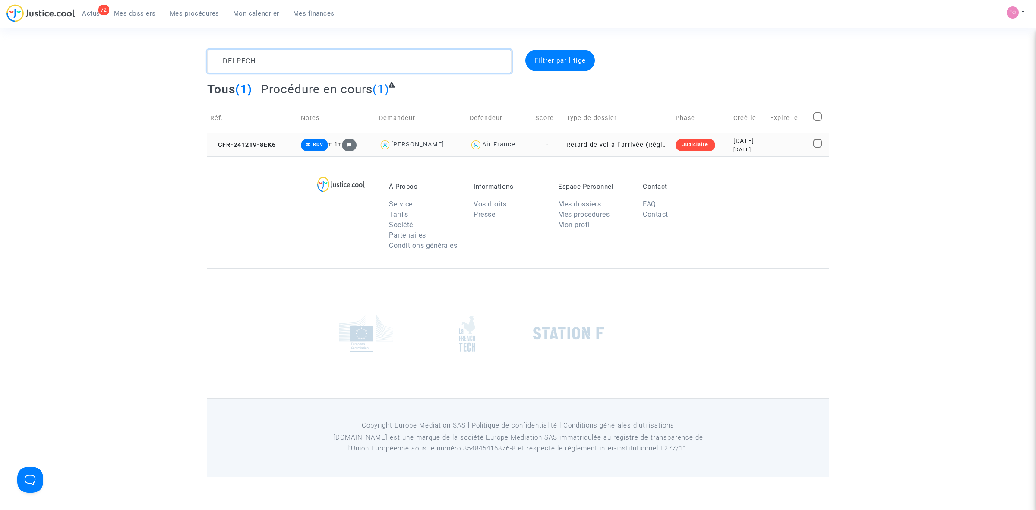
type textarea "DELPECH"
click at [736, 142] on div "2024-12-19" at bounding box center [748, 140] width 31 height 9
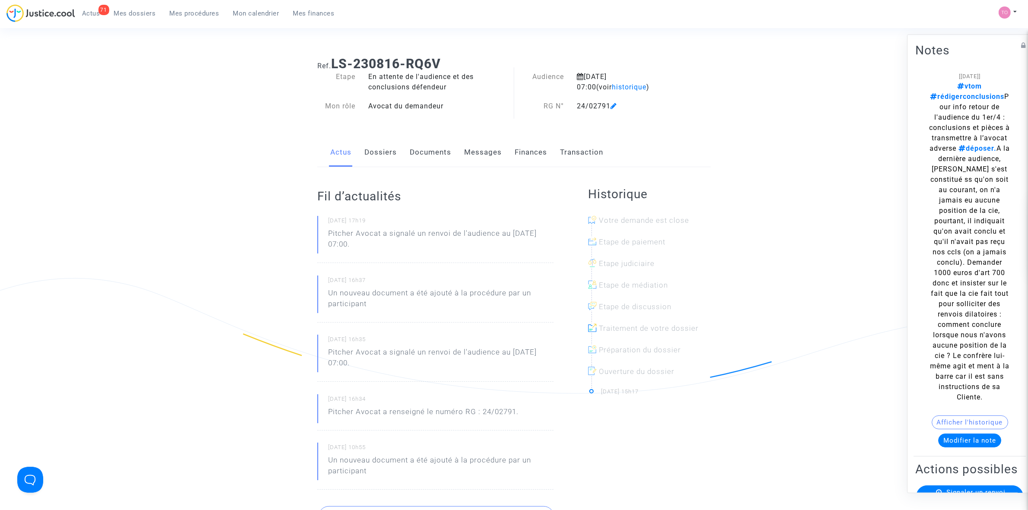
click at [385, 155] on link "Dossiers" at bounding box center [380, 152] width 32 height 28
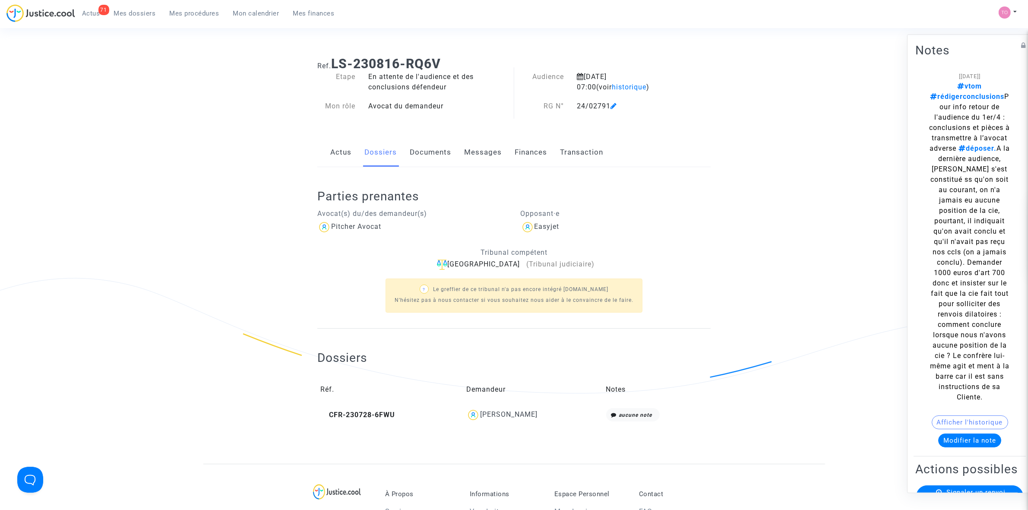
click at [417, 150] on link "Documents" at bounding box center [430, 152] width 41 height 28
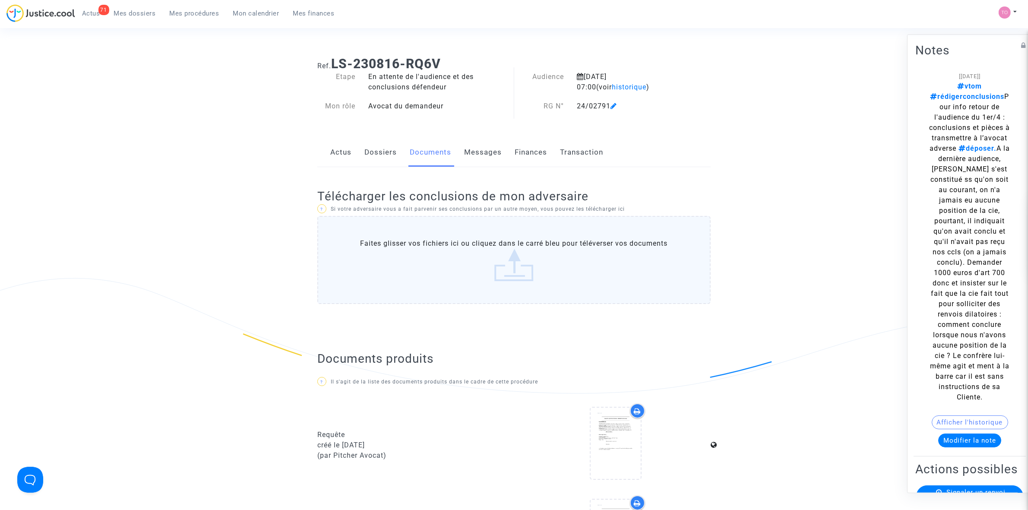
click at [517, 244] on label "Faites glisser vos fichiers ici ou cliquez dans le carré bleu pour téléverser v…" at bounding box center [513, 260] width 393 height 88
click at [0, 0] on input "Faites glisser vos fichiers ici ou cliquez dans le carré bleu pour téléverser v…" at bounding box center [0, 0] width 0 height 0
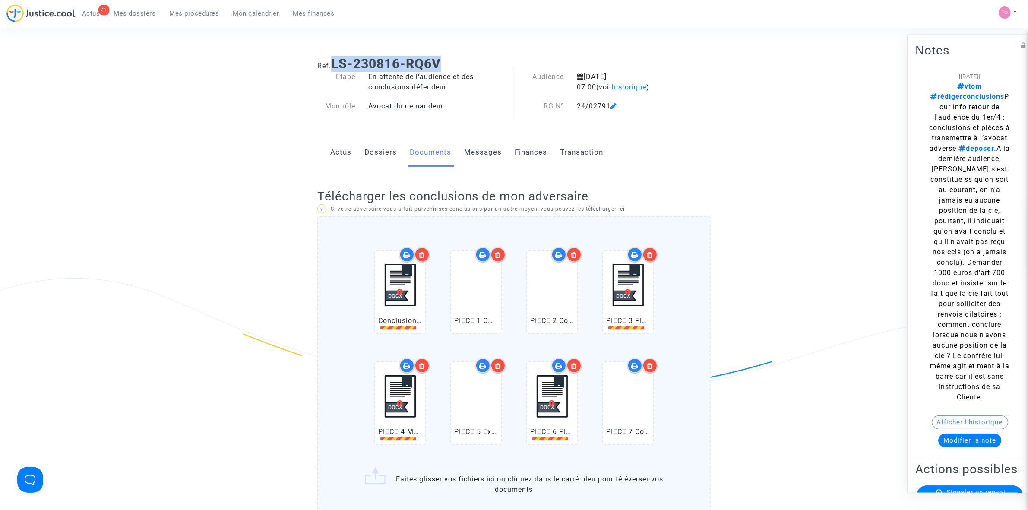
drag, startPoint x: 445, startPoint y: 59, endPoint x: 337, endPoint y: 61, distance: 107.9
click at [337, 61] on h1 "Ref. LS-230816-RQ6V" at bounding box center [513, 64] width 393 height 16
copy b "LS-230816-RQ6V"
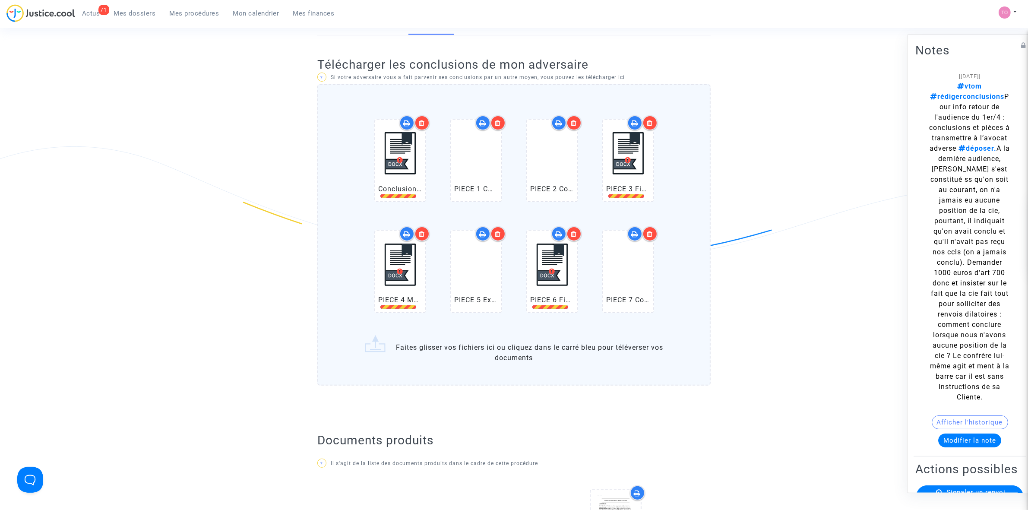
scroll to position [162, 0]
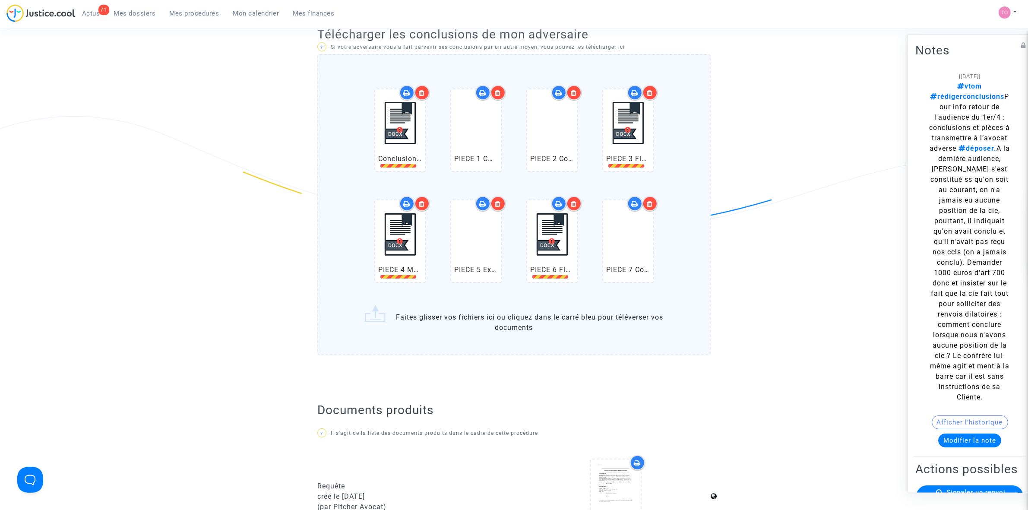
click at [511, 319] on label "Conclusions PEREIRA FARIA.docx PIECE 1 COUR CASSATION 17 MAI 17 SUR PRESCRIPTIO…" at bounding box center [513, 205] width 393 height 302
click at [0, 0] on input "Conclusions PEREIRA FARIA.docx PIECE 1 COUR CASSATION 17 MAI 17 SUR PRESCRIPTIO…" at bounding box center [0, 0] width 0 height 0
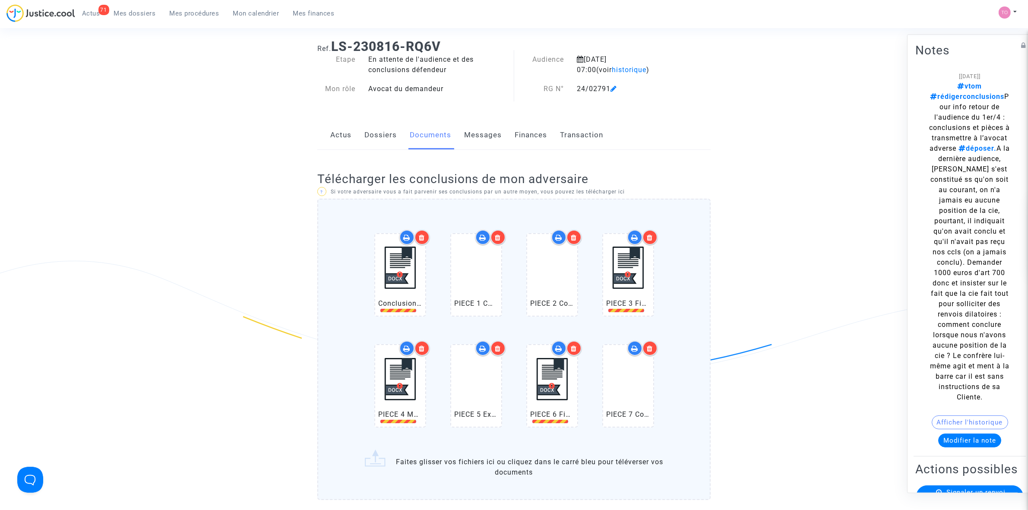
scroll to position [0, 0]
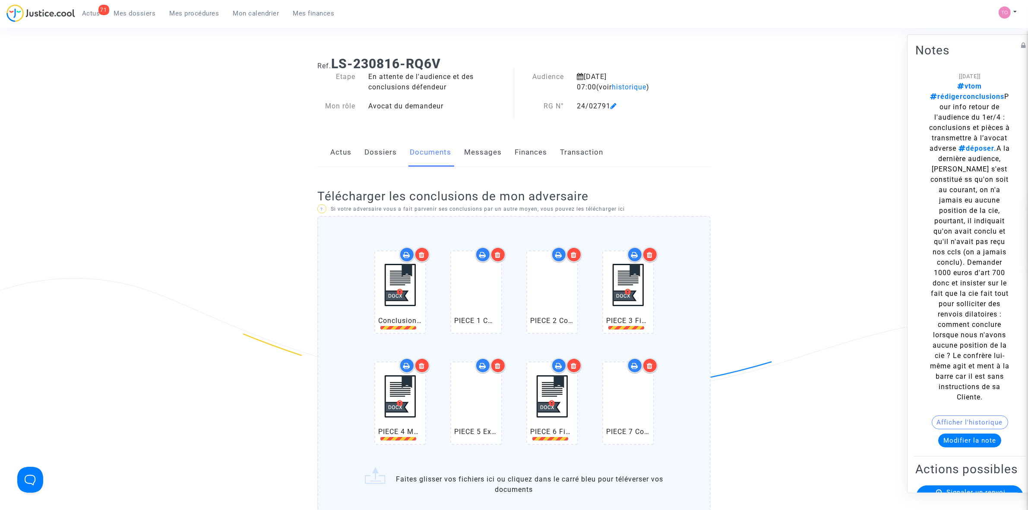
click at [398, 326] on div at bounding box center [388, 327] width 56 height 3
click at [419, 256] on icon at bounding box center [422, 254] width 6 height 7
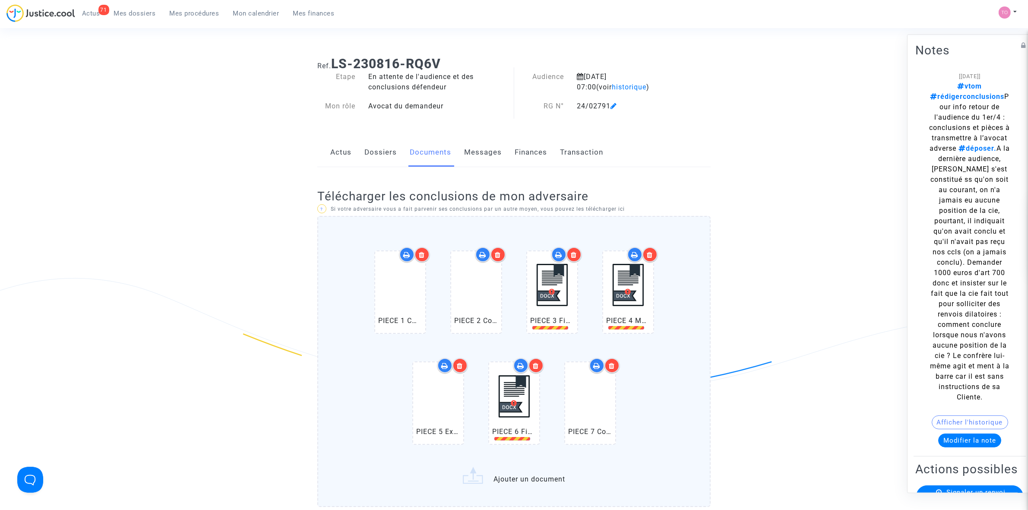
click at [575, 251] on icon at bounding box center [574, 254] width 6 height 7
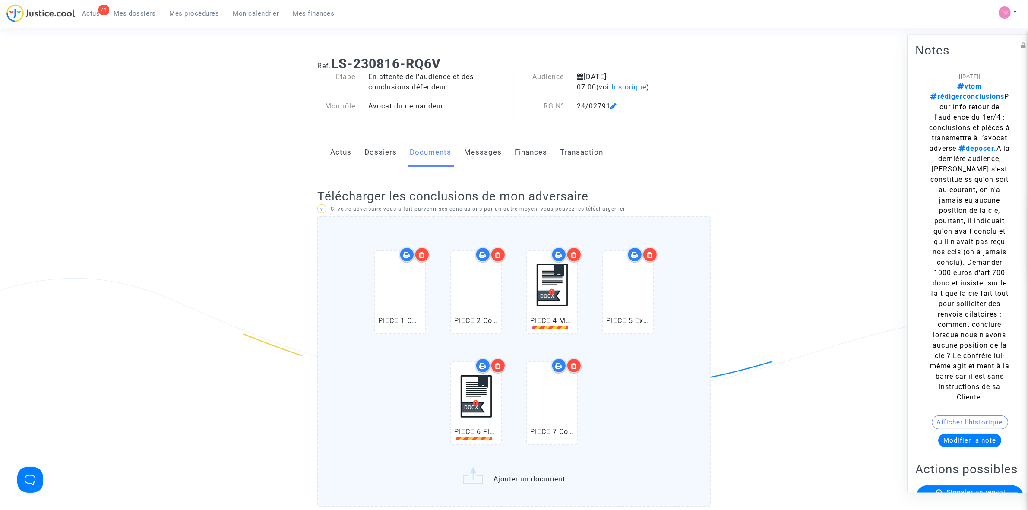
click at [574, 253] on icon at bounding box center [574, 254] width 6 height 7
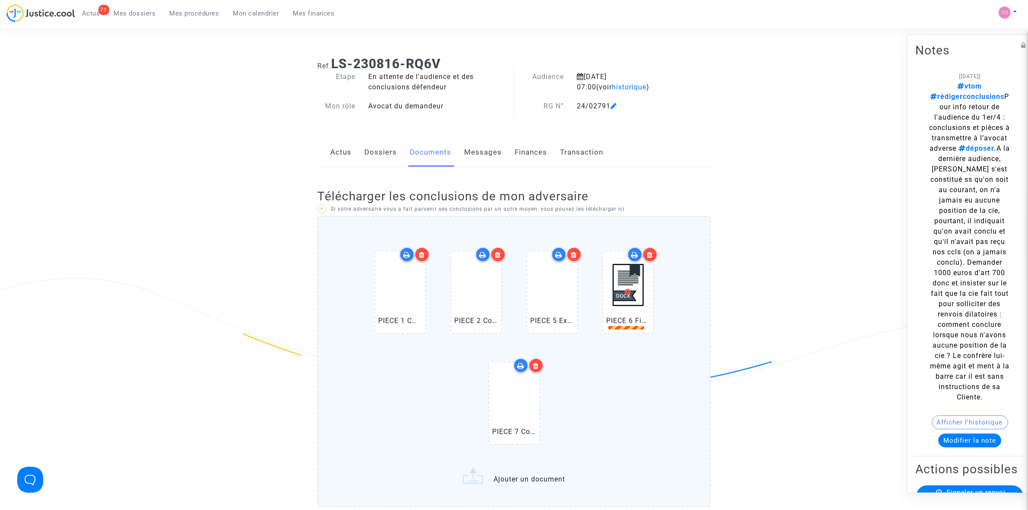
click at [651, 252] on icon at bounding box center [650, 254] width 6 height 7
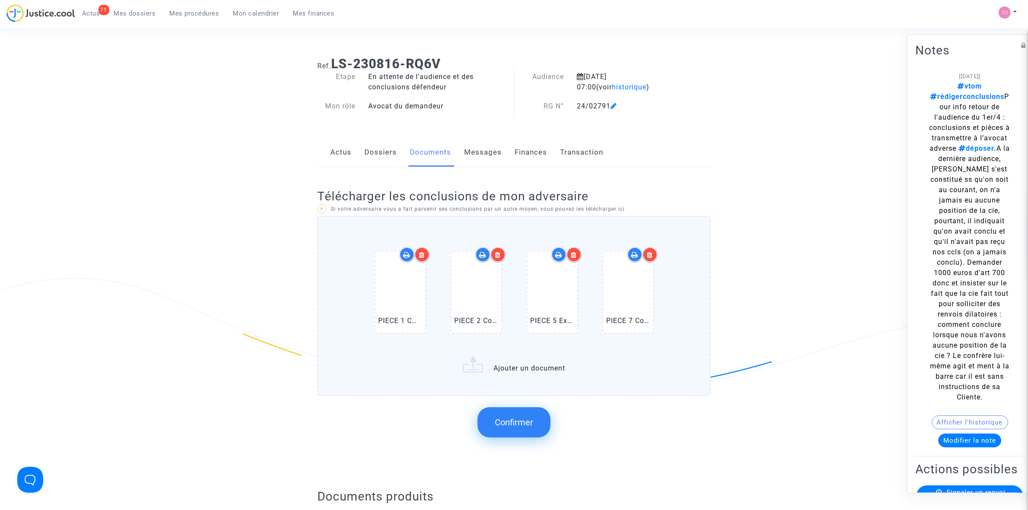
click at [494, 366] on label "PIECE 1 COUR CASSATION 17 MAI 17 SUR PRESCRIPTION.pdf PIECE 2 Cour d'Appel de P…" at bounding box center [513, 306] width 393 height 180
click at [0, 0] on input "PIECE 1 COUR CASSATION 17 MAI 17 SUR PRESCRIPTION.pdf PIECE 2 Cour d'Appel de P…" at bounding box center [0, 0] width 0 height 0
click at [423, 255] on icon at bounding box center [422, 254] width 6 height 7
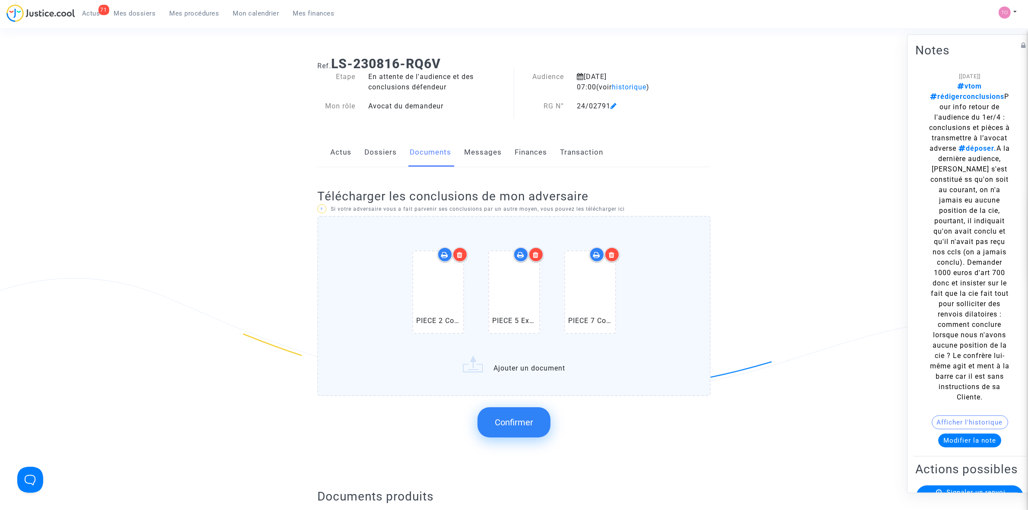
click at [461, 253] on icon at bounding box center [460, 254] width 6 height 7
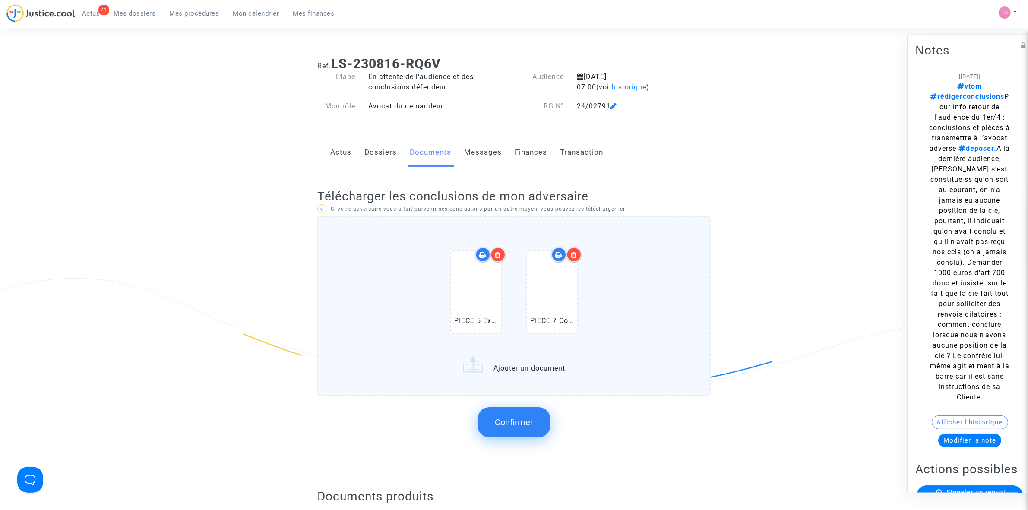
click at [499, 253] on icon at bounding box center [498, 254] width 6 height 7
click at [533, 251] on icon at bounding box center [536, 254] width 6 height 7
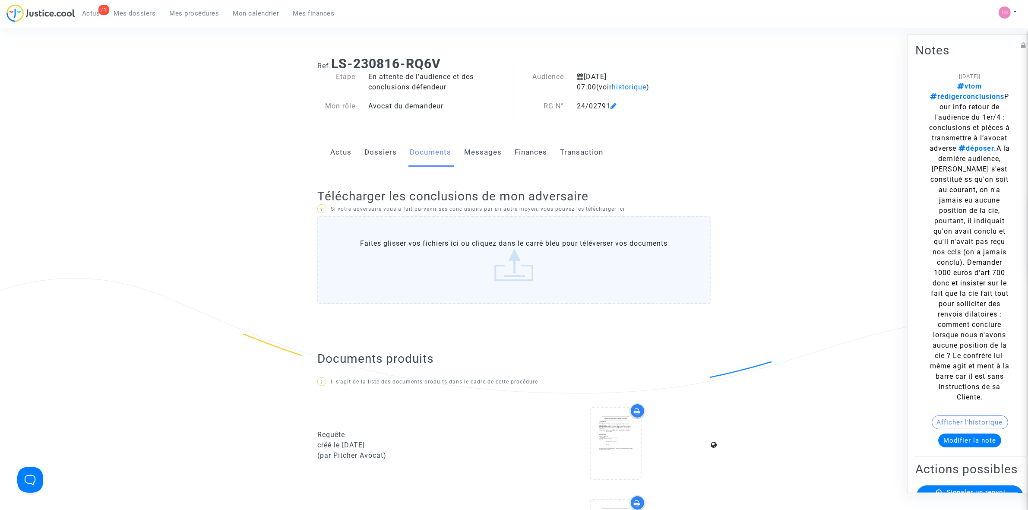
click at [507, 256] on label "Faites glisser vos fichiers ici ou cliquez dans le carré bleu pour téléverser v…" at bounding box center [513, 260] width 393 height 88
click at [0, 0] on input "Faites glisser vos fichiers ici ou cliquez dans le carré bleu pour téléverser v…" at bounding box center [0, 0] width 0 height 0
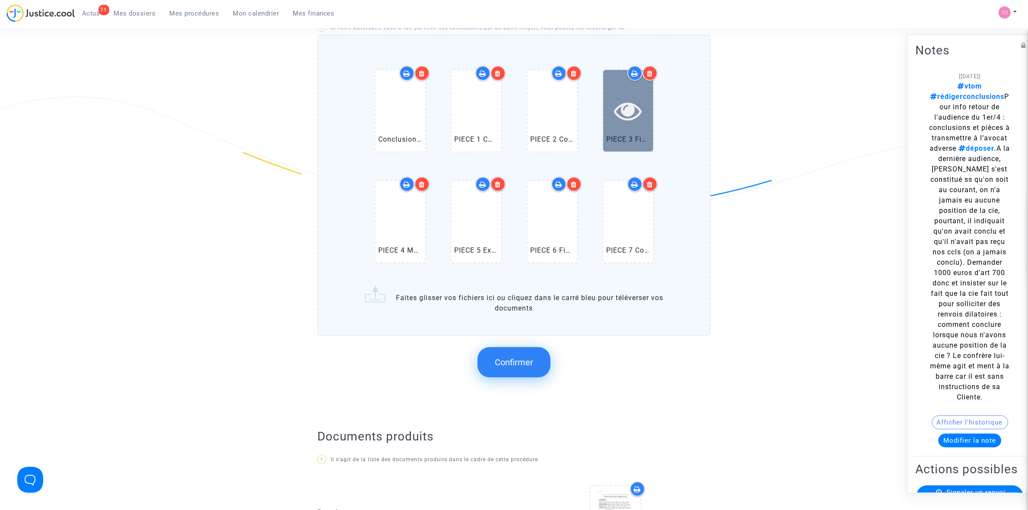
scroll to position [216, 0]
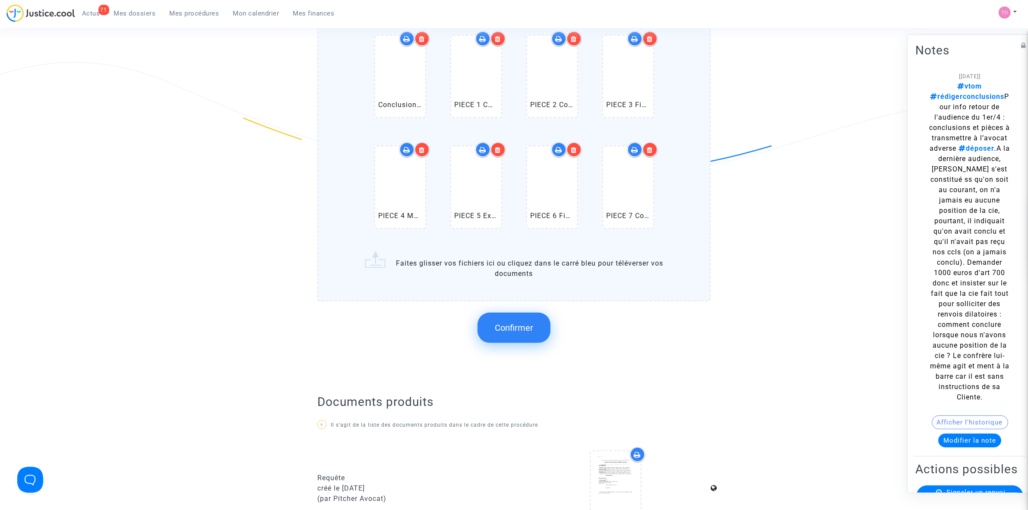
click at [510, 322] on span "Confirmer" at bounding box center [514, 327] width 38 height 10
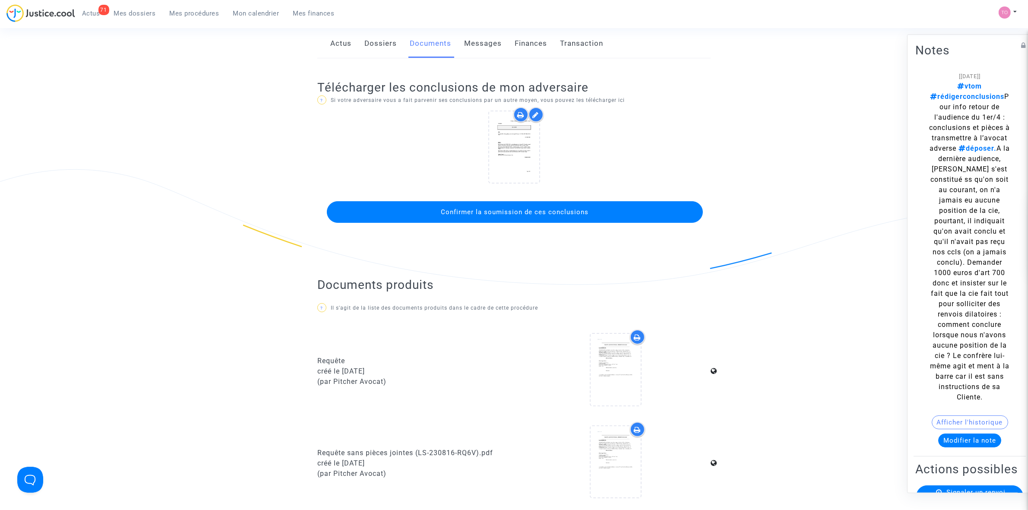
scroll to position [108, 0]
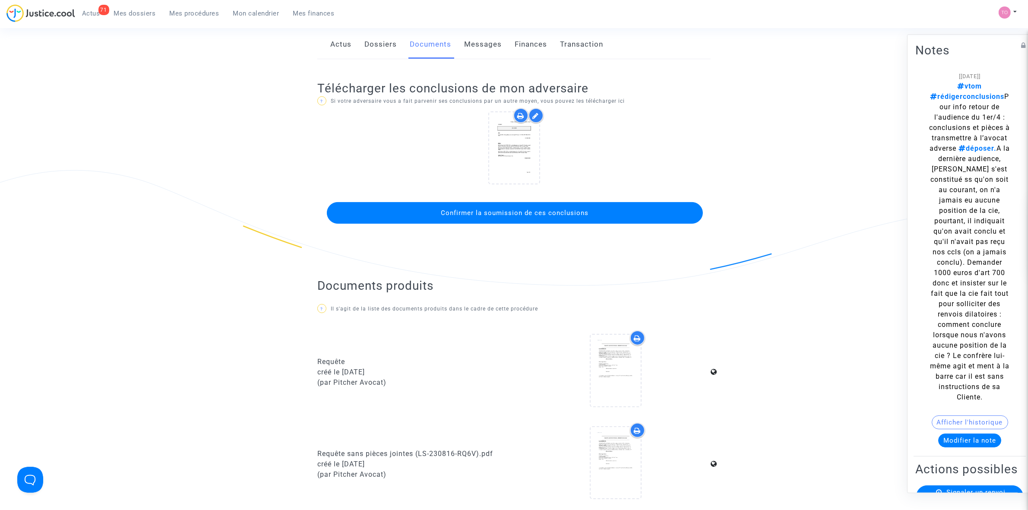
click at [527, 216] on span "Confirmer la soumission de ces conclusions" at bounding box center [515, 213] width 148 height 8
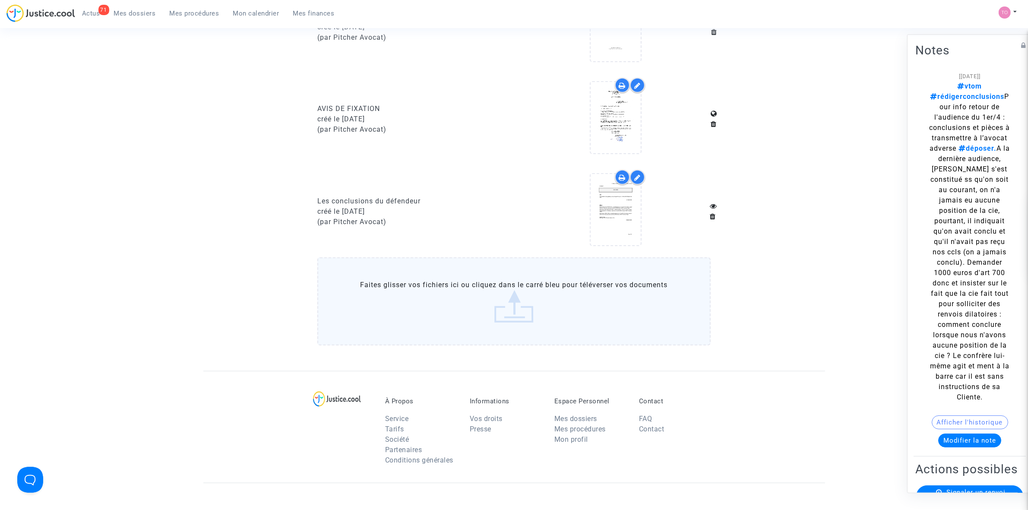
scroll to position [1025, 0]
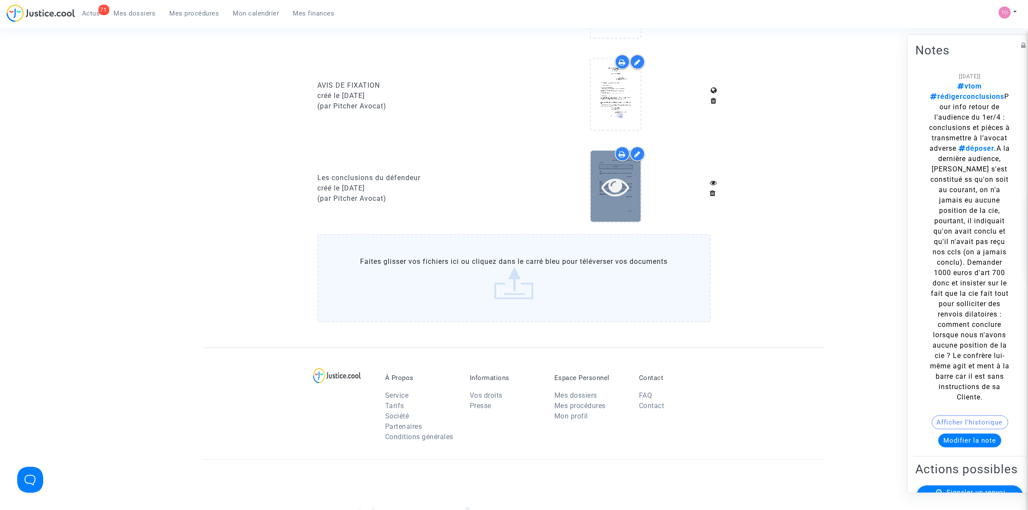
click at [611, 180] on icon at bounding box center [615, 187] width 28 height 28
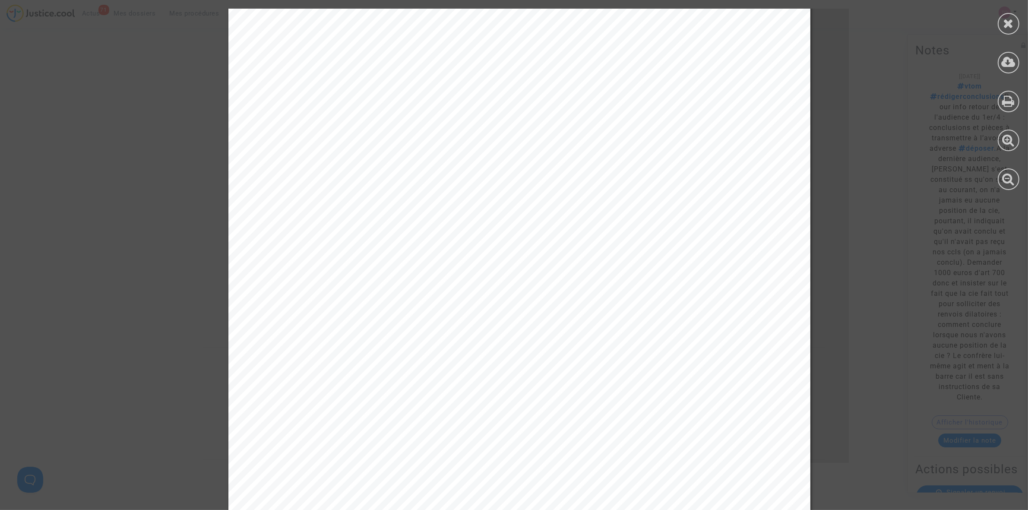
scroll to position [324, 0]
click at [1013, 26] on div at bounding box center [1009, 24] width 22 height 22
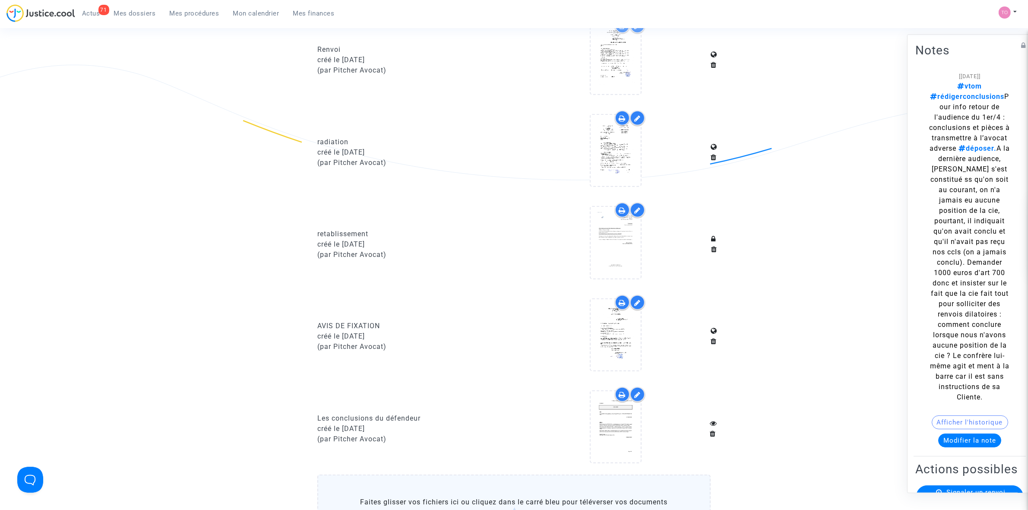
scroll to position [809, 0]
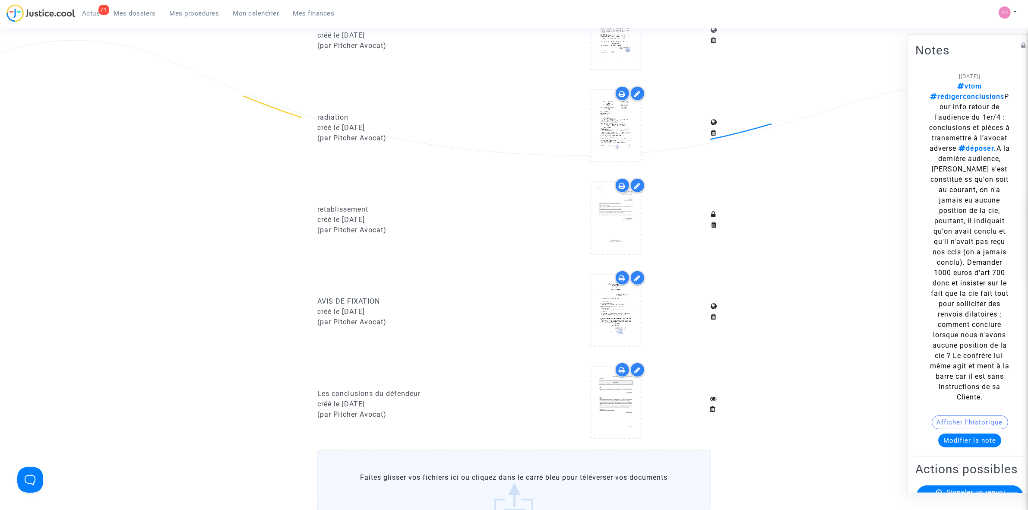
click at [637, 366] on icon at bounding box center [637, 369] width 6 height 7
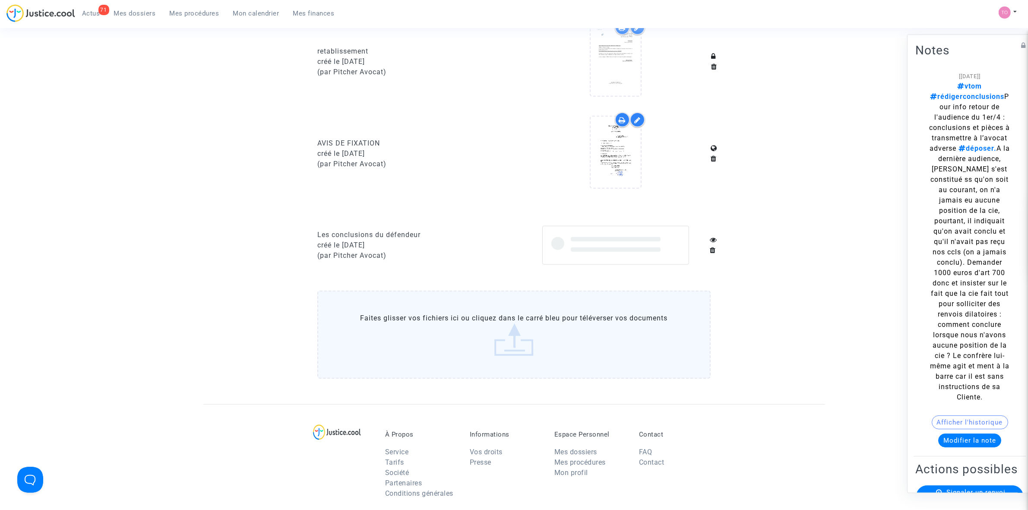
scroll to position [971, 0]
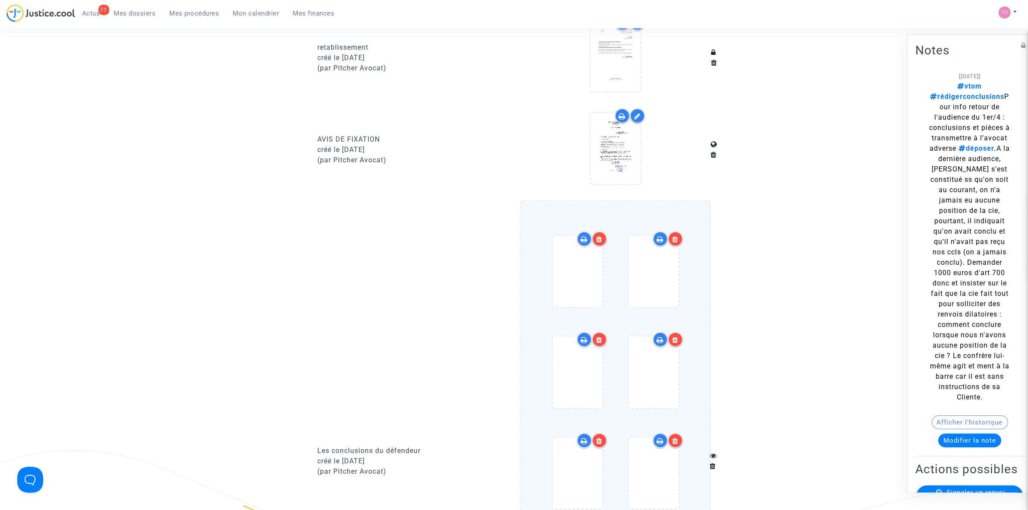
click at [565, 236] on div at bounding box center [577, 271] width 50 height 71
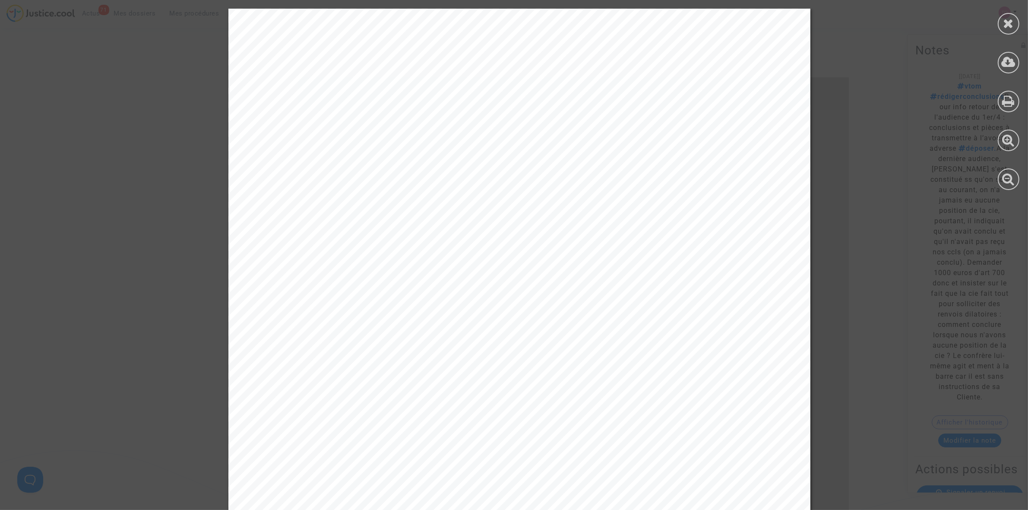
click at [1005, 18] on icon at bounding box center [1008, 23] width 11 height 13
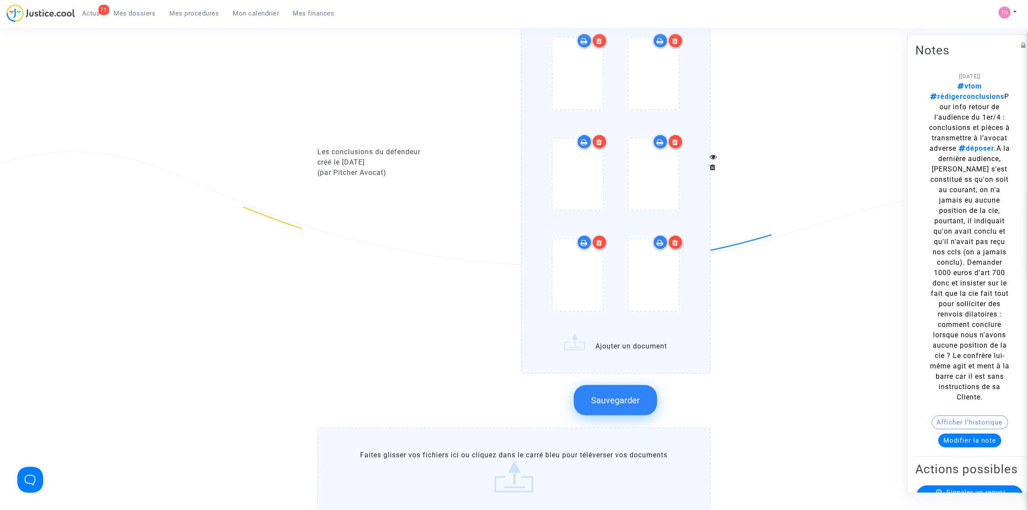
scroll to position [1295, 0]
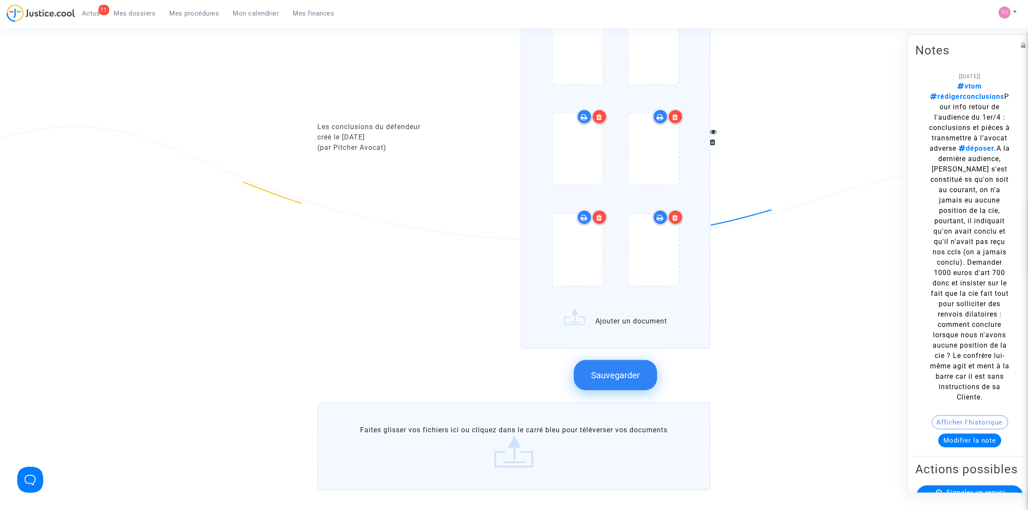
click at [623, 309] on label "Ajouter un document" at bounding box center [616, 113] width 190 height 472
click at [0, 0] on input "Ajouter un document" at bounding box center [0, 0] width 0 height 0
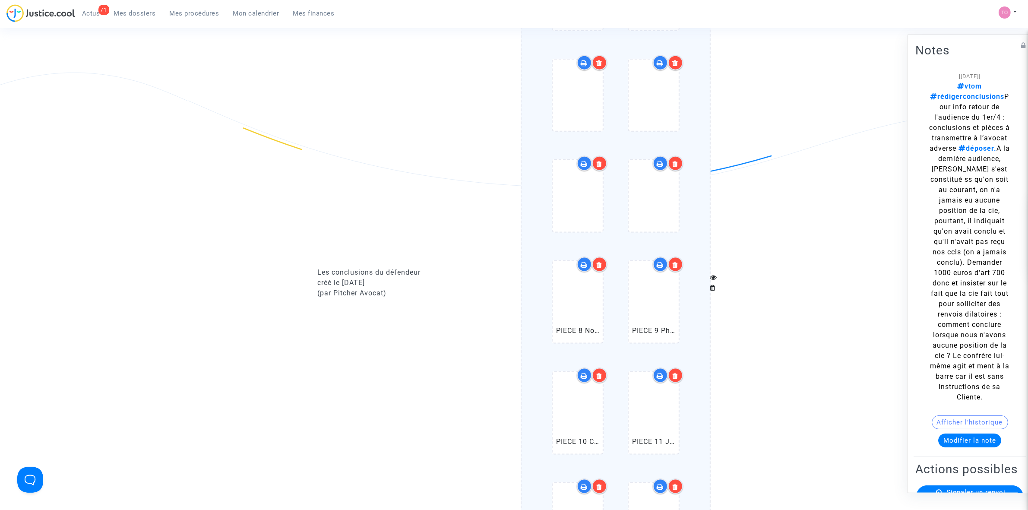
scroll to position [1673, 0]
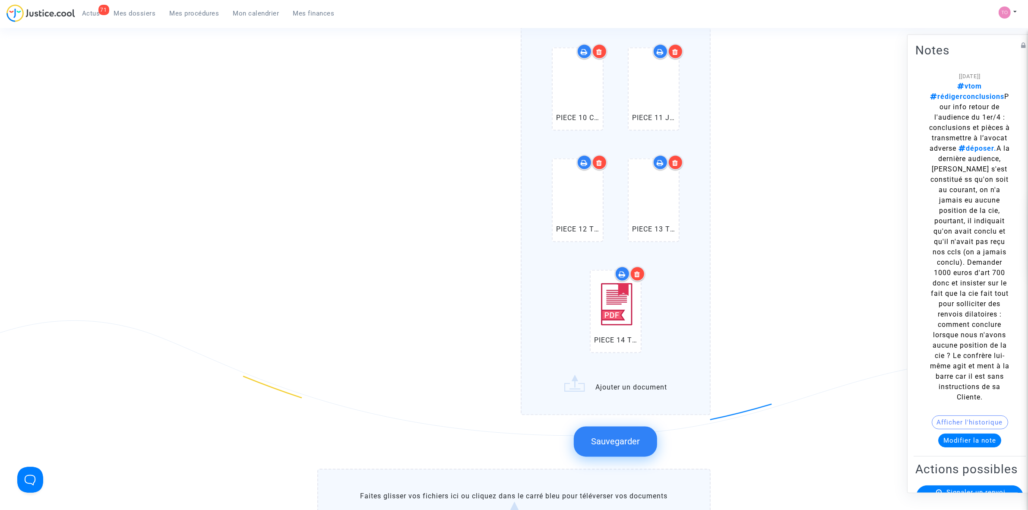
click at [604, 435] on button "Sauvegarder" at bounding box center [615, 441] width 83 height 30
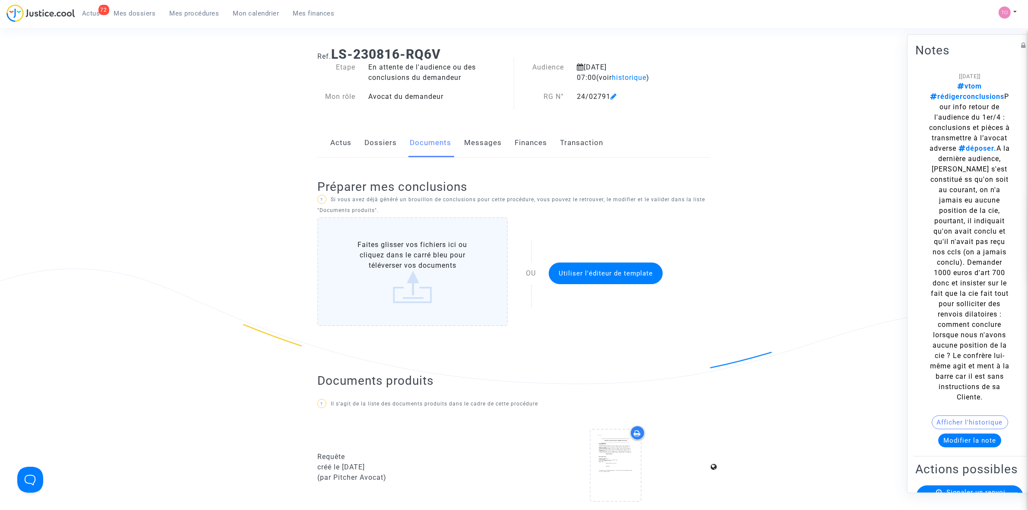
scroll to position [0, 0]
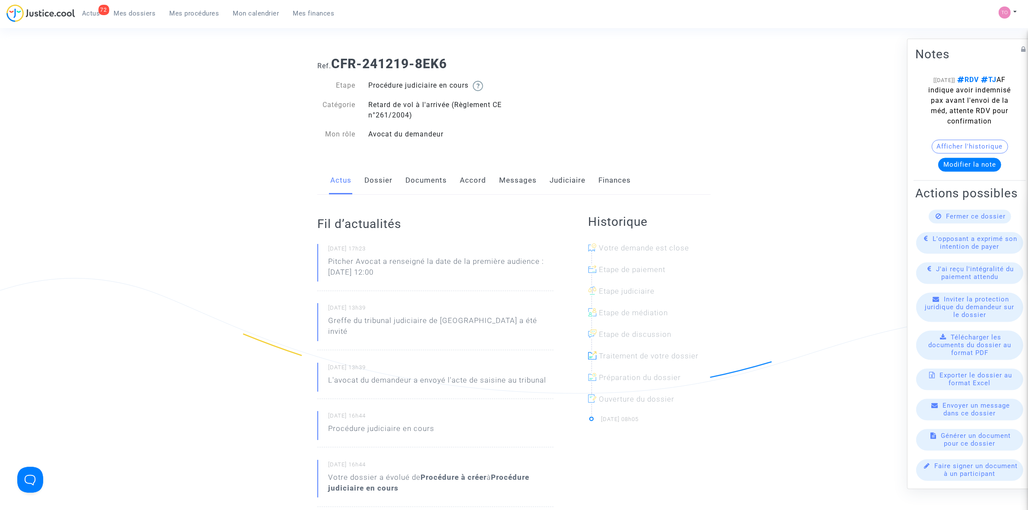
click at [557, 188] on link "Judiciaire" at bounding box center [567, 180] width 36 height 28
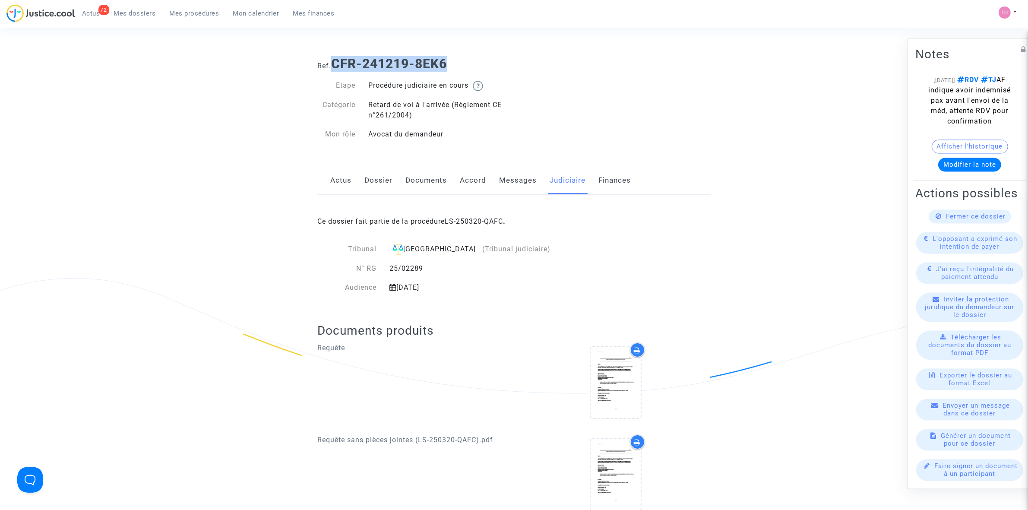
drag, startPoint x: 395, startPoint y: 58, endPoint x: 334, endPoint y: 61, distance: 61.8
click at [334, 61] on h1 "Ref. CFR-241219-8EK6" at bounding box center [513, 64] width 393 height 16
copy b "CFR-241219-8EK6"
click at [382, 182] on link "Dossier" at bounding box center [378, 180] width 28 height 28
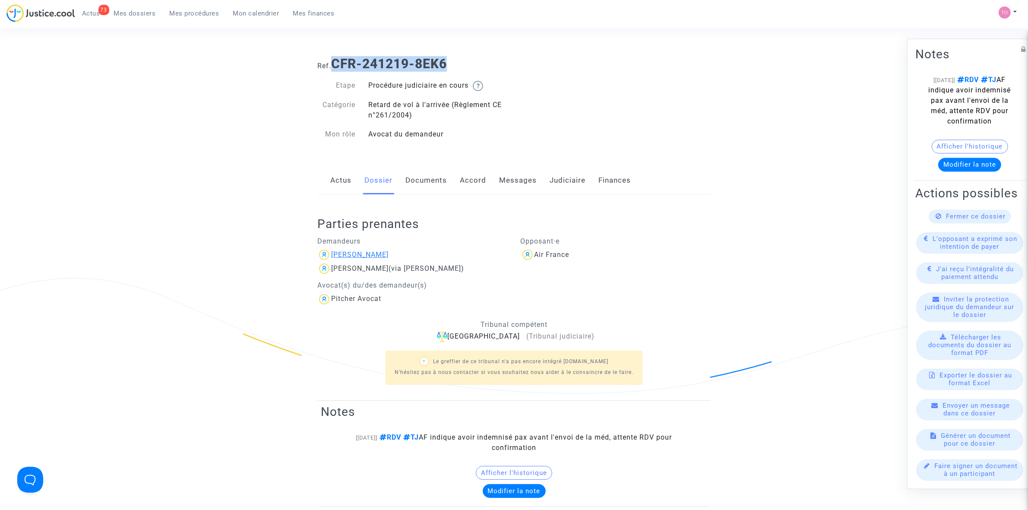
drag, startPoint x: 393, startPoint y: 251, endPoint x: 359, endPoint y: 256, distance: 34.4
click at [359, 256] on div "Nadege Delpech" at bounding box center [412, 255] width 190 height 14
copy div "Delpech"
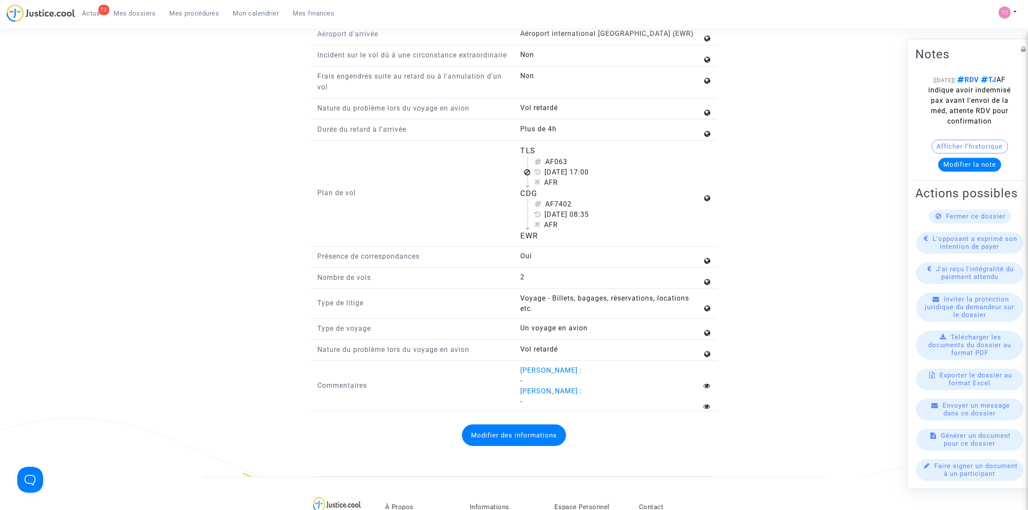
scroll to position [971, 0]
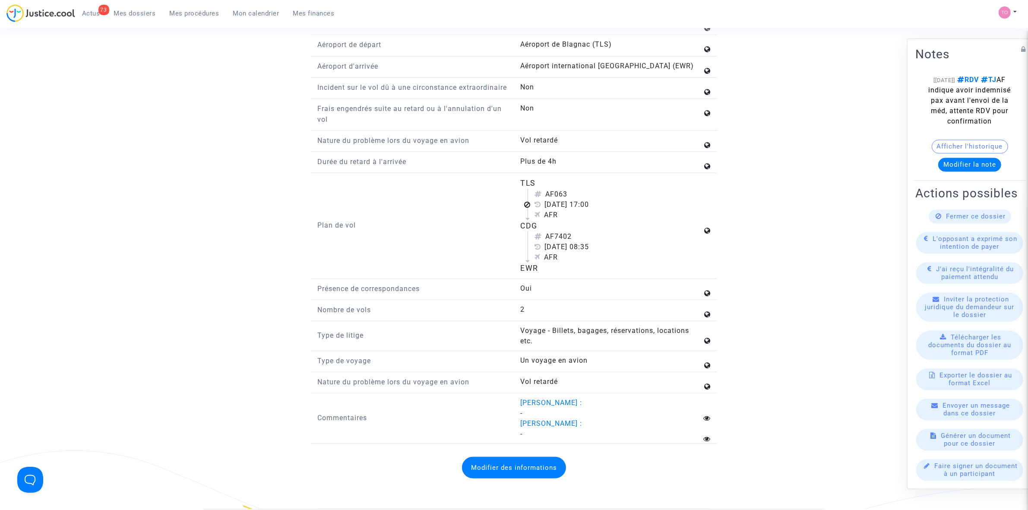
drag, startPoint x: 522, startPoint y: 200, endPoint x: 515, endPoint y: 242, distance: 42.6
click at [531, 230] on flight-plan "TLS AF063 11 octobre 2024 17:00 AFR CDG AF7402 12 octobre 2024 08:35 AFR EWR" at bounding box center [612, 225] width 182 height 96
drag, startPoint x: 511, startPoint y: 243, endPoint x: 530, endPoint y: 243, distance: 18.1
click at [530, 242] on div "Plan de vol TLS AF063 11 octobre 2024 17:00 AFR CDG AF7402 12 octobre 2024 08:3…" at bounding box center [514, 227] width 406 height 101
drag, startPoint x: 520, startPoint y: 287, endPoint x: 545, endPoint y: 287, distance: 24.6
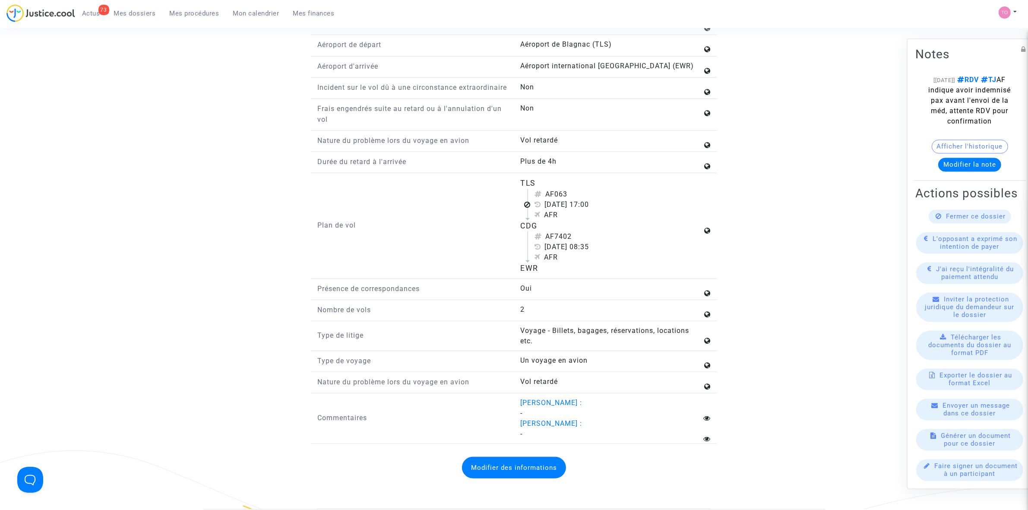
click at [545, 274] on div "TLS AF063 11 octobre 2024 17:00 AFR CDG AF7402 12 octobre 2024 08:35 AFR EWR" at bounding box center [615, 225] width 203 height 96
click at [550, 274] on div "EWR" at bounding box center [612, 267] width 182 height 11
drag, startPoint x: 523, startPoint y: 199, endPoint x: 534, endPoint y: 197, distance: 11.4
click at [534, 189] on div "TLS" at bounding box center [612, 182] width 182 height 11
drag, startPoint x: 519, startPoint y: 238, endPoint x: 539, endPoint y: 240, distance: 20.0
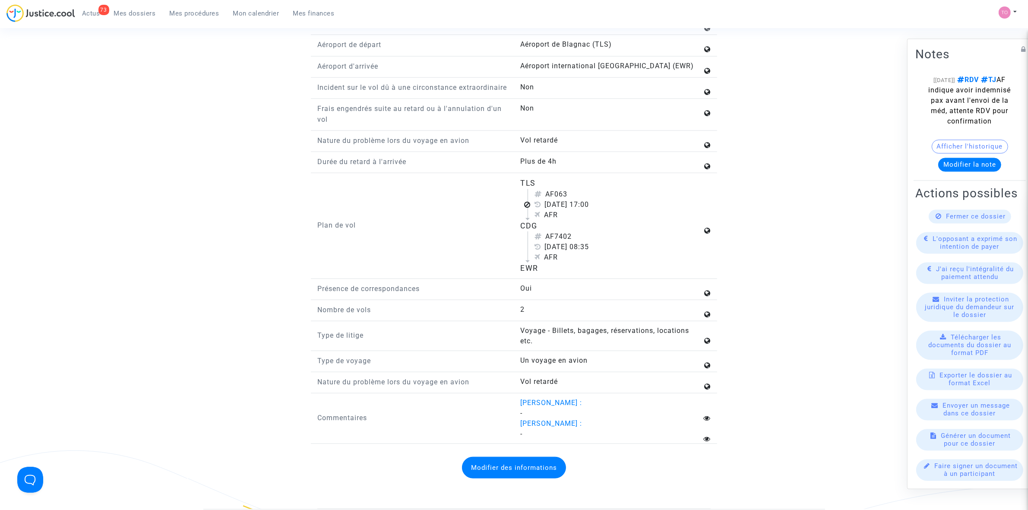
click at [539, 240] on div "TLS AF063 11 octobre 2024 17:00 AFR CDG AF7402 12 octobre 2024 08:35 AFR EWR" at bounding box center [615, 225] width 203 height 96
drag, startPoint x: 521, startPoint y: 284, endPoint x: 547, endPoint y: 284, distance: 26.8
click at [547, 274] on div "EWR" at bounding box center [612, 267] width 182 height 11
drag, startPoint x: 545, startPoint y: 208, endPoint x: 576, endPoint y: 207, distance: 31.1
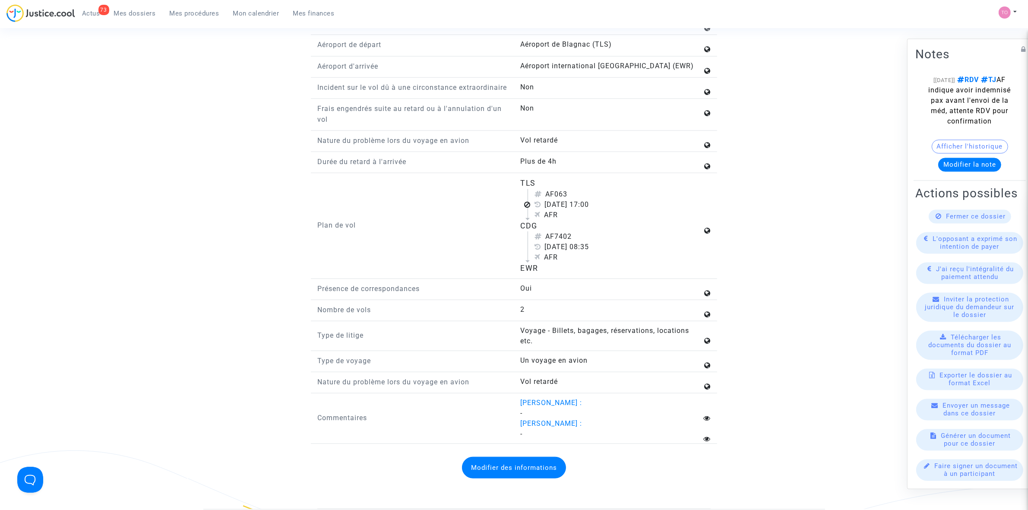
click at [576, 199] on div "AF063" at bounding box center [618, 194] width 167 height 10
copy div "AF063"
drag, startPoint x: 551, startPoint y: 221, endPoint x: 590, endPoint y: 227, distance: 40.2
click at [590, 220] on div "AF063 11 octobre 2024 17:00 AFR" at bounding box center [614, 204] width 175 height 31
click at [623, 242] on div "AF7402" at bounding box center [618, 236] width 167 height 10
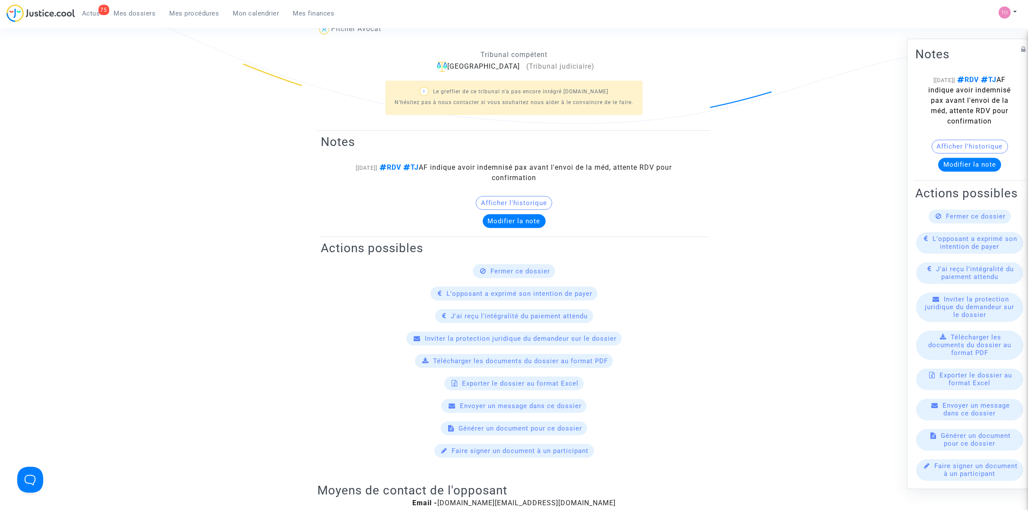
scroll to position [0, 0]
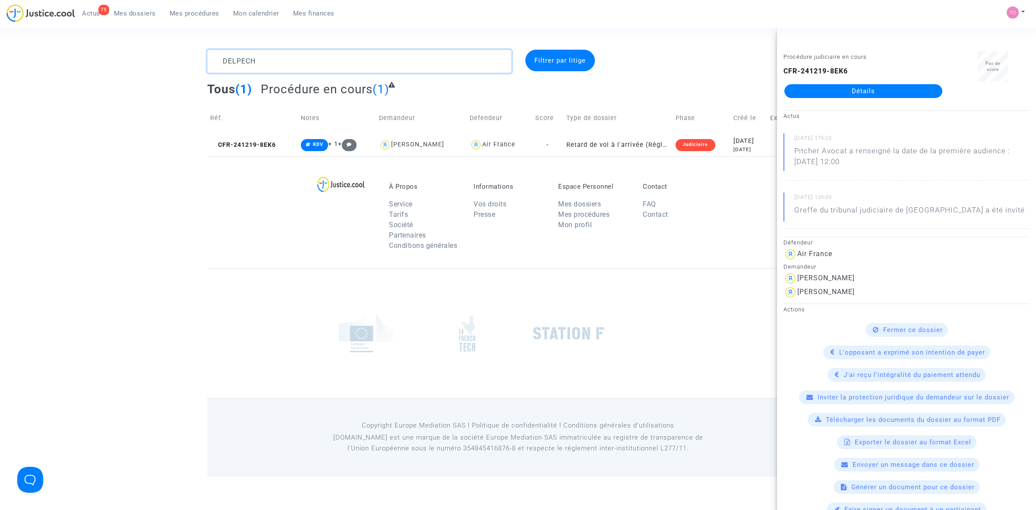
drag, startPoint x: 241, startPoint y: 60, endPoint x: 186, endPoint y: 56, distance: 55.4
click at [186, 56] on div "DELPECH Filtrer par litige Tous (1) Procédure en cours (1) Réf. Notes Demandeur…" at bounding box center [518, 103] width 1036 height 107
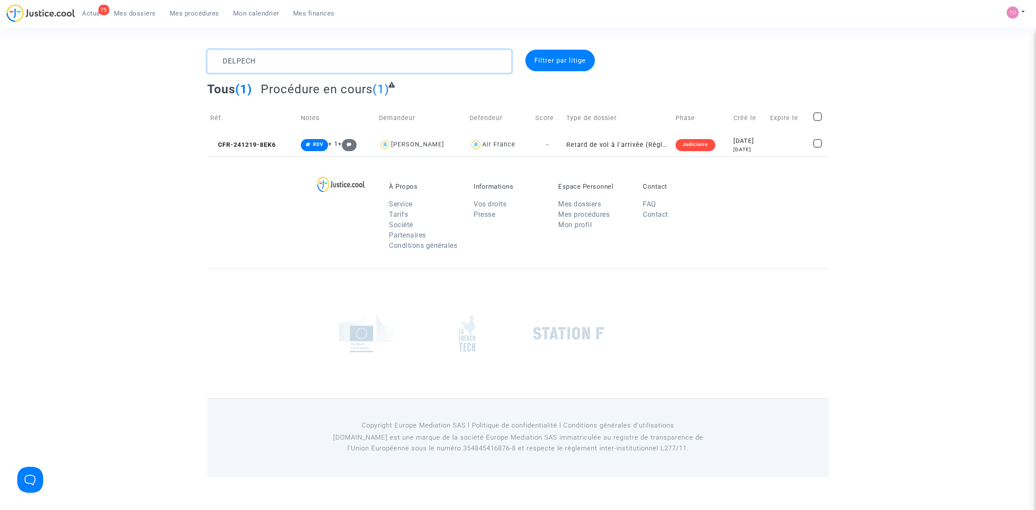
paste textarea "MOREL"
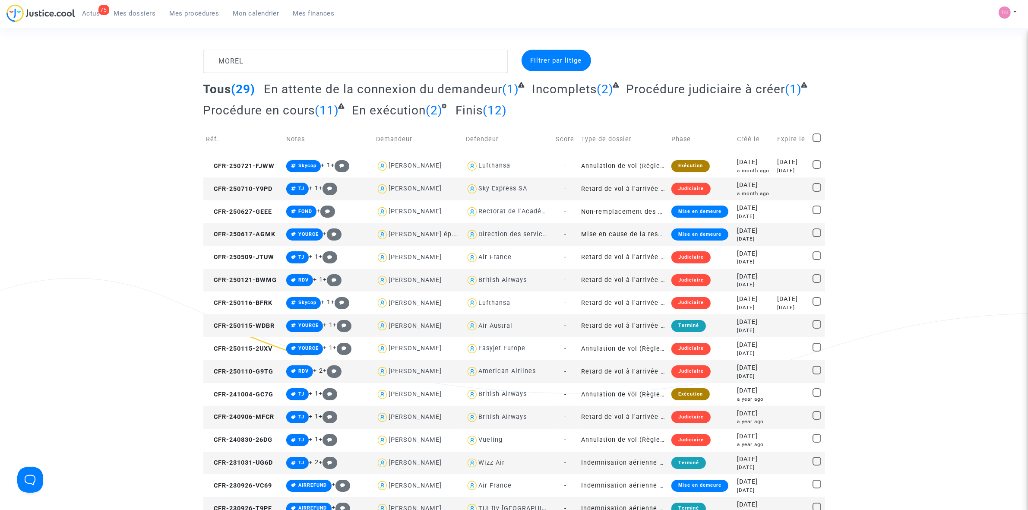
click at [492, 323] on div "Air Austral" at bounding box center [495, 325] width 34 height 7
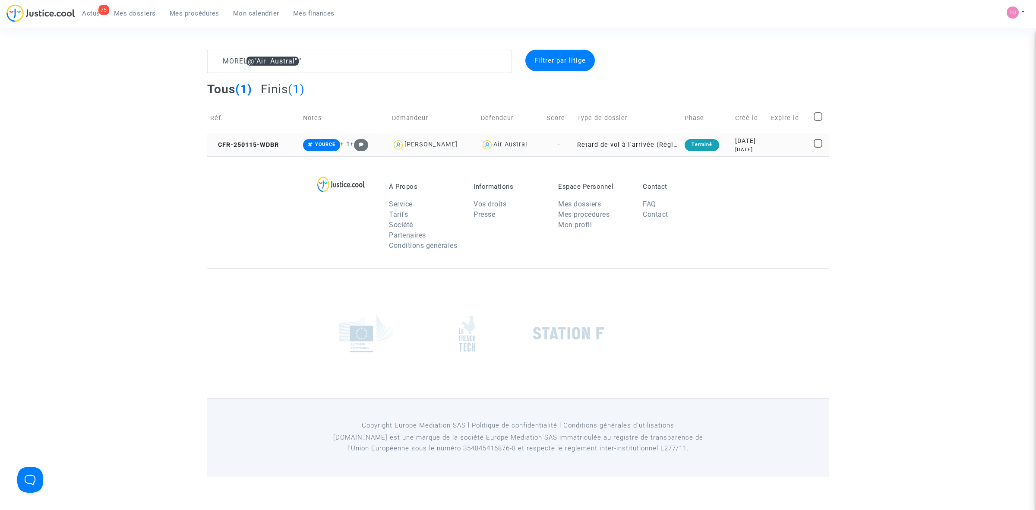
click at [736, 139] on div "2025-01-15" at bounding box center [750, 140] width 30 height 9
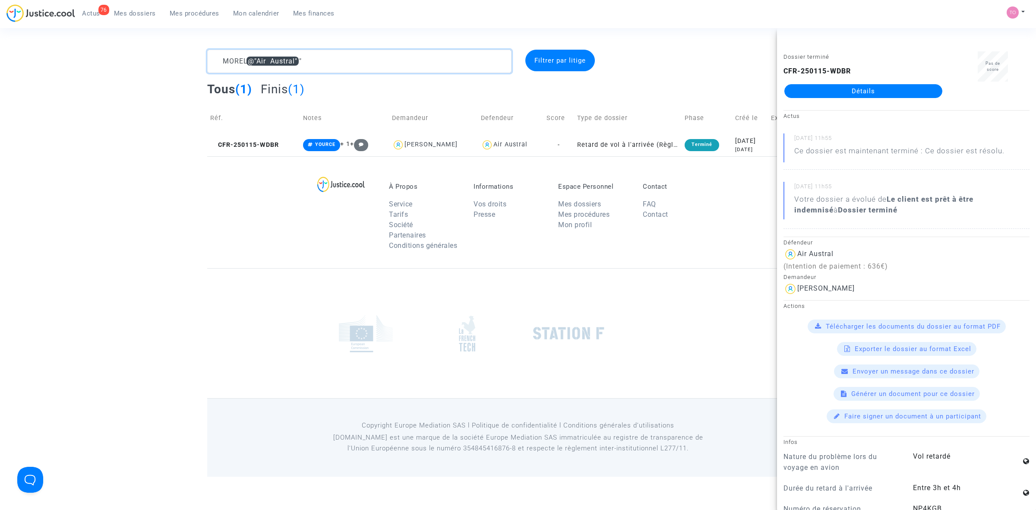
drag, startPoint x: 313, startPoint y: 60, endPoint x: 318, endPoint y: 61, distance: 5.3
click at [313, 60] on textarea at bounding box center [359, 61] width 304 height 23
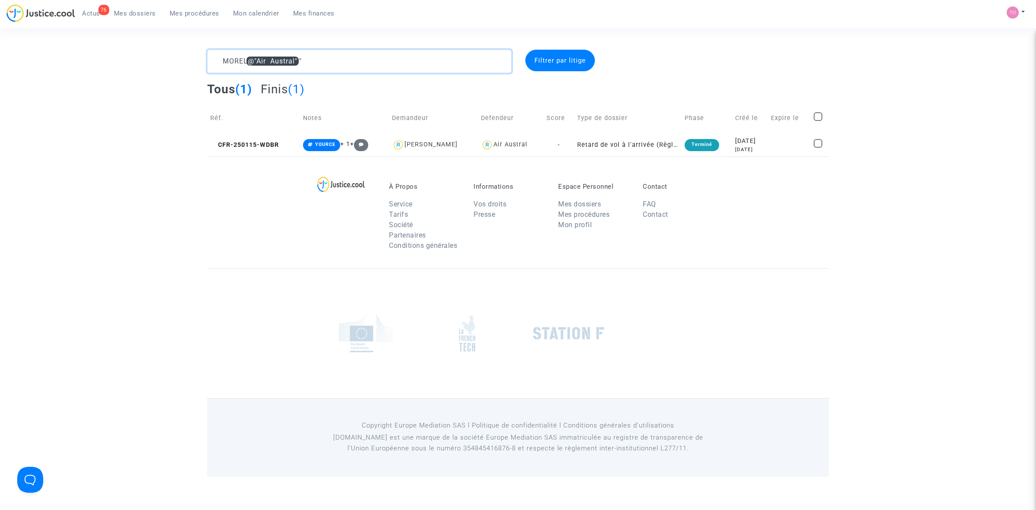
drag, startPoint x: 336, startPoint y: 64, endPoint x: 154, endPoint y: 59, distance: 181.8
click at [154, 59] on div "MOREL @"Air Austral" Filtrer par litige Tous (1) Finis (1) Réf. Notes Demandeur…" at bounding box center [518, 103] width 1036 height 107
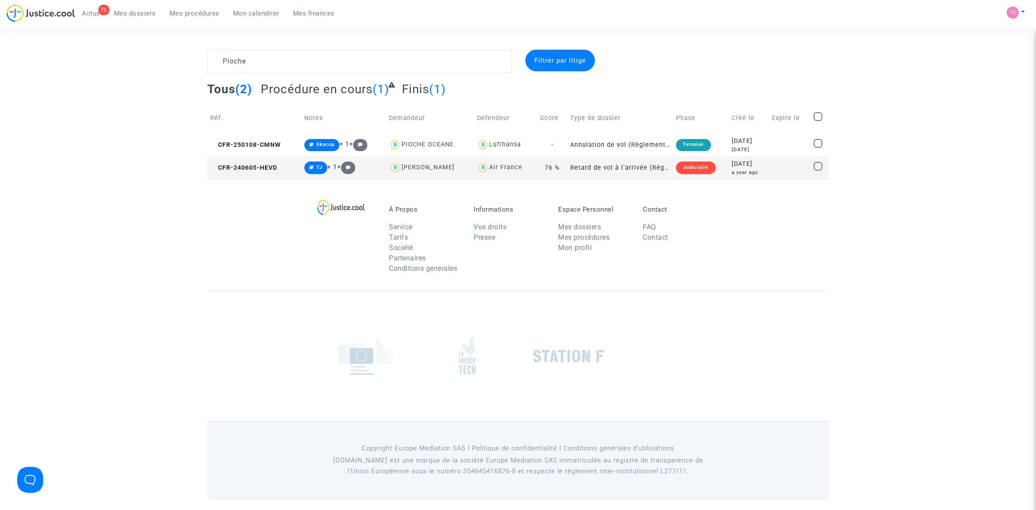
click at [750, 167] on div "2024-06-05" at bounding box center [749, 163] width 34 height 9
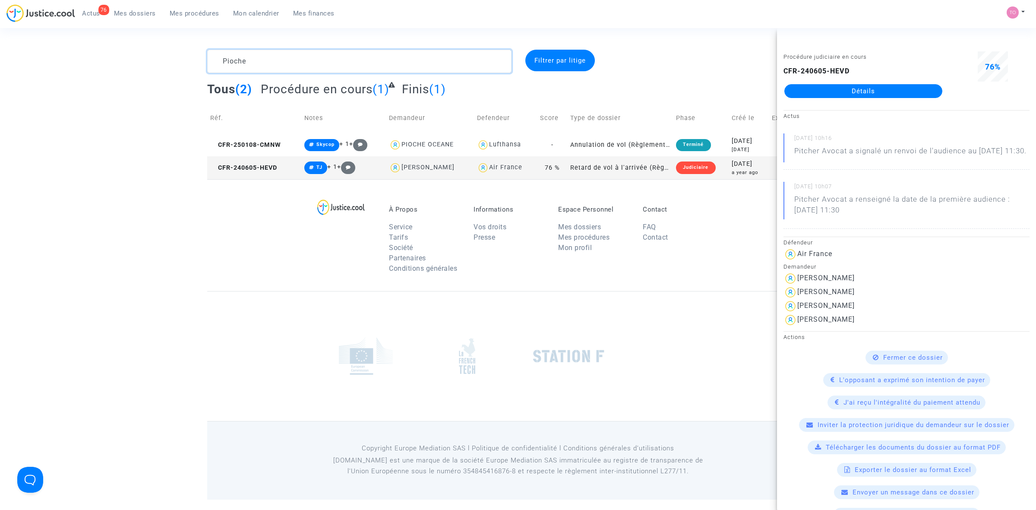
drag, startPoint x: 246, startPoint y: 61, endPoint x: 197, endPoint y: 58, distance: 49.7
click at [204, 59] on div "Pioche" at bounding box center [359, 61] width 317 height 23
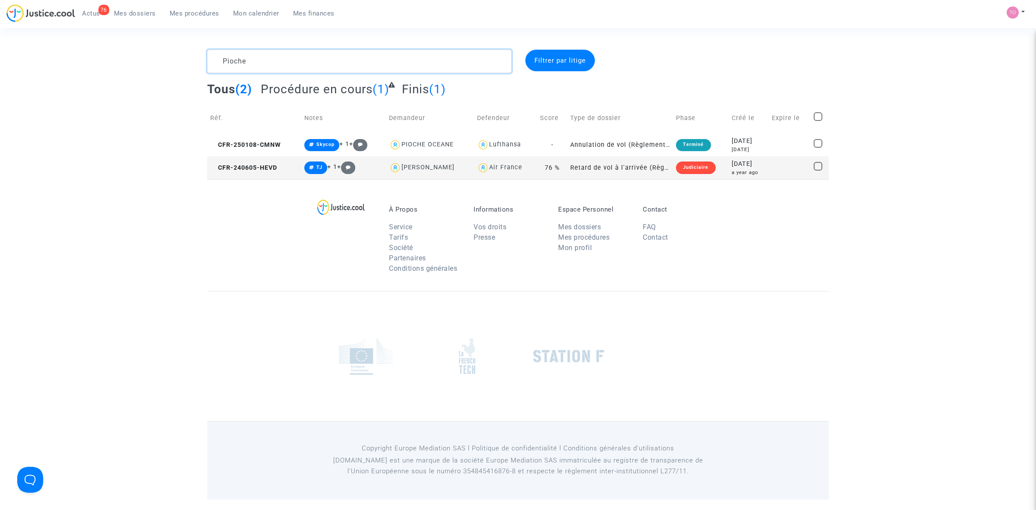
paste textarea "LE MEUR"
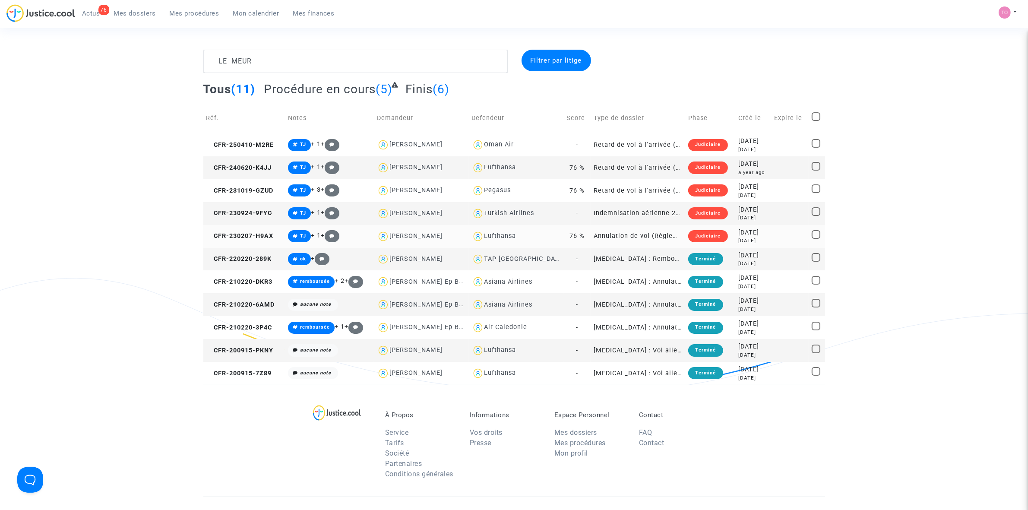
click at [502, 236] on div "Lufthansa" at bounding box center [500, 235] width 32 height 7
type textarea "LE MEUR @Lufthansa"
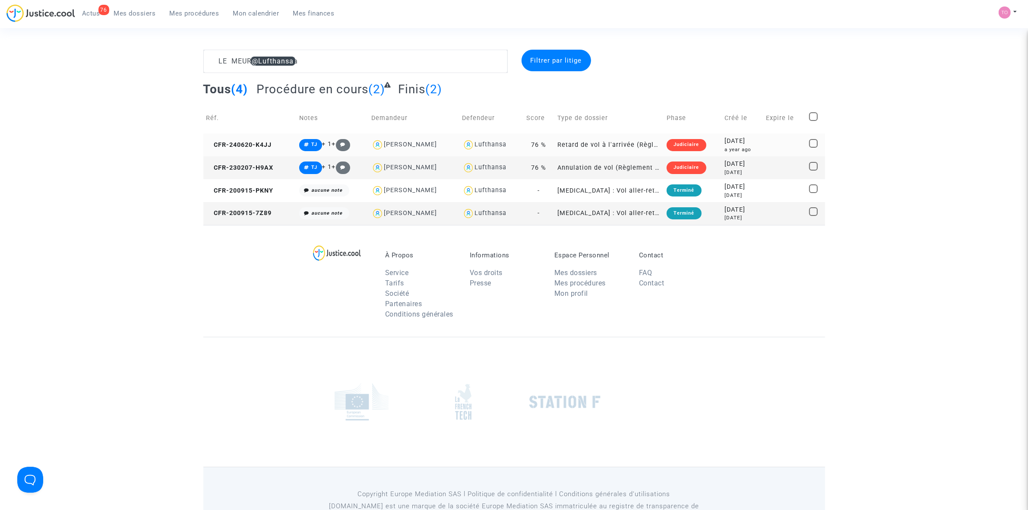
click at [727, 142] on div "2024-06-20" at bounding box center [741, 140] width 35 height 9
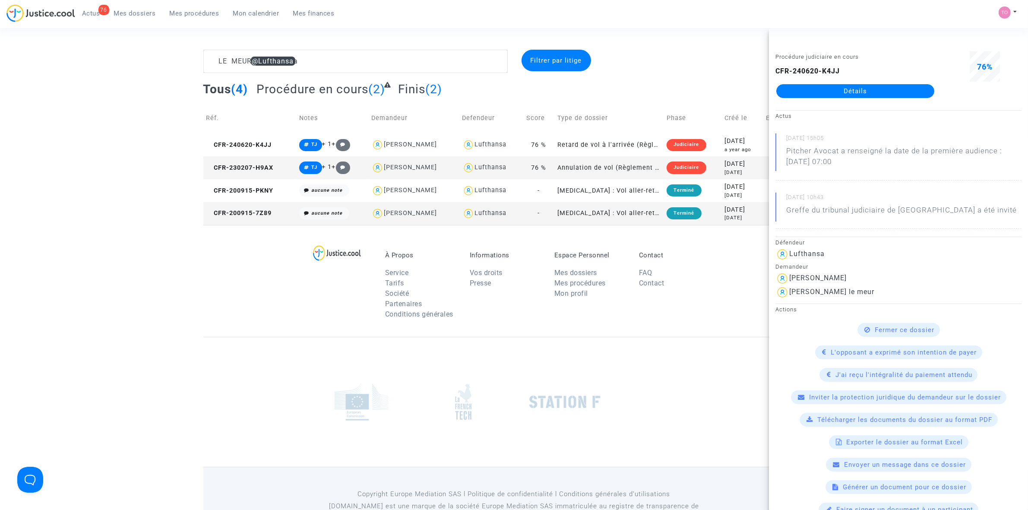
click at [819, 89] on link "Détails" at bounding box center [855, 91] width 158 height 14
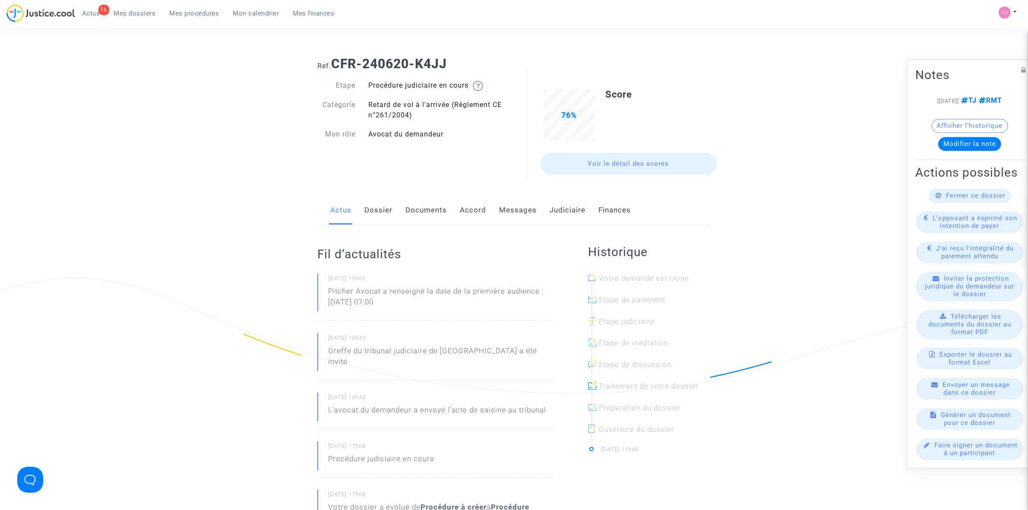
drag, startPoint x: 819, startPoint y: 89, endPoint x: 732, endPoint y: 67, distance: 90.2
click at [732, 67] on ng-component "Ref. CFR-240620-K4JJ Etape Procédure judiciaire en cours Catégorie Retard de vo…" at bounding box center [514, 486] width 622 height 872
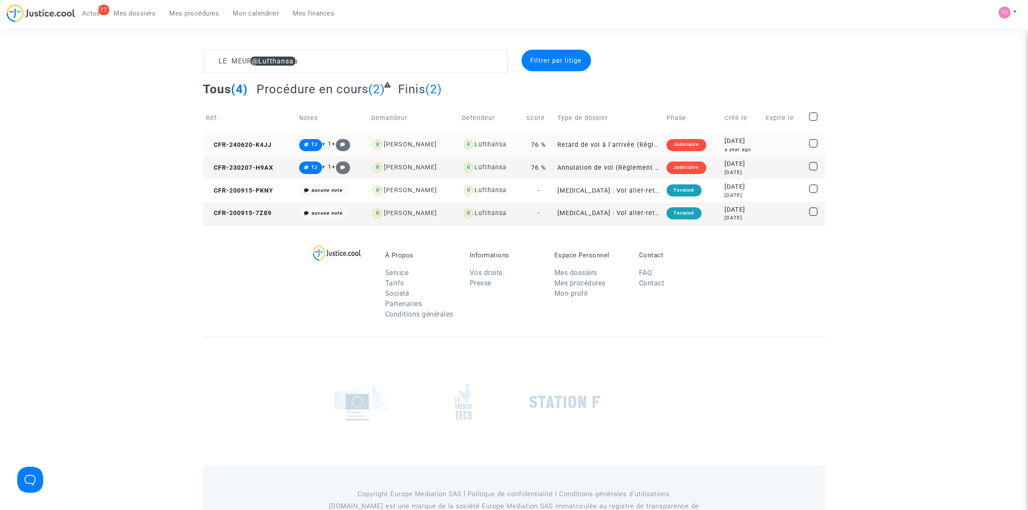
click at [734, 139] on div "2024-06-20" at bounding box center [741, 140] width 35 height 9
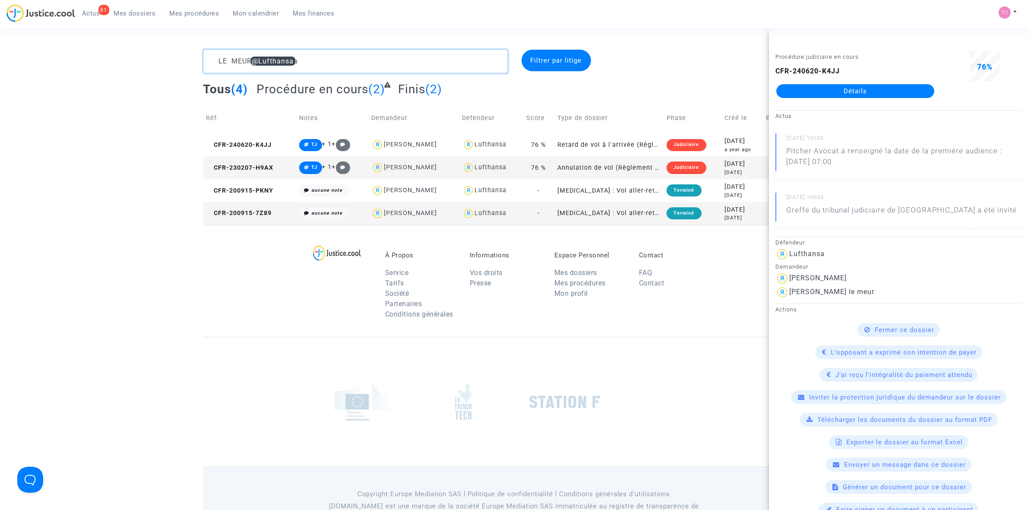
drag, startPoint x: 281, startPoint y: 52, endPoint x: 143, endPoint y: 50, distance: 138.1
click at [143, 50] on div "LE MEUR @Lufthansa Filtrer par litige Tous (4) Procédure en cours (2) Finis (2)…" at bounding box center [514, 137] width 1028 height 175
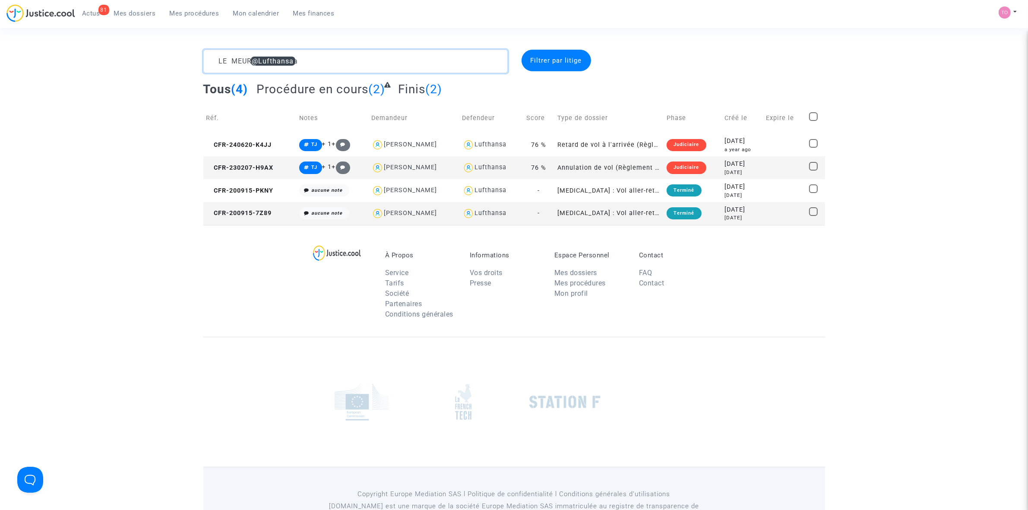
paste textarea "TLAOUZITI"
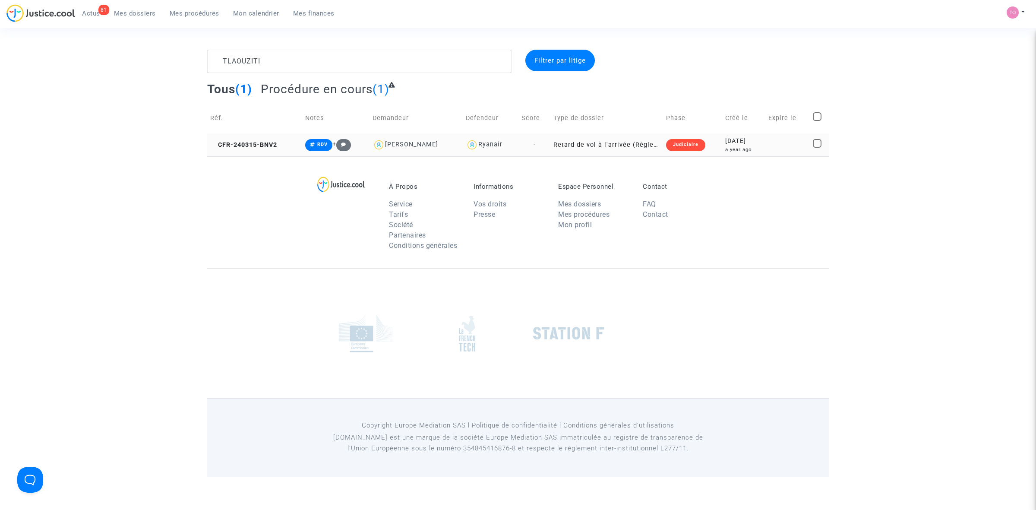
click at [775, 141] on td at bounding box center [787, 144] width 44 height 23
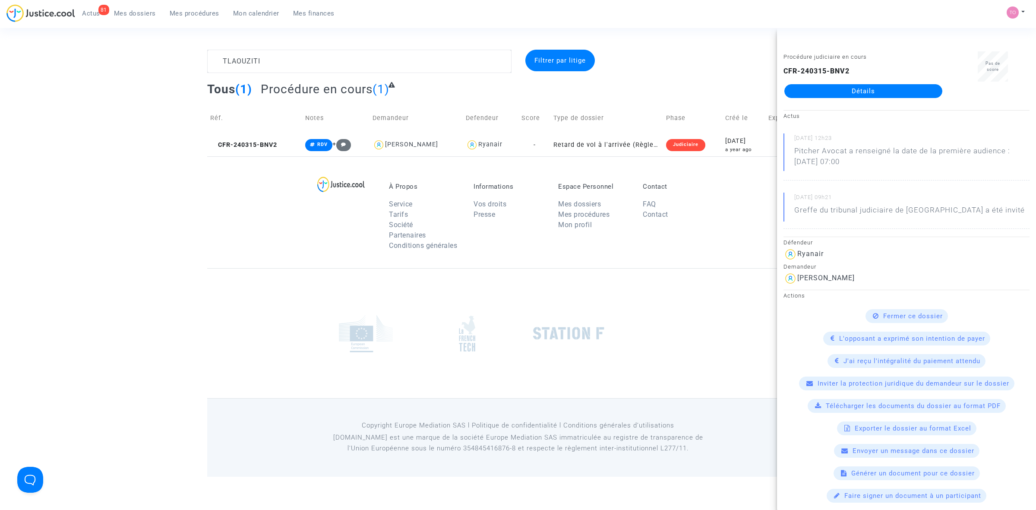
drag, startPoint x: 840, startPoint y: 82, endPoint x: 822, endPoint y: 89, distance: 18.6
drag, startPoint x: 275, startPoint y: 60, endPoint x: 146, endPoint y: 61, distance: 129.1
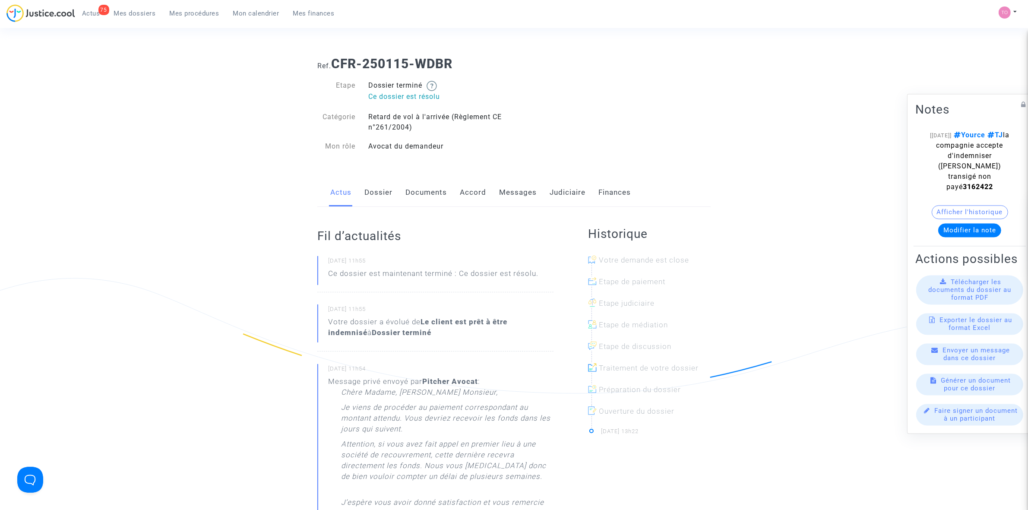
click at [578, 196] on link "Judiciaire" at bounding box center [567, 192] width 36 height 28
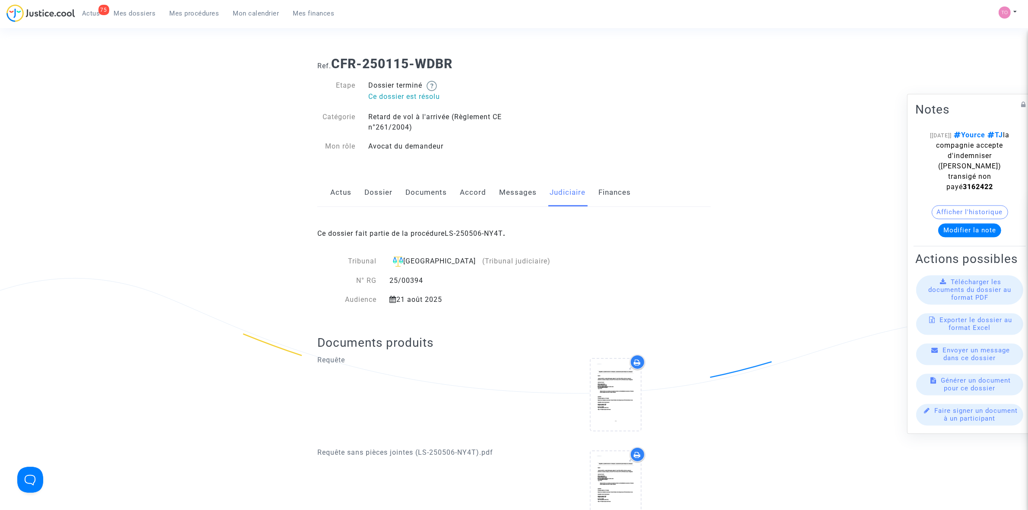
drag, startPoint x: 480, startPoint y: 229, endPoint x: 462, endPoint y: 227, distance: 17.5
drag, startPoint x: 461, startPoint y: 229, endPoint x: 456, endPoint y: 231, distance: 5.6
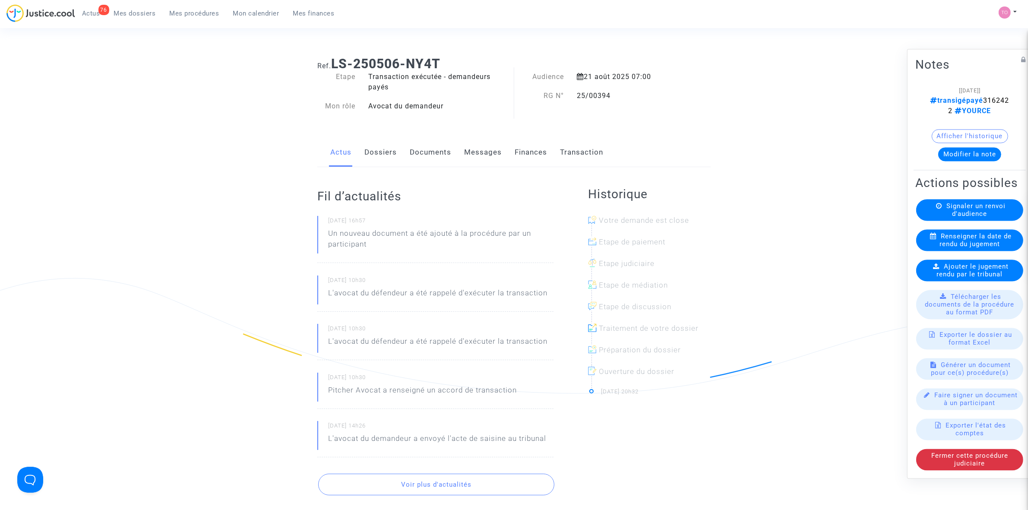
click at [955, 147] on button "Modifier la note" at bounding box center [969, 154] width 63 height 14
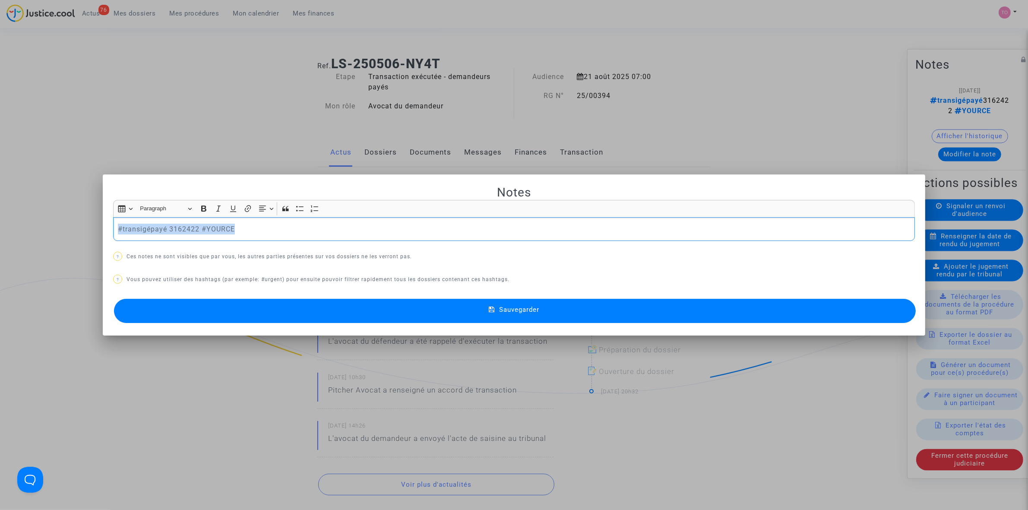
drag, startPoint x: 210, startPoint y: 231, endPoint x: -19, endPoint y: 224, distance: 229.3
click at [0, 224] on html "76 Actus Mes dossiers Mes procédures Mon calendrier Mes finances Mon profil Par…" at bounding box center [514, 497] width 1028 height 995
click at [275, 229] on p "#transigépayé 3162422 #YOURCE" at bounding box center [514, 229] width 792 height 11
drag, startPoint x: 234, startPoint y: 230, endPoint x: 197, endPoint y: 231, distance: 37.1
click at [197, 231] on p "#transigépayé 3162422 #YOURCE" at bounding box center [514, 229] width 792 height 11
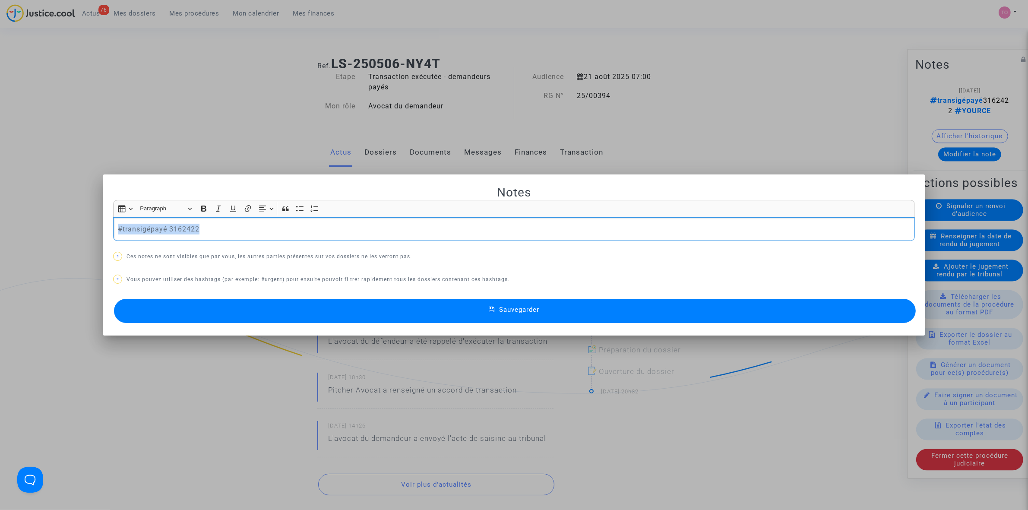
drag, startPoint x: 60, startPoint y: 229, endPoint x: -45, endPoint y: 226, distance: 104.5
click at [0, 226] on html "76 Actus Mes dossiers Mes procédures Mon calendrier Mes finances Mon profil Par…" at bounding box center [514, 497] width 1028 height 995
copy p "#transigépayé 3162422"
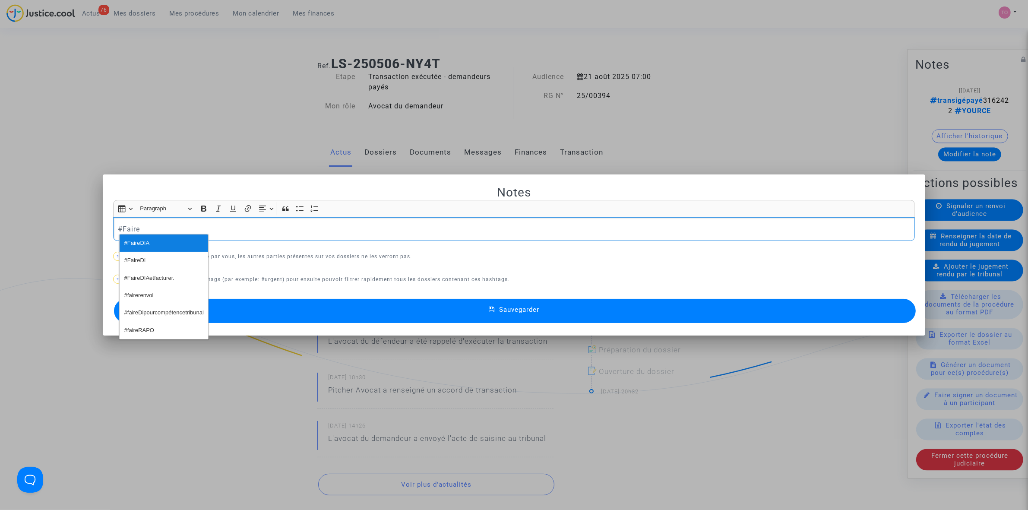
click at [142, 244] on span "#FaireDIA" at bounding box center [136, 243] width 25 height 13
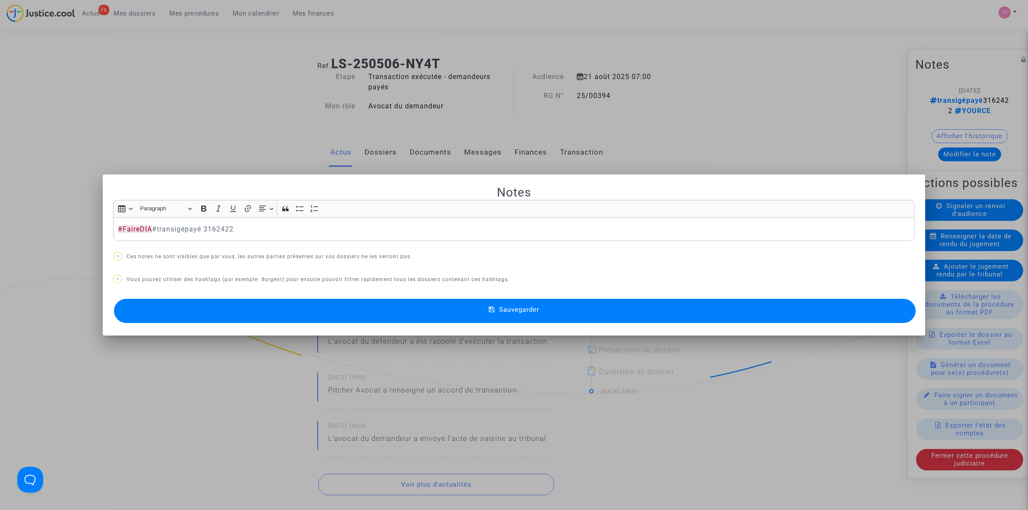
drag, startPoint x: 162, startPoint y: 236, endPoint x: 430, endPoint y: 275, distance: 271.0
click at [430, 275] on p "? Vous pouvez utiliser des hashtags (par exemple: #urgent) pour ensuite pouvoir…" at bounding box center [514, 279] width 802 height 11
click at [413, 311] on button "Sauvegarder" at bounding box center [515, 311] width 802 height 24
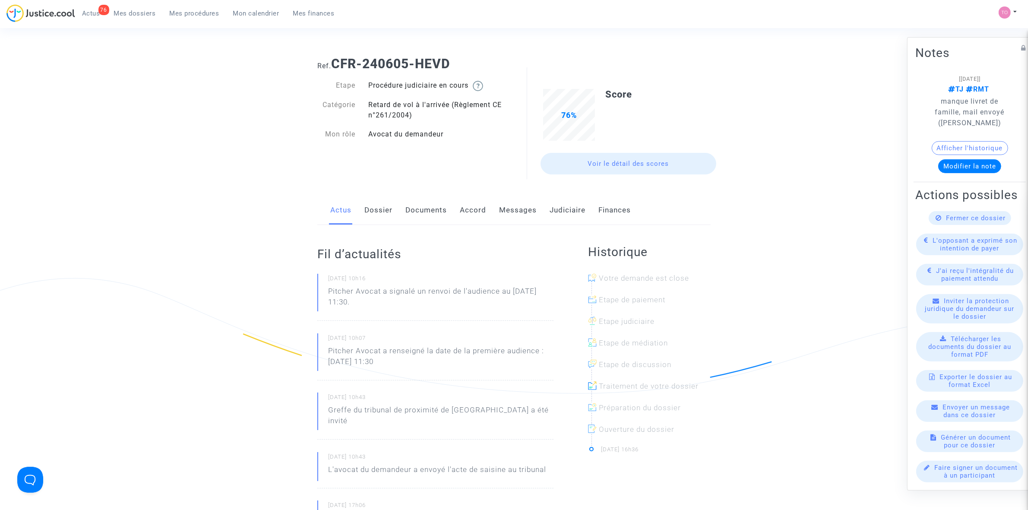
click at [946, 145] on button "Afficher l'historique" at bounding box center [969, 148] width 76 height 14
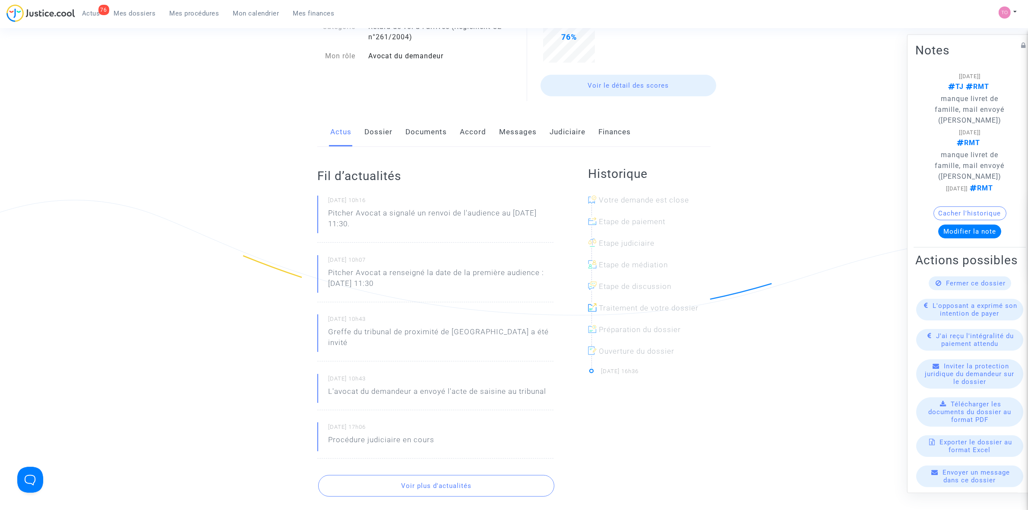
scroll to position [54, 0]
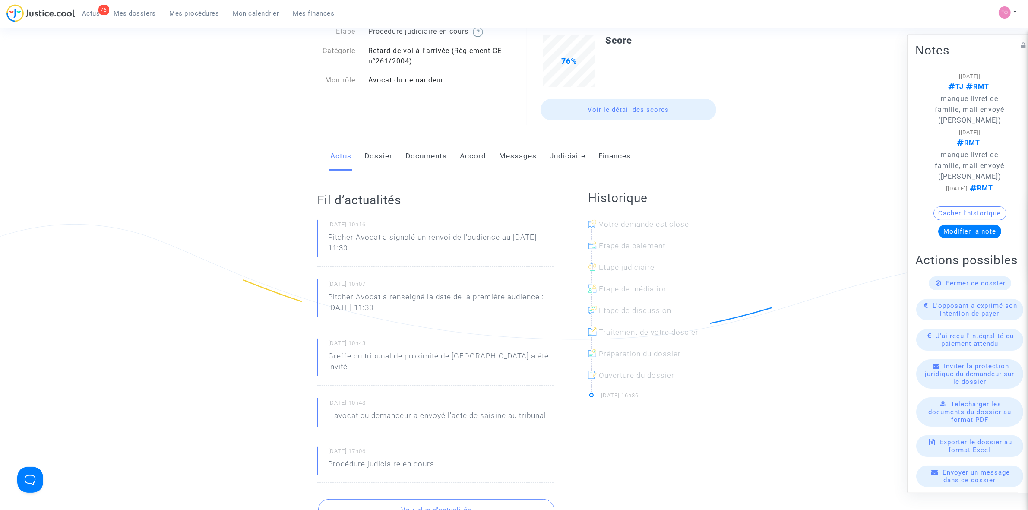
click at [508, 160] on link "Messages" at bounding box center [518, 156] width 38 height 28
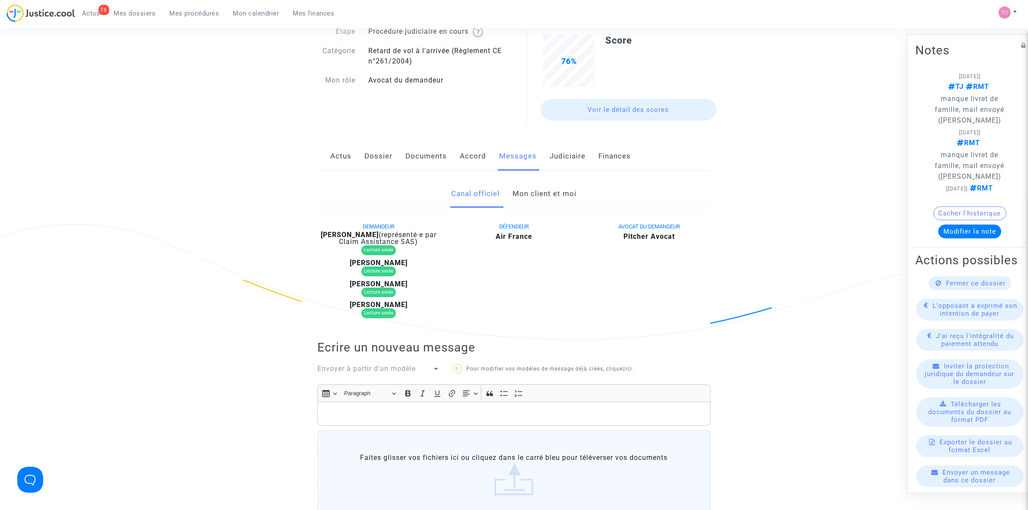
click at [540, 195] on link "Mon client et moi" at bounding box center [545, 194] width 64 height 28
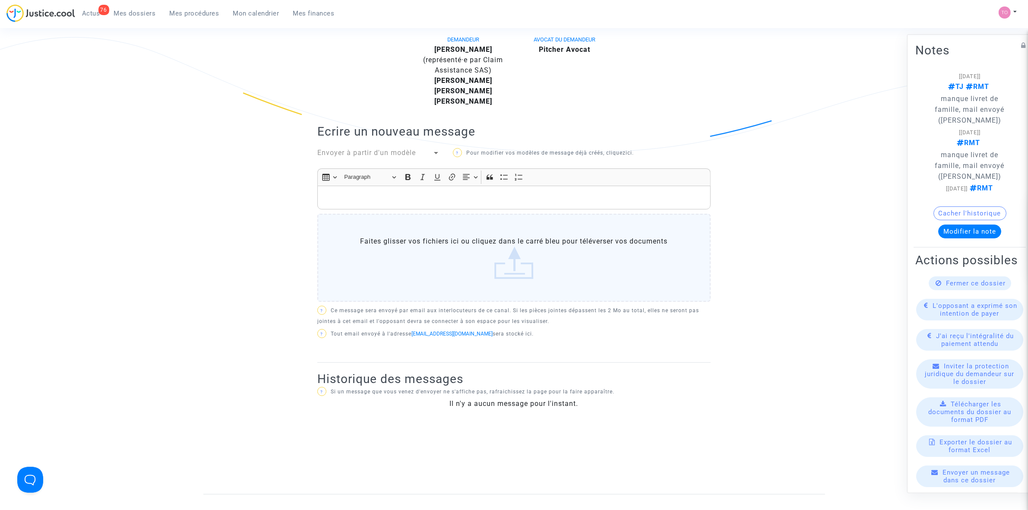
scroll to position [216, 0]
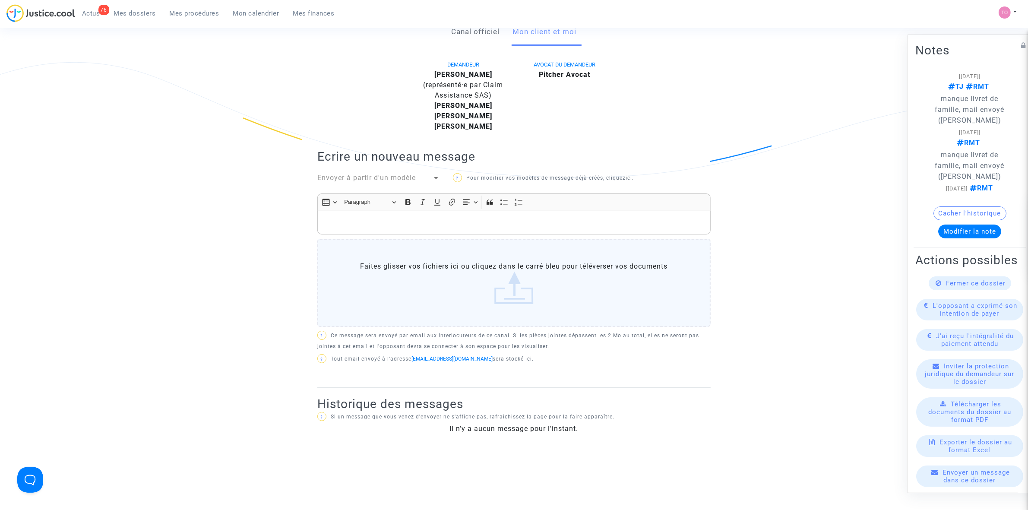
click at [389, 220] on p "Rich Text Editor, main" at bounding box center [514, 222] width 384 height 11
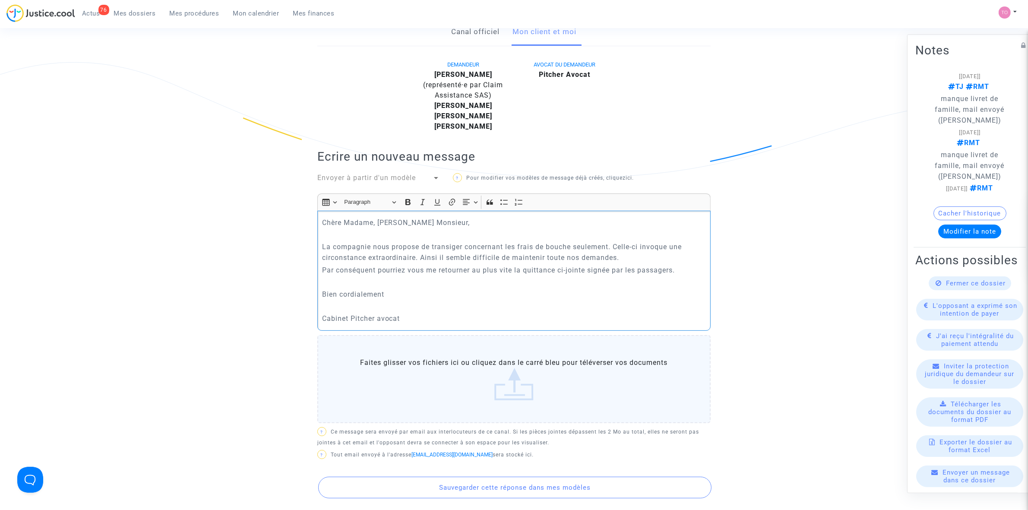
click at [318, 325] on div "Chère Madame, Cher Monsieur, La compagnie nous propose de transiger concernant …" at bounding box center [513, 271] width 393 height 120
click at [517, 387] on label "Faites glisser vos fichiers ici ou cliquez dans le carré bleu pour téléverser v…" at bounding box center [513, 379] width 393 height 88
click at [0, 0] on input "Faites glisser vos fichiers ici ou cliquez dans le carré bleu pour téléverser v…" at bounding box center [0, 0] width 0 height 0
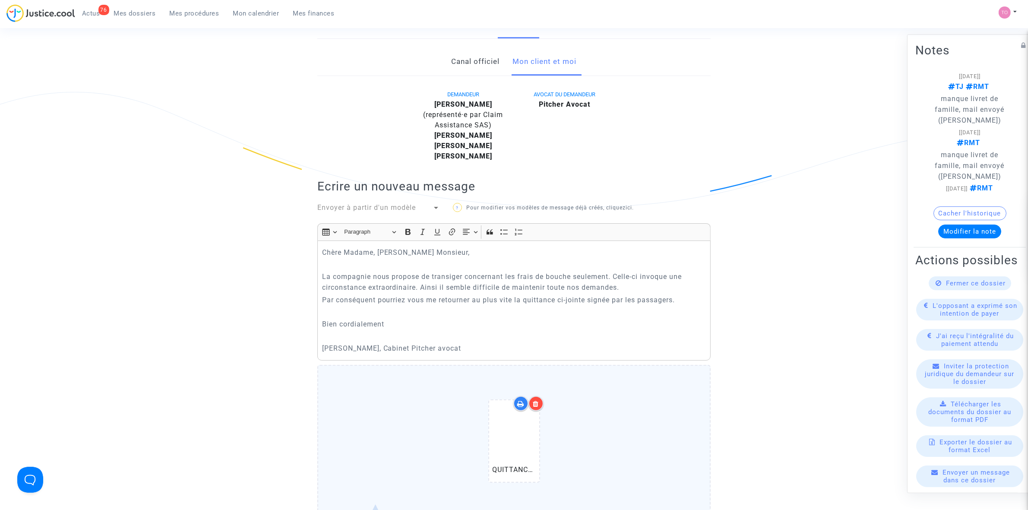
scroll to position [162, 0]
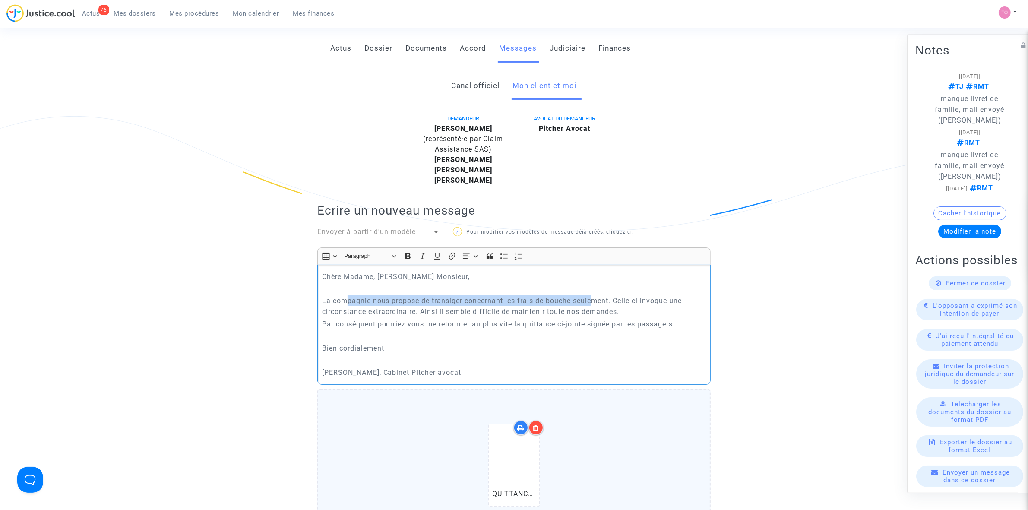
drag, startPoint x: 347, startPoint y: 300, endPoint x: 596, endPoint y: 303, distance: 248.2
click at [596, 303] on p "La compagnie nous propose de transiger concernant les frais de bouche seulement…" at bounding box center [514, 306] width 384 height 22
drag, startPoint x: 355, startPoint y: 316, endPoint x: 601, endPoint y: 313, distance: 245.6
click at [601, 313] on p "La compagnie nous propose de transiger concernant les frais de bouche seulement…" at bounding box center [514, 306] width 384 height 22
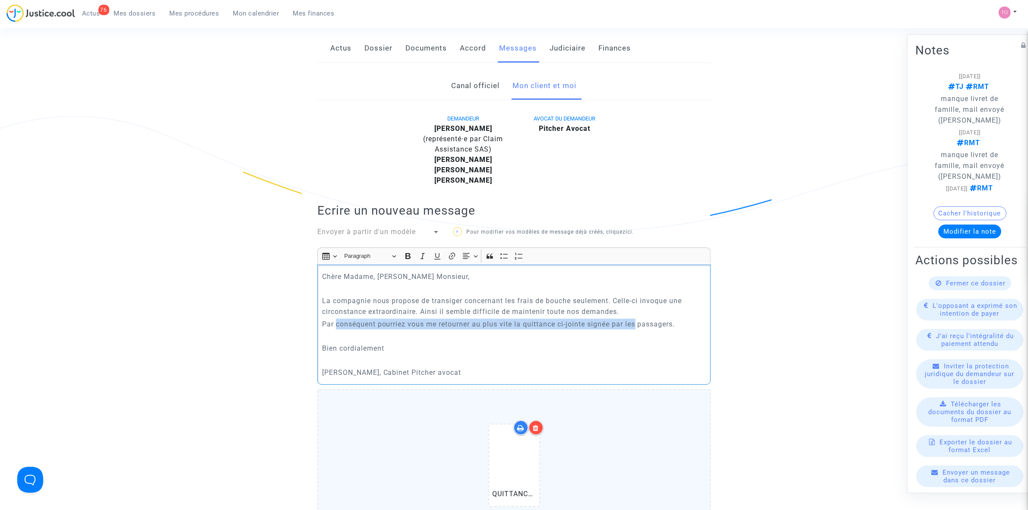
drag, startPoint x: 335, startPoint y: 326, endPoint x: 639, endPoint y: 326, distance: 303.9
click at [639, 326] on p "Par conséquent pourriez vous me retourner au plus vite la quittance ci-jointe s…" at bounding box center [514, 324] width 384 height 11
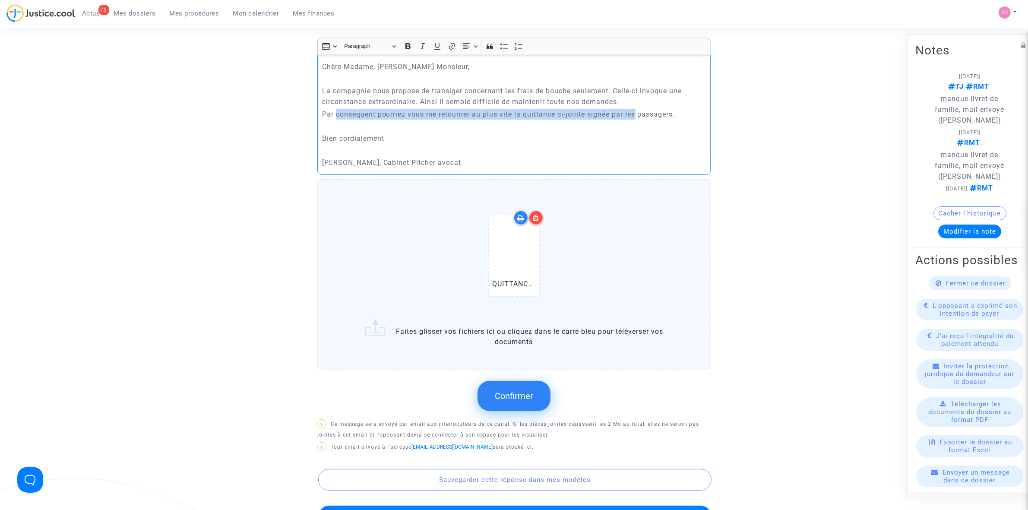
scroll to position [432, 0]
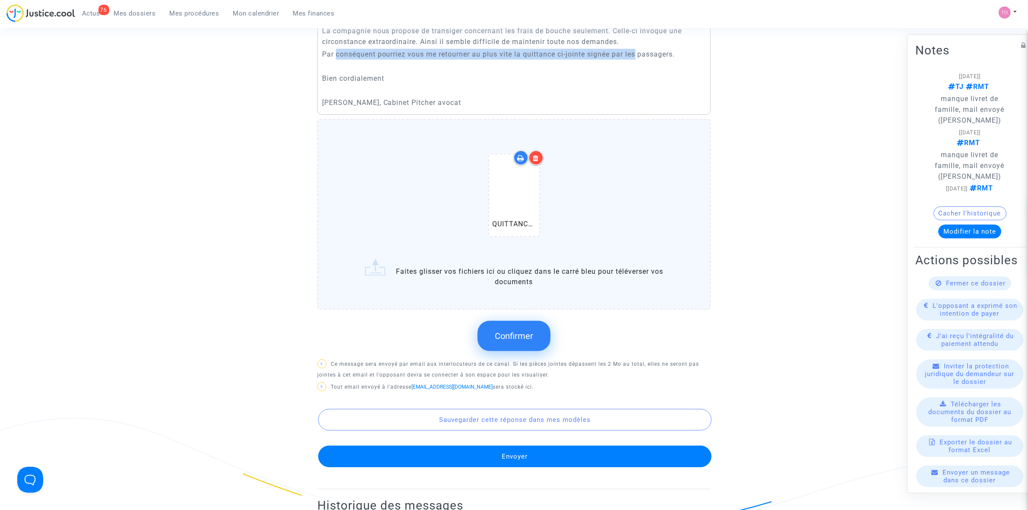
click at [511, 331] on span "Confirmer" at bounding box center [514, 336] width 38 height 10
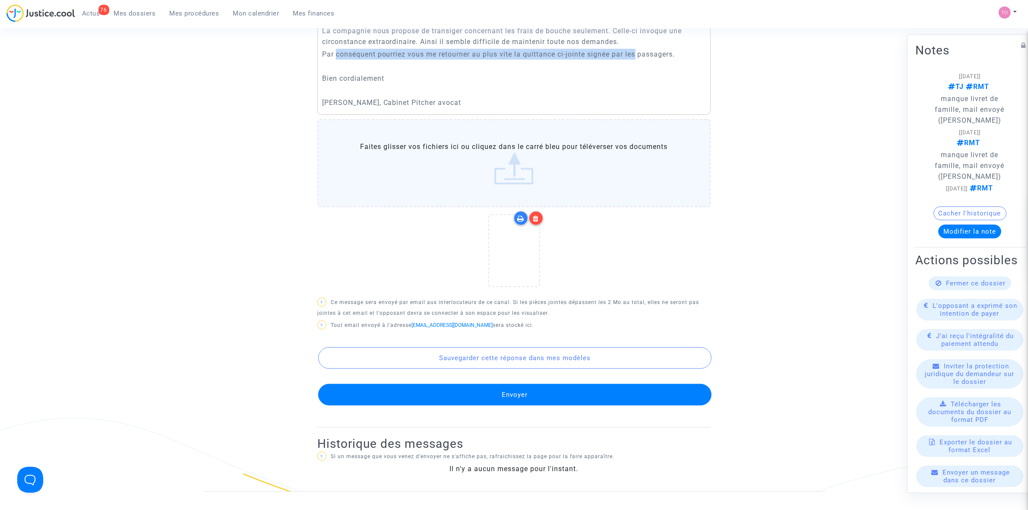
click at [501, 396] on button "Envoyer" at bounding box center [514, 395] width 393 height 22
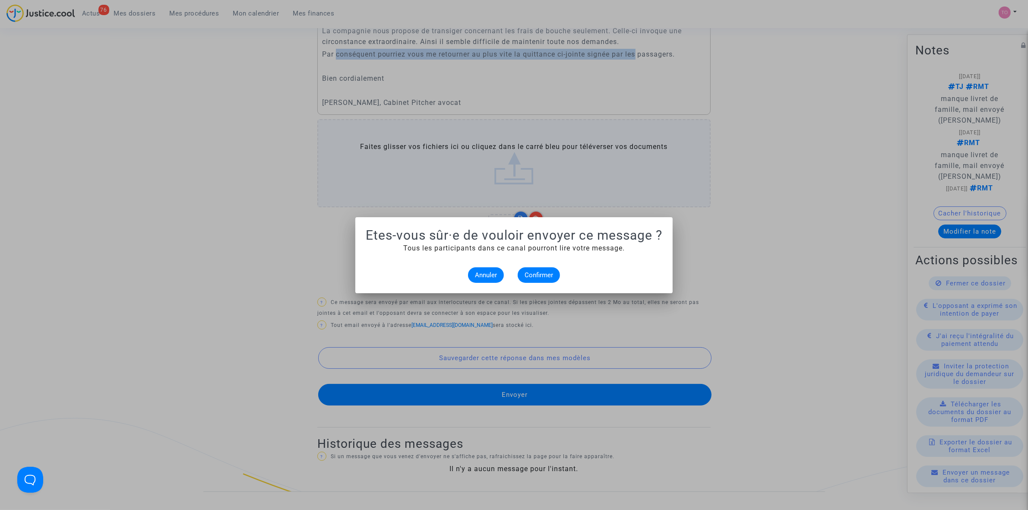
scroll to position [0, 0]
click at [542, 272] on span "Confirmer" at bounding box center [538, 275] width 28 height 8
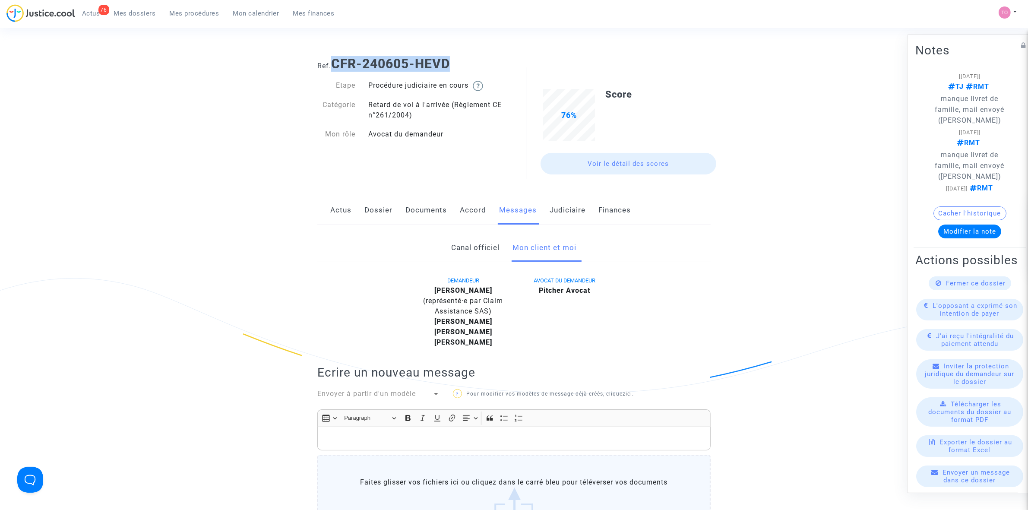
drag, startPoint x: 458, startPoint y: 65, endPoint x: 338, endPoint y: 68, distance: 120.0
click at [338, 68] on h1 "Ref. CFR-240605-HEVD" at bounding box center [513, 64] width 393 height 16
copy b "CFR-240605-HEVD"
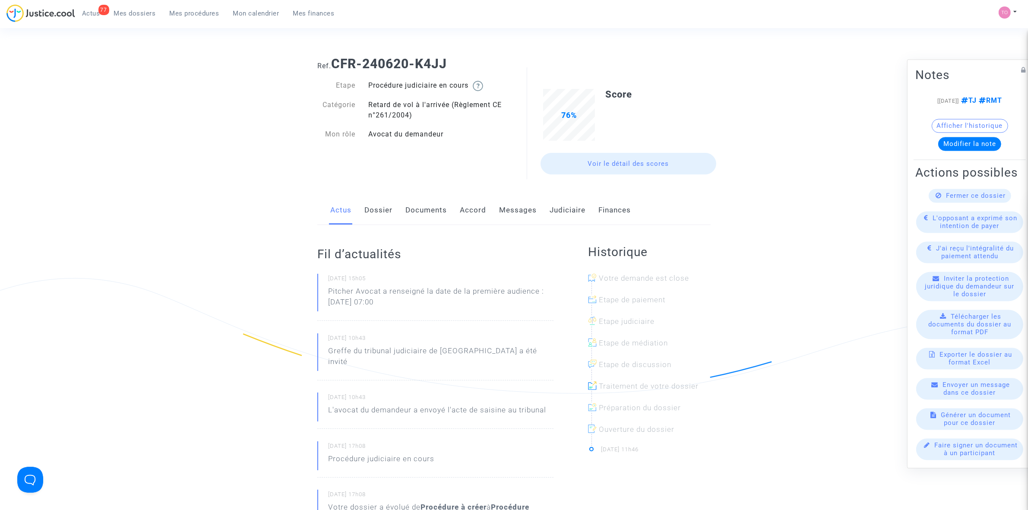
click at [567, 208] on link "Judiciaire" at bounding box center [567, 210] width 36 height 28
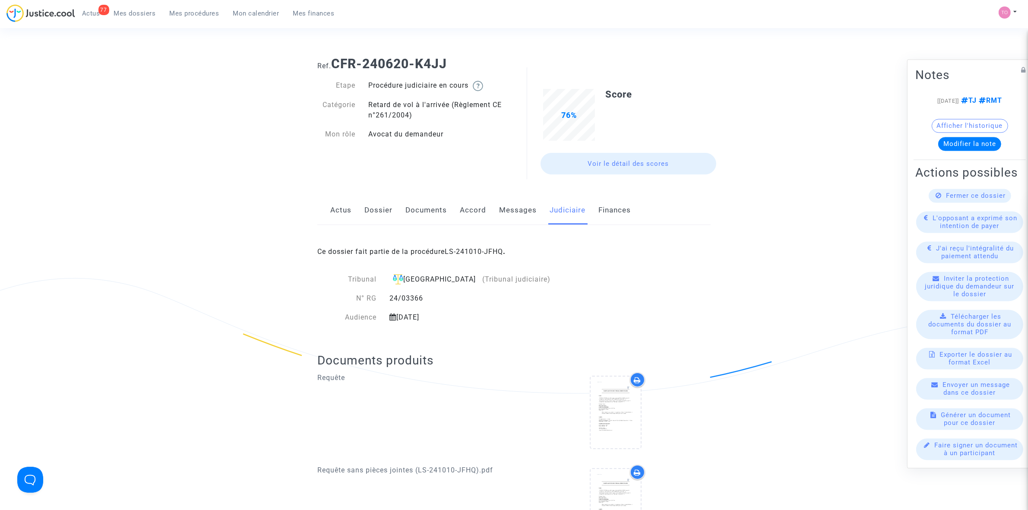
click at [380, 213] on link "Dossier" at bounding box center [378, 210] width 28 height 28
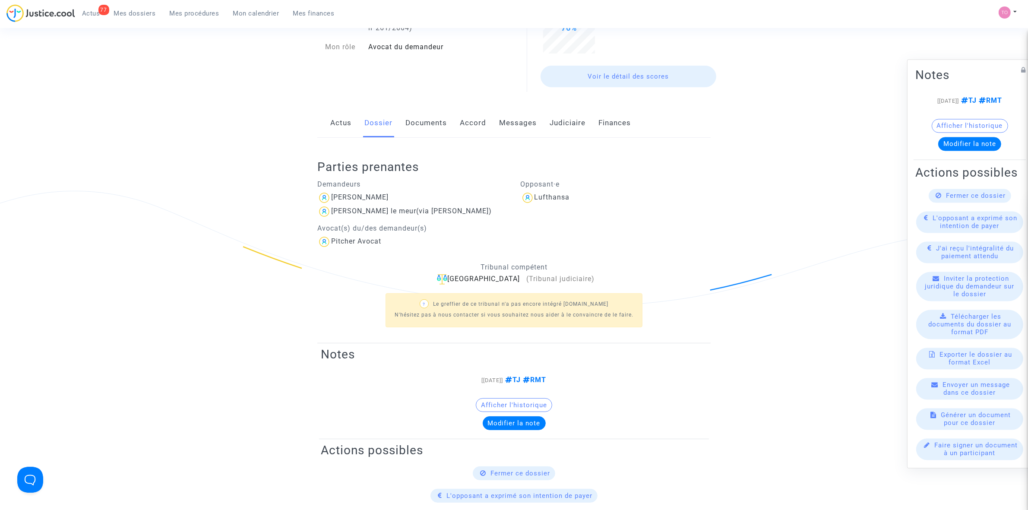
scroll to position [108, 0]
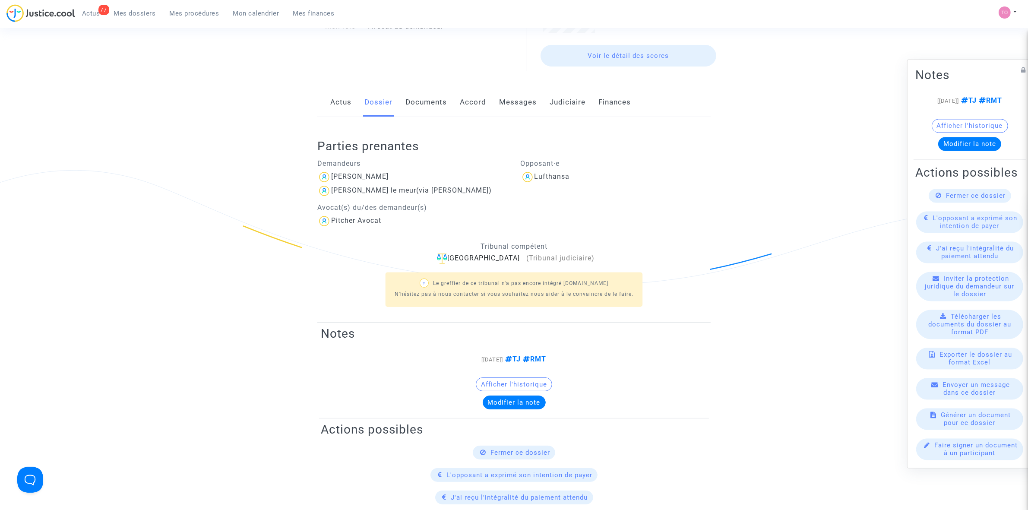
click at [436, 106] on link "Documents" at bounding box center [425, 102] width 41 height 28
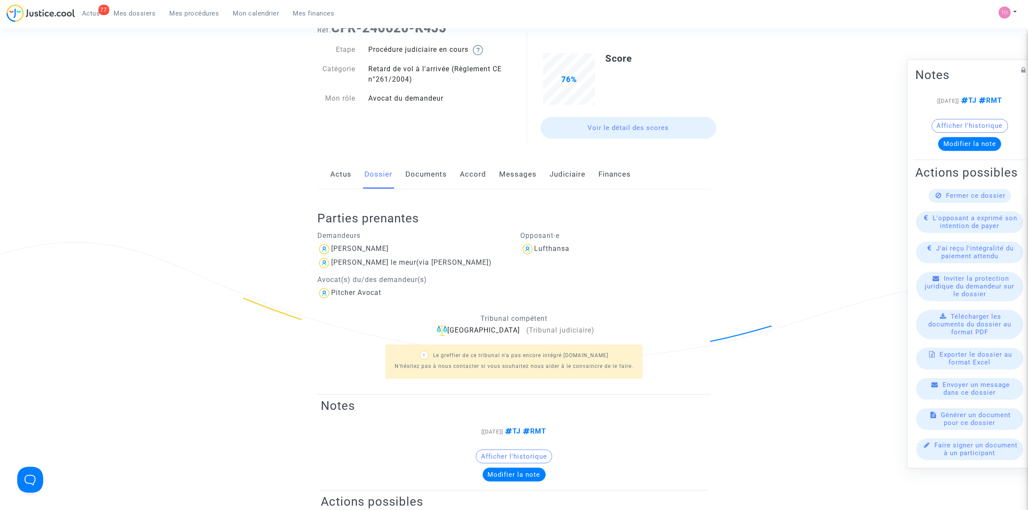
scroll to position [108, 0]
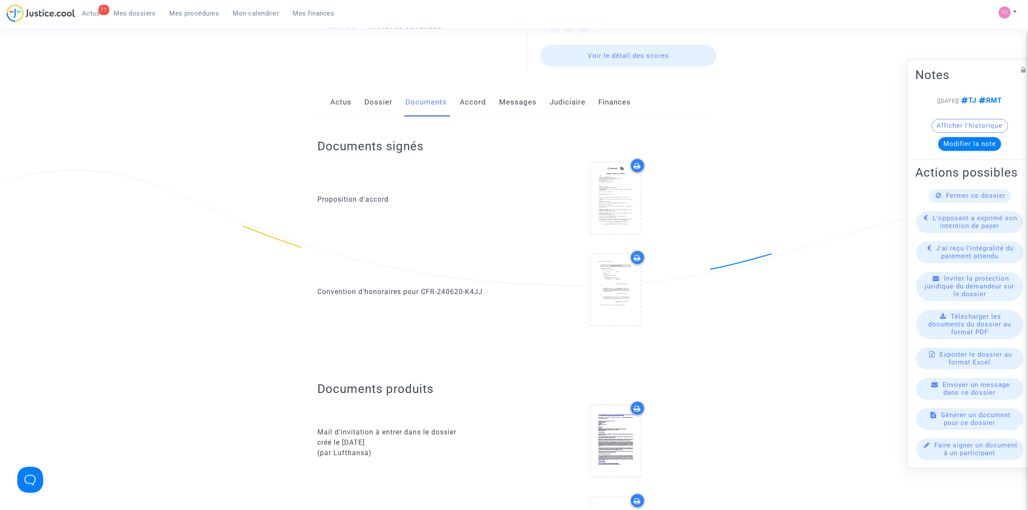
click at [476, 105] on link "Accord" at bounding box center [473, 102] width 26 height 28
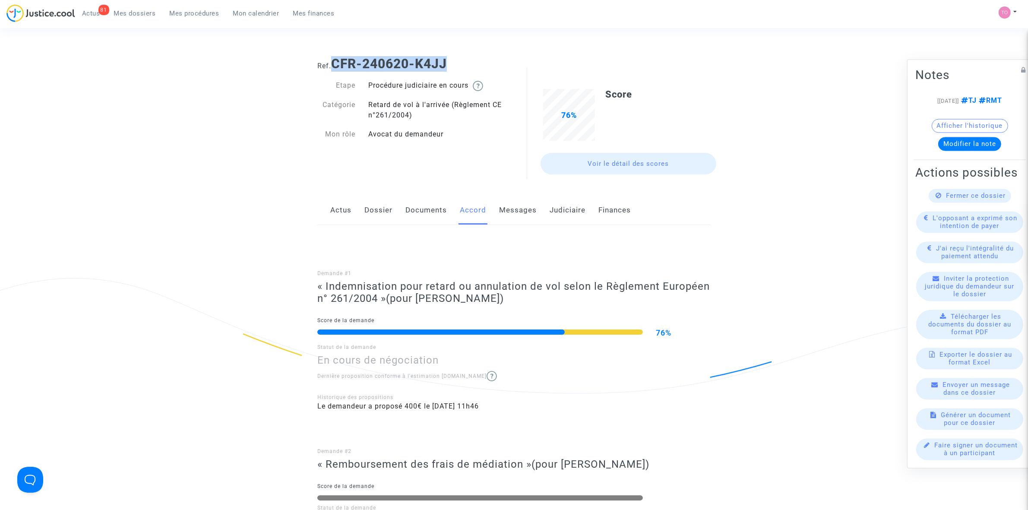
drag, startPoint x: 335, startPoint y: 63, endPoint x: 457, endPoint y: 57, distance: 121.9
click at [457, 57] on h1 "Ref. CFR-240620-K4JJ" at bounding box center [513, 64] width 393 height 16
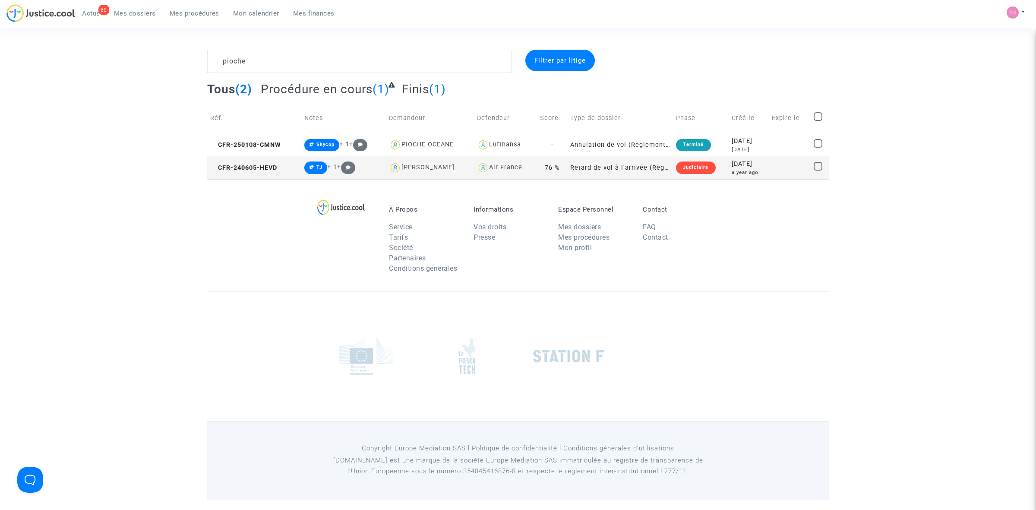
type textarea "pioche"
click at [753, 165] on div "[DATE]" at bounding box center [749, 163] width 34 height 9
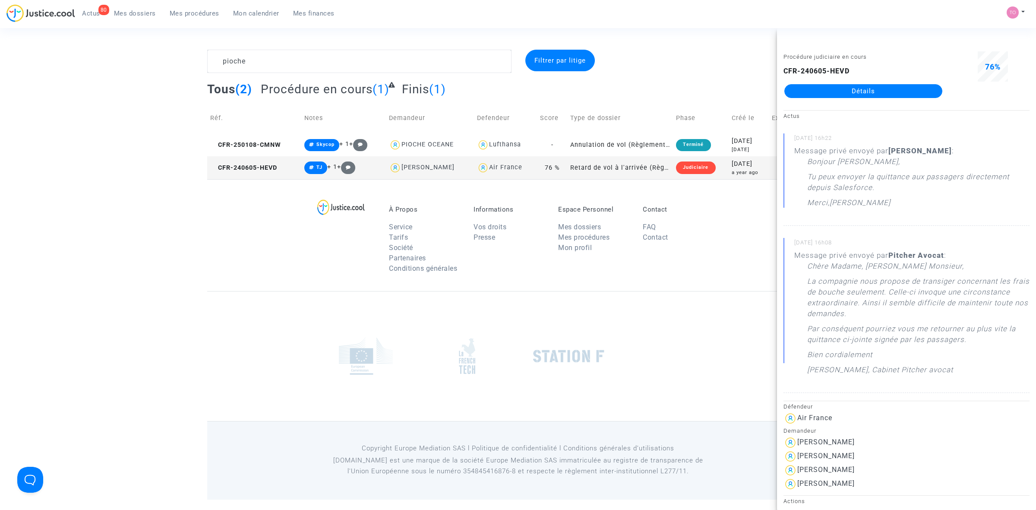
click at [870, 94] on link "Détails" at bounding box center [863, 91] width 158 height 14
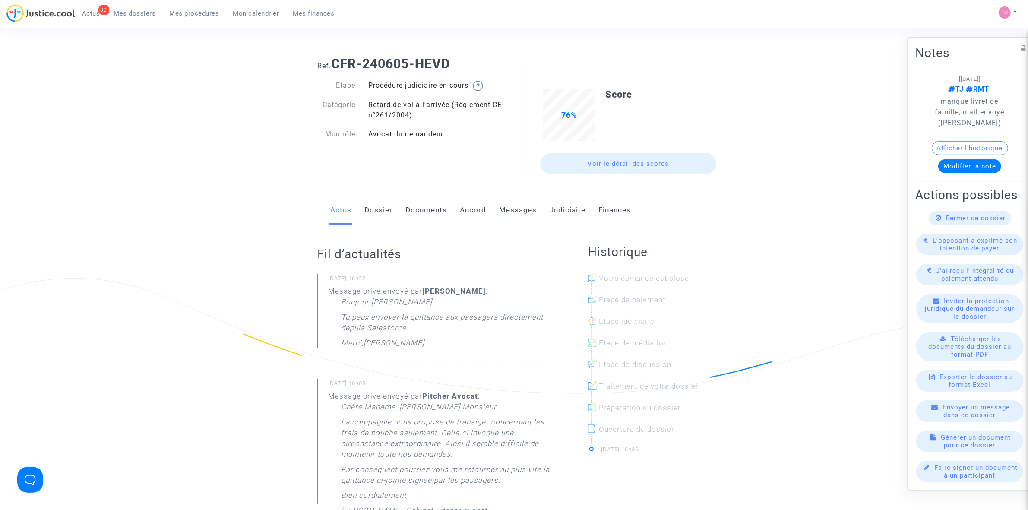
drag, startPoint x: 562, startPoint y: 208, endPoint x: 561, endPoint y: 215, distance: 7.0
click at [562, 208] on link "Judiciaire" at bounding box center [567, 210] width 36 height 28
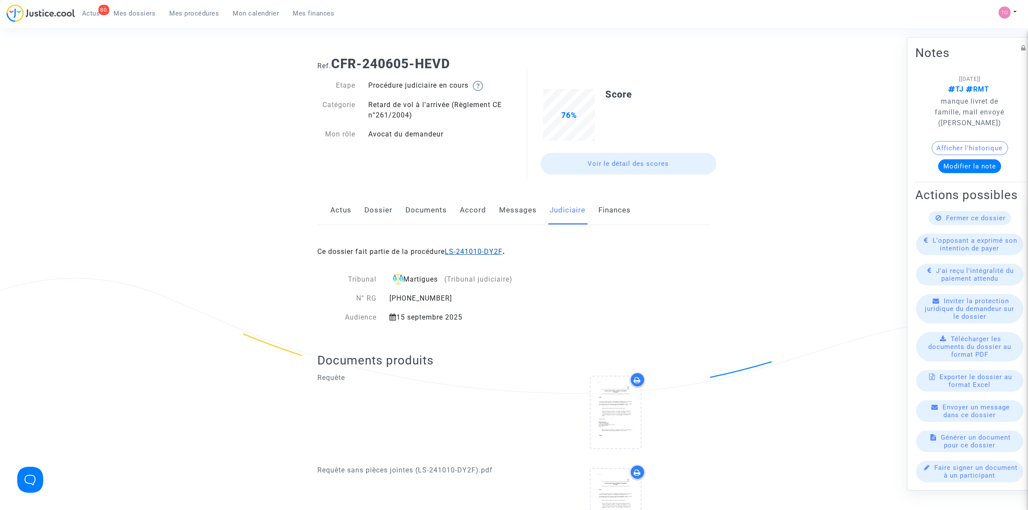
click at [482, 248] on link "LS-241010-DY2F" at bounding box center [474, 251] width 58 height 8
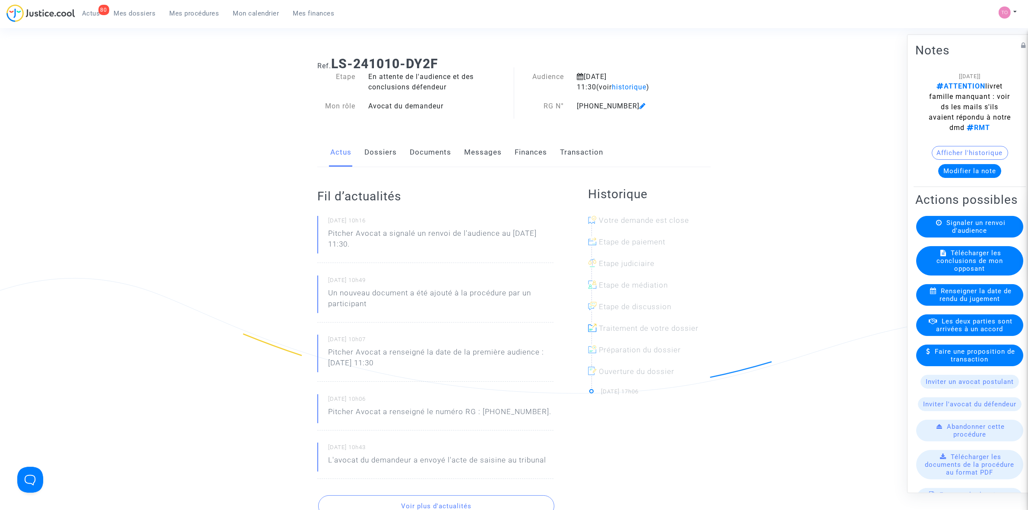
click at [968, 171] on button "Modifier la note" at bounding box center [969, 171] width 63 height 14
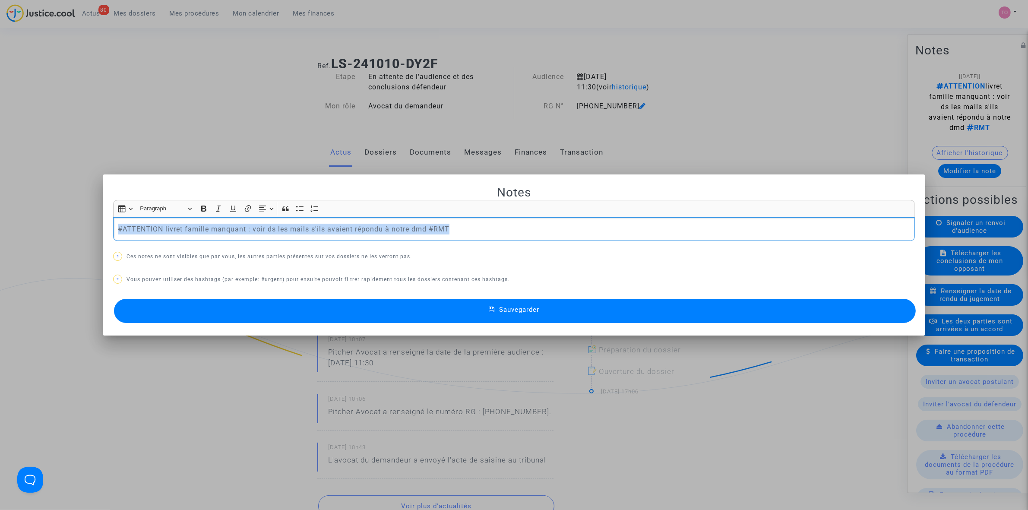
drag, startPoint x: 481, startPoint y: 227, endPoint x: -206, endPoint y: 211, distance: 687.8
click at [0, 211] on html "80 Actus Mes dossiers Mes procédures Mon calendrier Mes finances Mon profil Par…" at bounding box center [514, 508] width 1028 height 1017
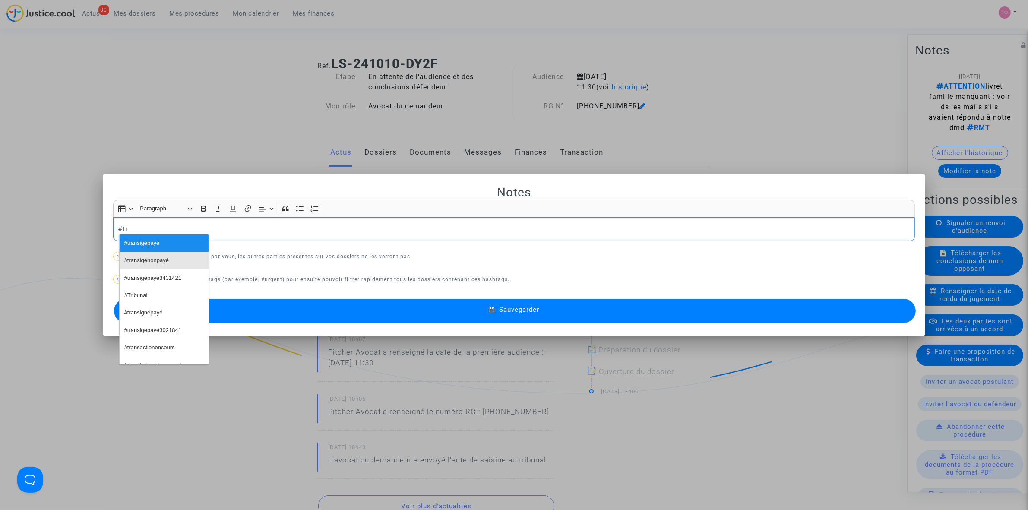
click at [162, 257] on span "#transigénonpayé" at bounding box center [146, 260] width 44 height 13
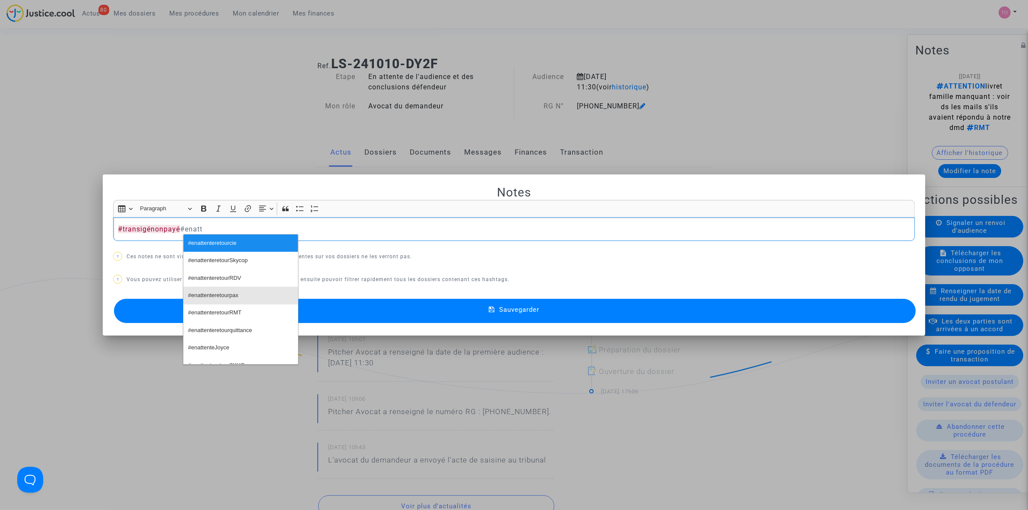
click at [225, 297] on span "#enattenteretourpax" at bounding box center [213, 295] width 50 height 13
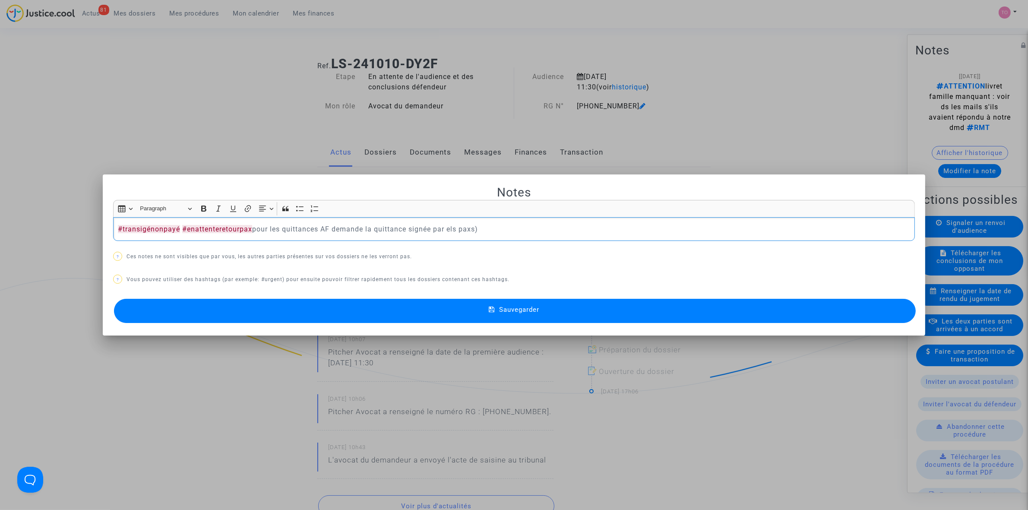
click at [320, 231] on p "#transigénonpayé #enattenteretourpax pour les quittances AF demande la quittanc…" at bounding box center [514, 229] width 792 height 11
click at [319, 227] on p "#transigénonpayé #enattenteretourpax pour les quittances (AF demande la quittan…" at bounding box center [514, 229] width 792 height 11
click at [275, 227] on p "#transigénonpayé #enattenteretourpax pour les quittance (AF demande la quittanc…" at bounding box center [514, 229] width 792 height 11
click at [358, 305] on button "Sauvegarder" at bounding box center [515, 311] width 802 height 24
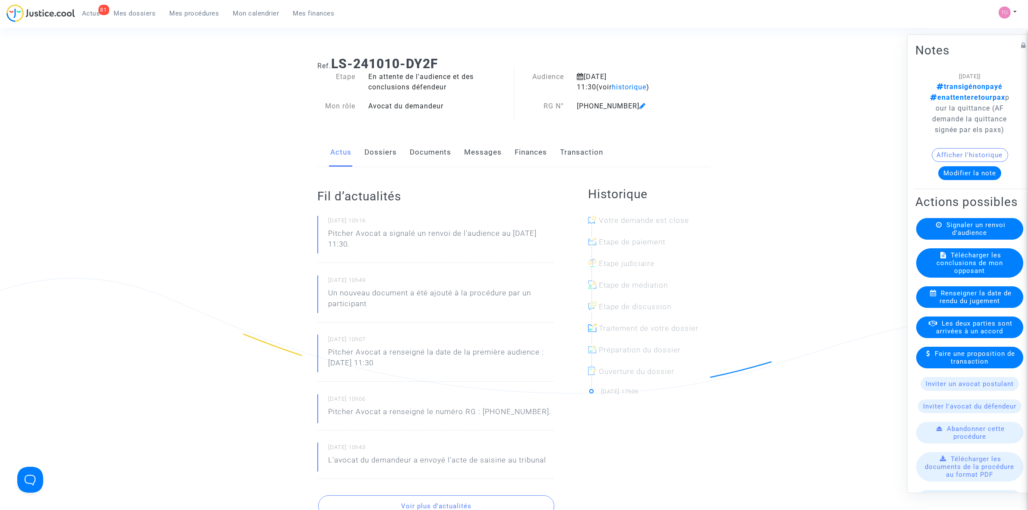
click at [959, 335] on span "Les deux parties sont arrivées à un accord" at bounding box center [974, 327] width 76 height 16
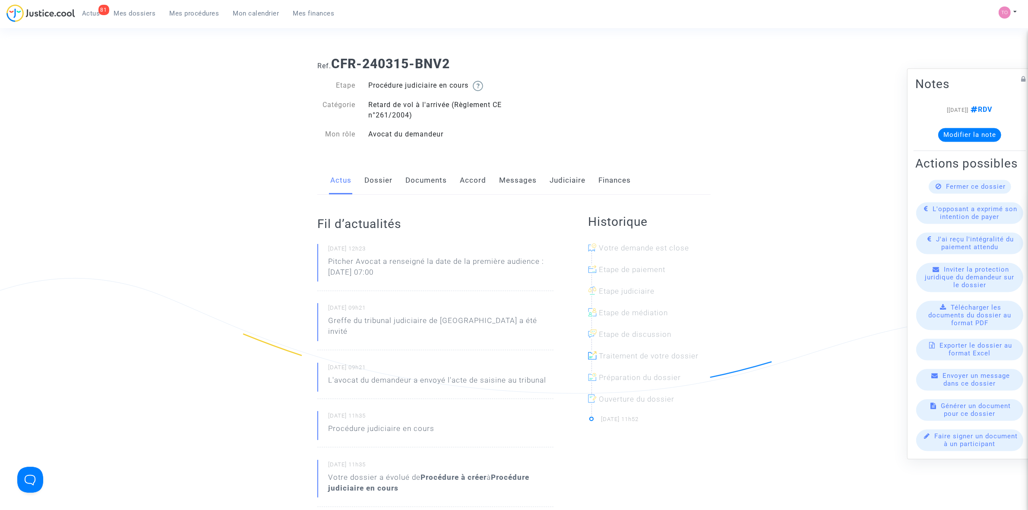
click at [556, 177] on link "Judiciaire" at bounding box center [567, 180] width 36 height 28
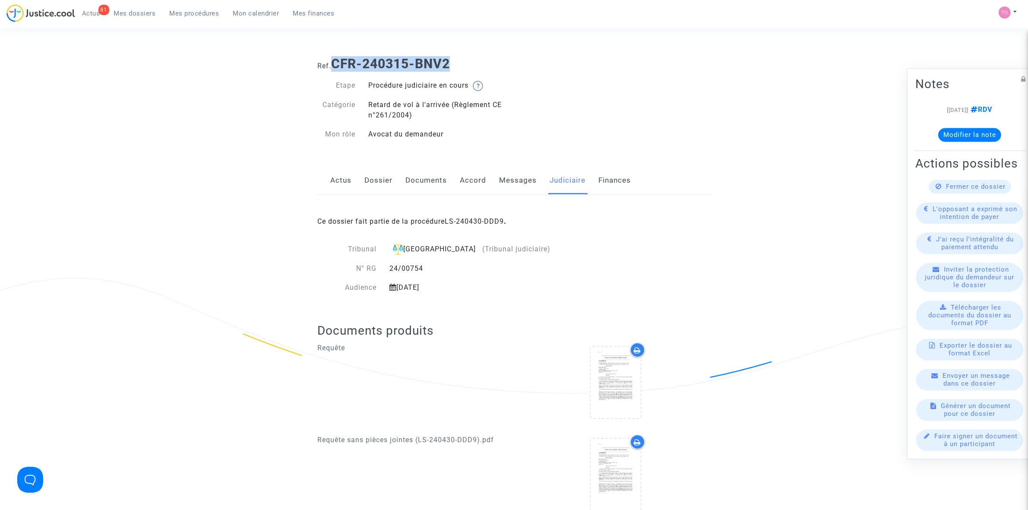
drag, startPoint x: 334, startPoint y: 61, endPoint x: 469, endPoint y: 60, distance: 135.1
click at [469, 60] on h1 "Ref. CFR-240315-BNV2" at bounding box center [513, 64] width 393 height 16
copy b "CFR-240315-BNV2"
click at [376, 178] on link "Dossier" at bounding box center [378, 180] width 28 height 28
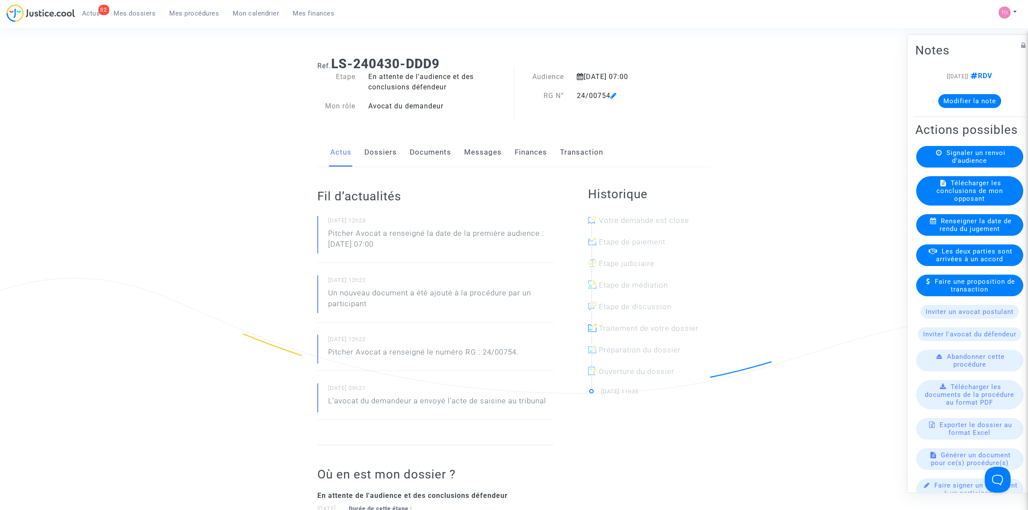
click at [949, 104] on button "Modifier la note" at bounding box center [969, 101] width 63 height 14
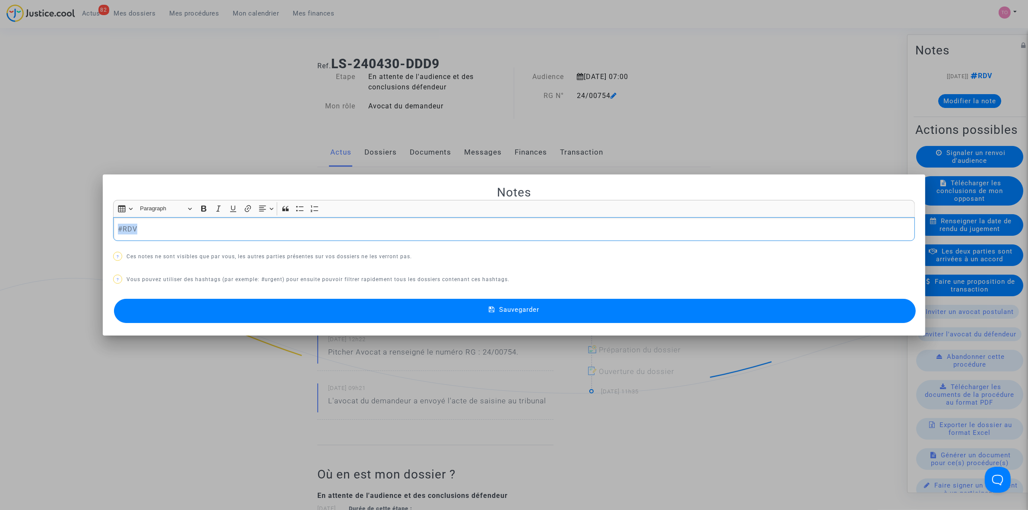
drag, startPoint x: 188, startPoint y: 230, endPoint x: 50, endPoint y: 231, distance: 138.1
click at [58, 231] on div "Notes Rich Text Editor Insert table Insert table Heading Paragraph Paragraph He…" at bounding box center [514, 255] width 1028 height 510
click at [131, 240] on span "#positionàanalyser" at bounding box center [147, 243] width 47 height 13
click at [445, 309] on button "Sauvegarder" at bounding box center [515, 311] width 802 height 24
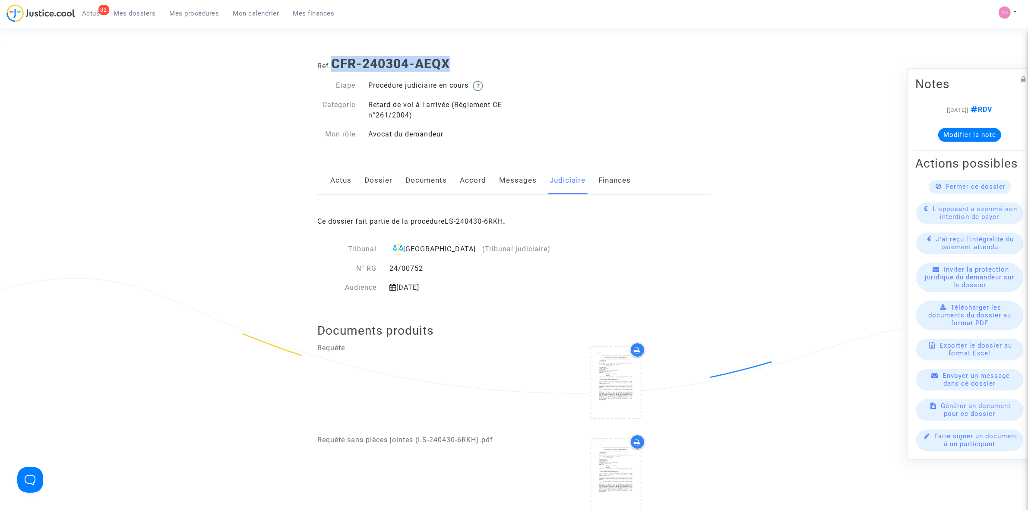
drag, startPoint x: 335, startPoint y: 62, endPoint x: 482, endPoint y: 68, distance: 147.3
click at [479, 68] on h1 "Ref. CFR-240304-AEQX" at bounding box center [513, 64] width 393 height 16
copy b "CFR-240304-AEQX"
click at [389, 183] on link "Dossier" at bounding box center [378, 180] width 28 height 28
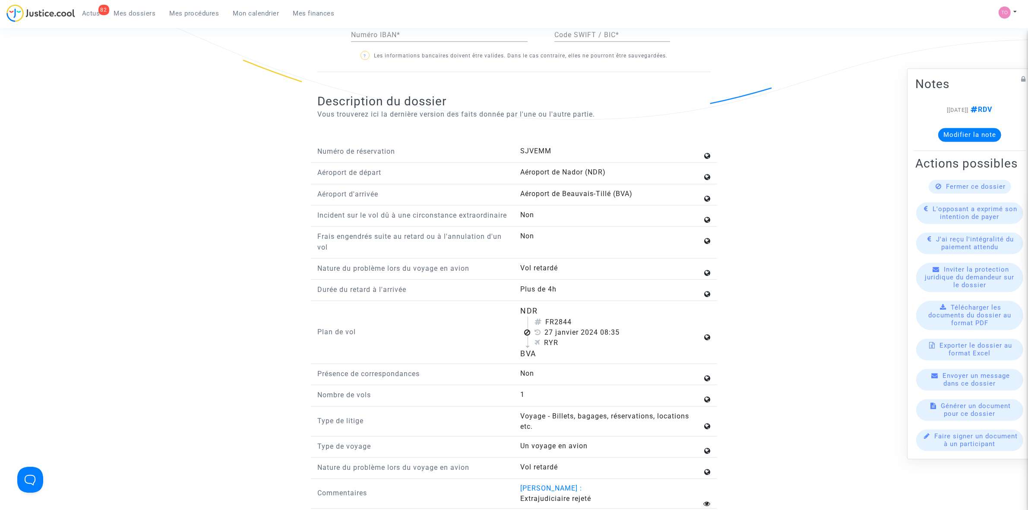
scroll to position [971, 0]
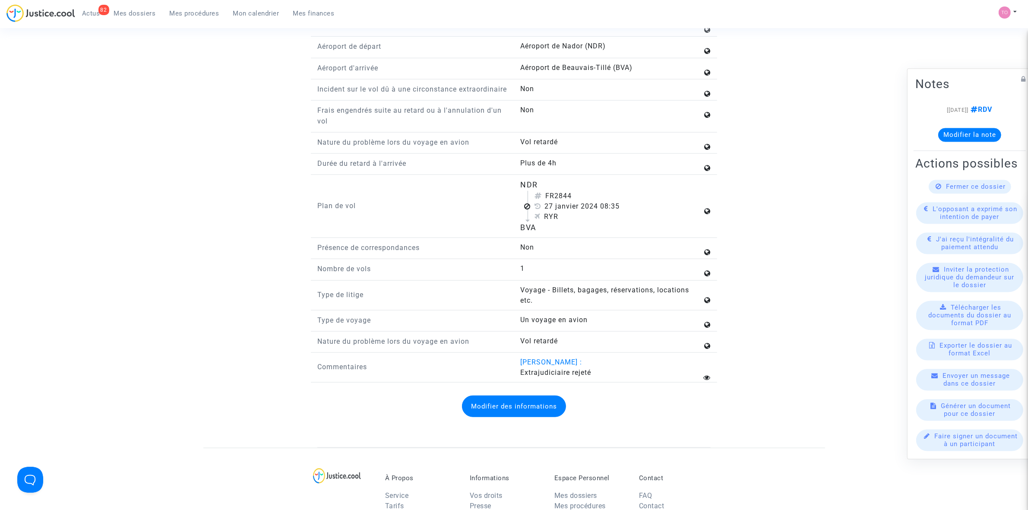
drag, startPoint x: 545, startPoint y: 208, endPoint x: 581, endPoint y: 207, distance: 36.3
click at [581, 201] on div "FR2844" at bounding box center [618, 196] width 167 height 10
copy div "FR2844"
